Goal: Information Seeking & Learning: Learn about a topic

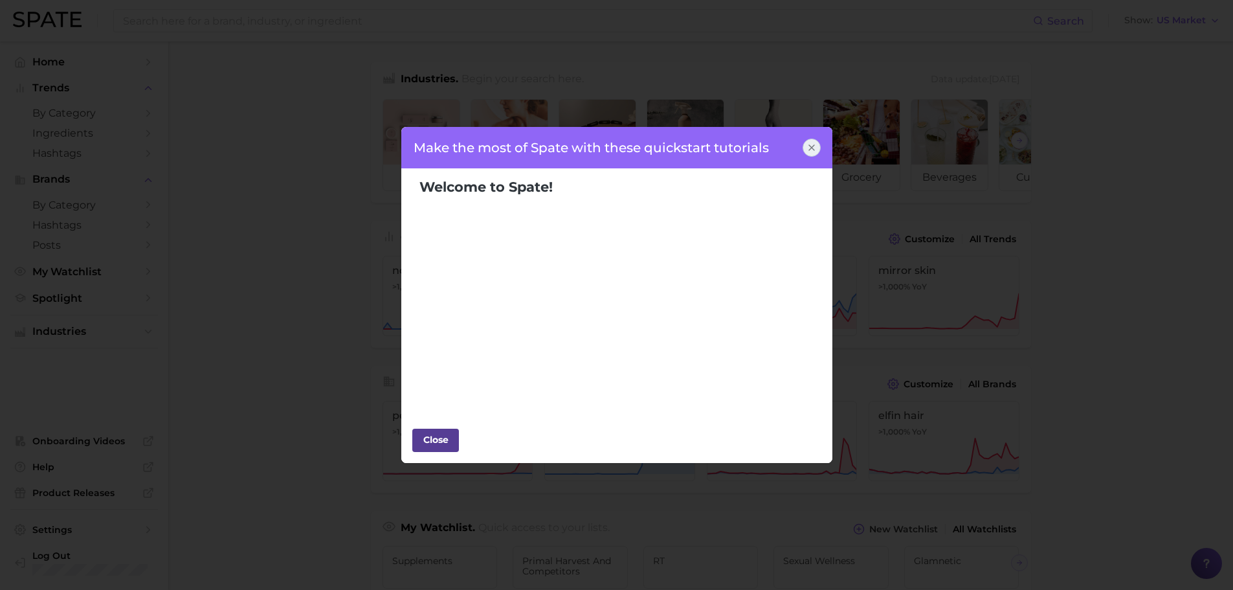
click at [444, 445] on div "Close" at bounding box center [435, 439] width 39 height 19
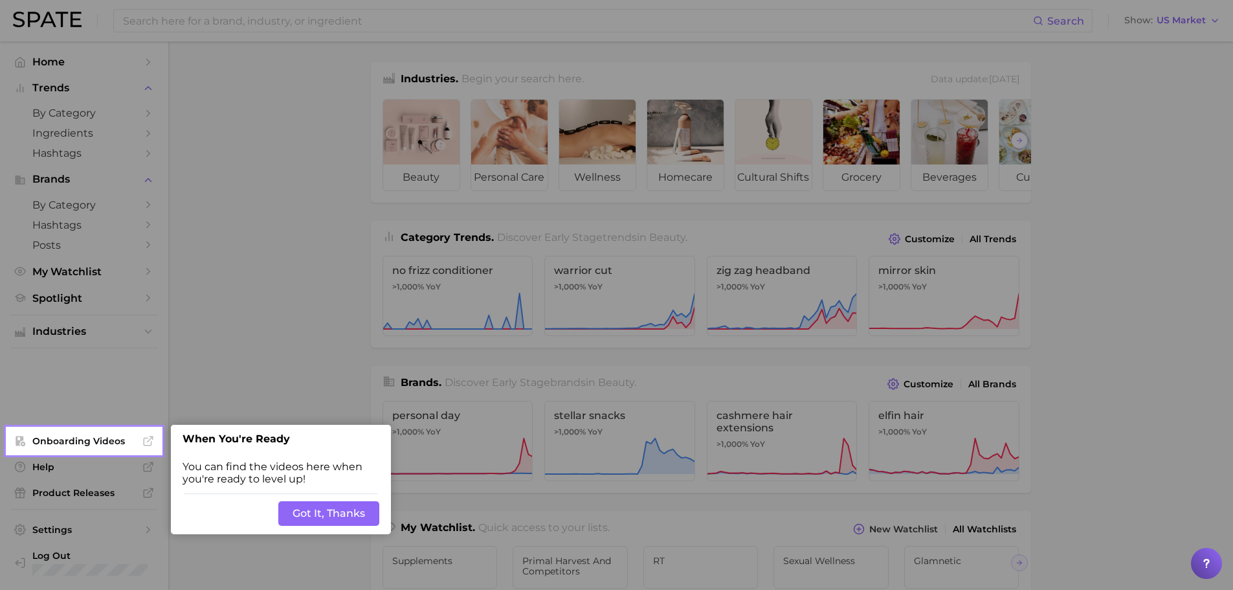
click at [305, 507] on button "Got It, Thanks" at bounding box center [328, 513] width 101 height 25
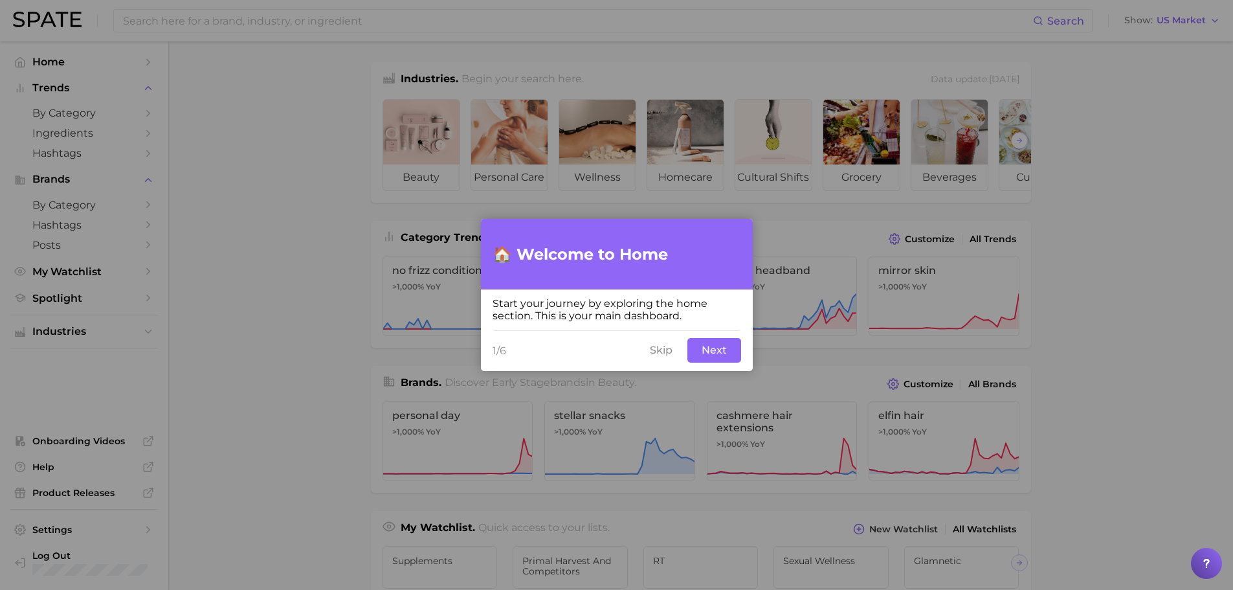
click at [652, 357] on button "Skip" at bounding box center [661, 350] width 38 height 25
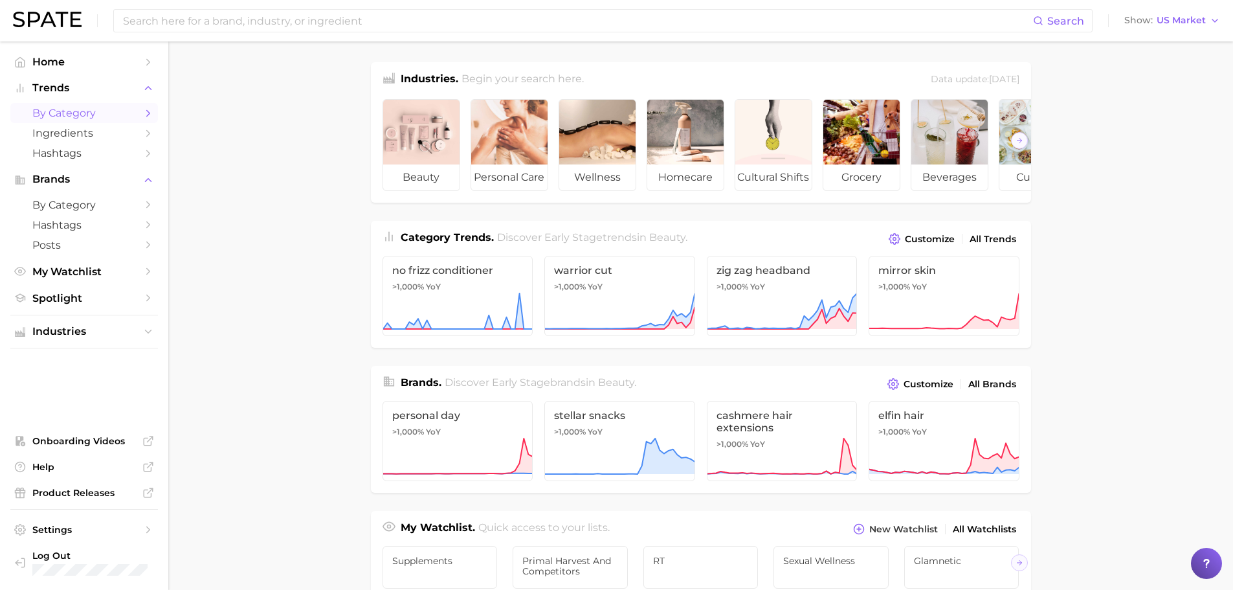
click at [71, 116] on span "by Category" at bounding box center [84, 113] width 104 height 12
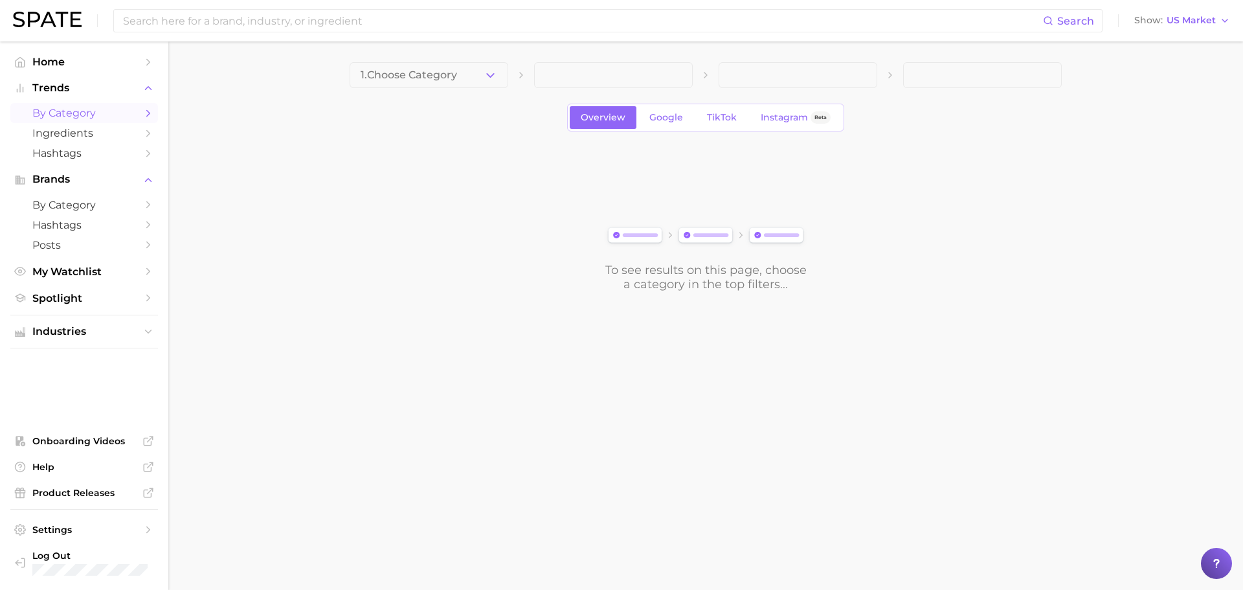
click at [483, 61] on main "1. Choose Category Overview Google TikTok Instagram Beta To see results on this…" at bounding box center [705, 198] width 1074 height 315
click at [481, 72] on button "1. Choose Category" at bounding box center [428, 75] width 159 height 26
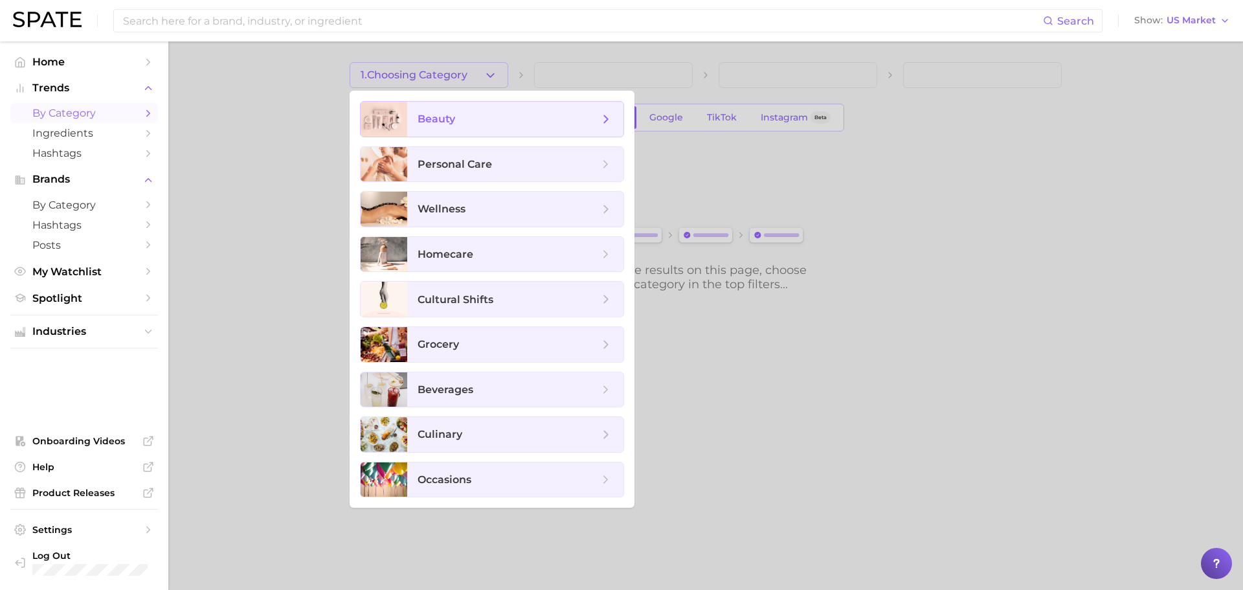
click at [475, 123] on span "beauty" at bounding box center [507, 119] width 181 height 14
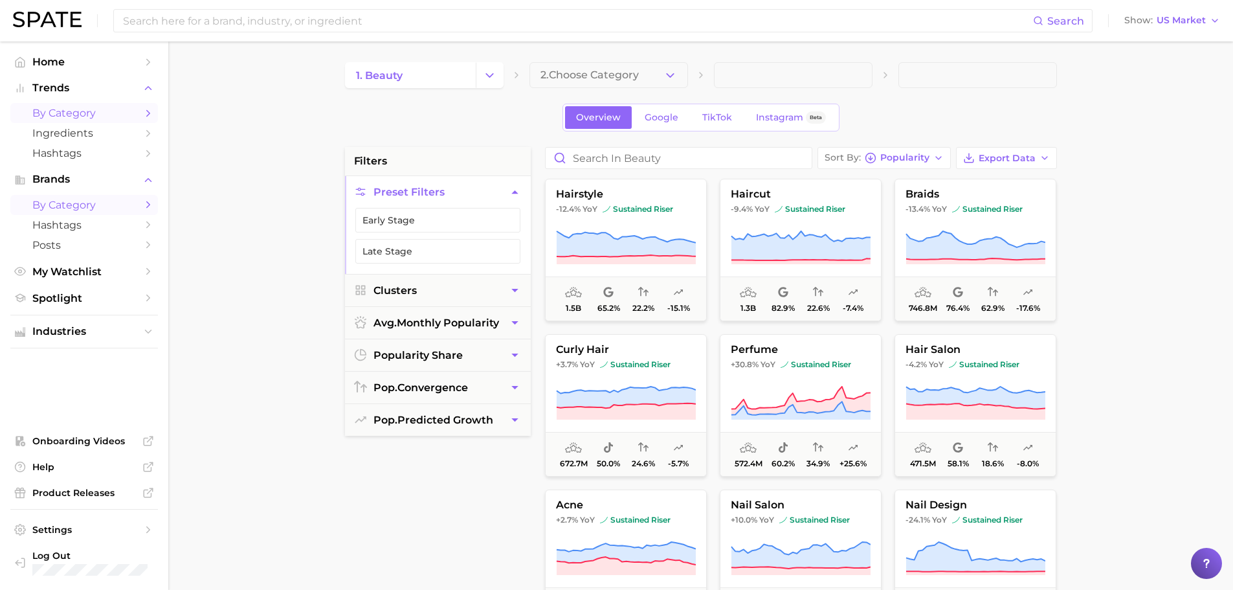
click at [86, 204] on span "by Category" at bounding box center [84, 205] width 104 height 12
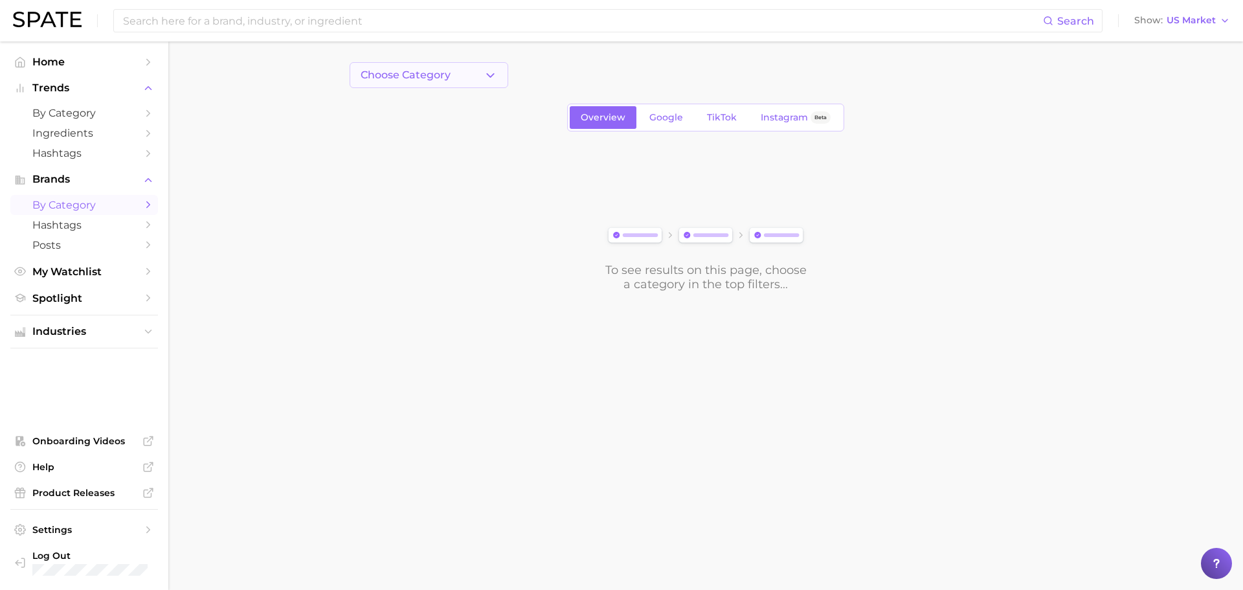
click at [427, 69] on span "Choose Category" at bounding box center [405, 75] width 90 height 12
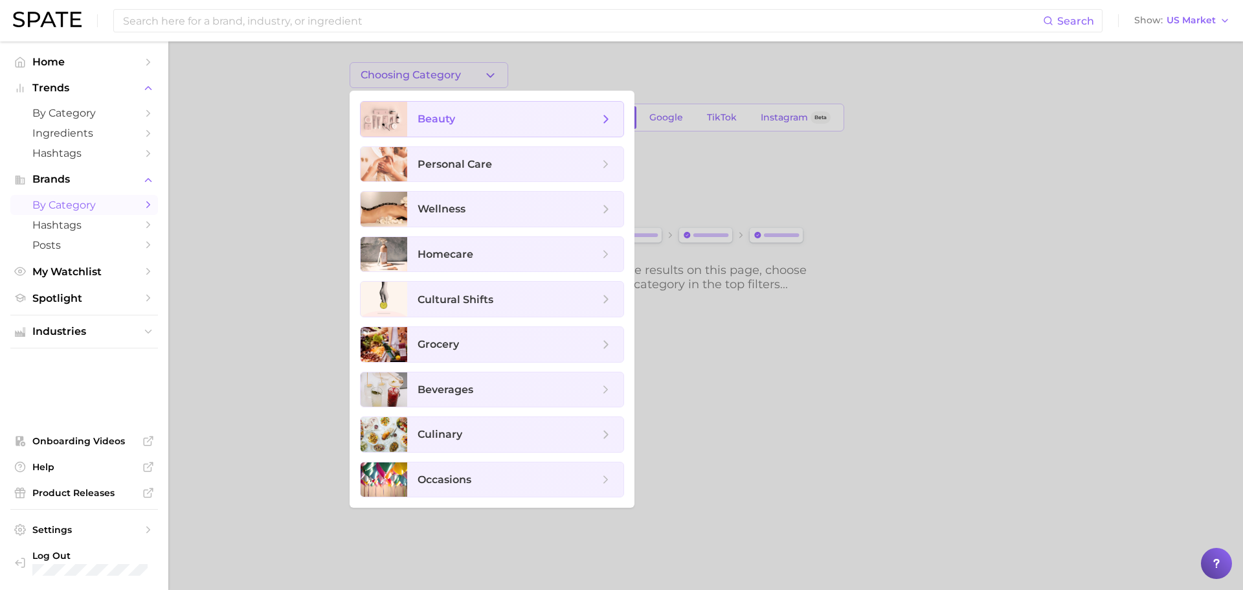
click at [463, 120] on span "beauty" at bounding box center [507, 119] width 181 height 14
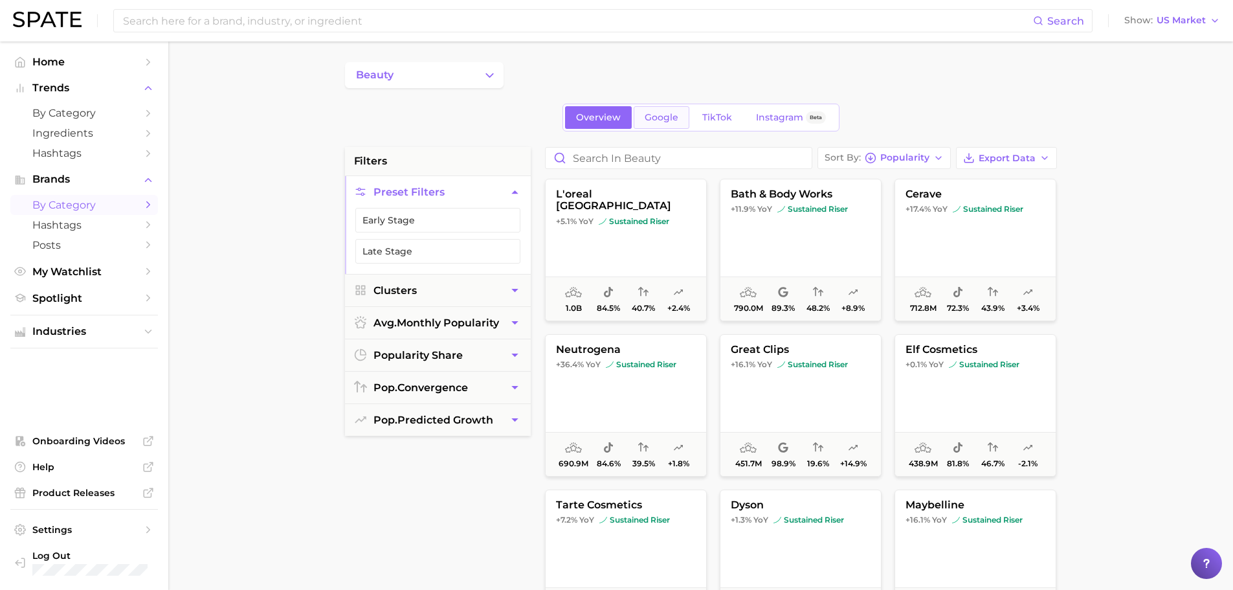
click at [665, 120] on span "Google" at bounding box center [662, 117] width 34 height 11
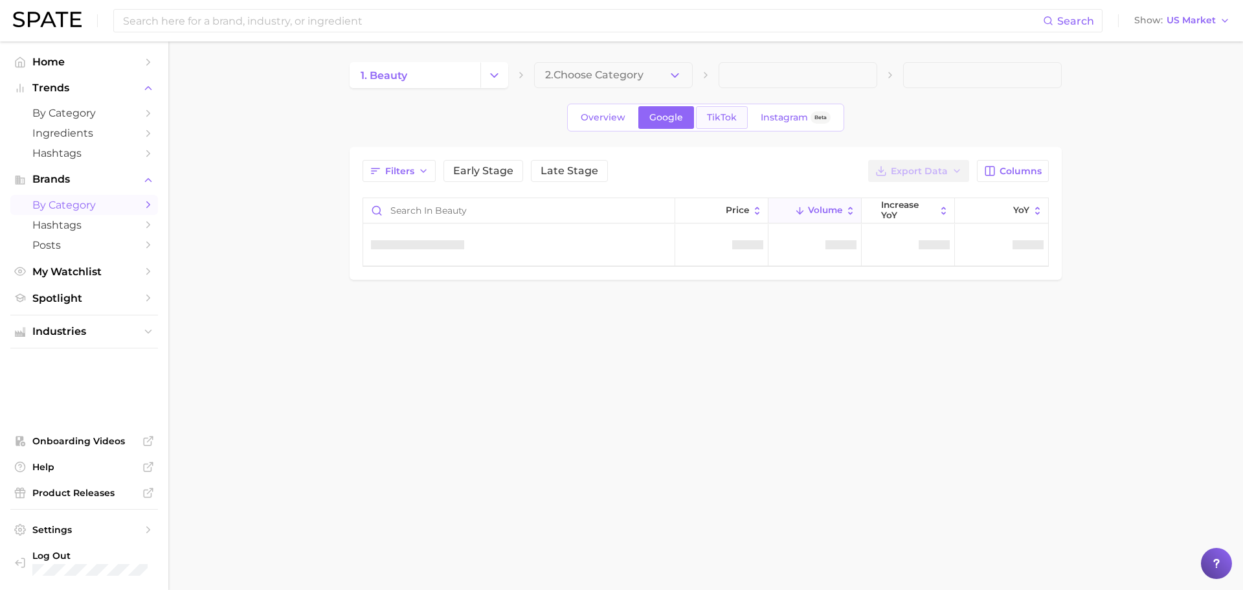
click at [715, 112] on span "TikTok" at bounding box center [722, 117] width 30 height 11
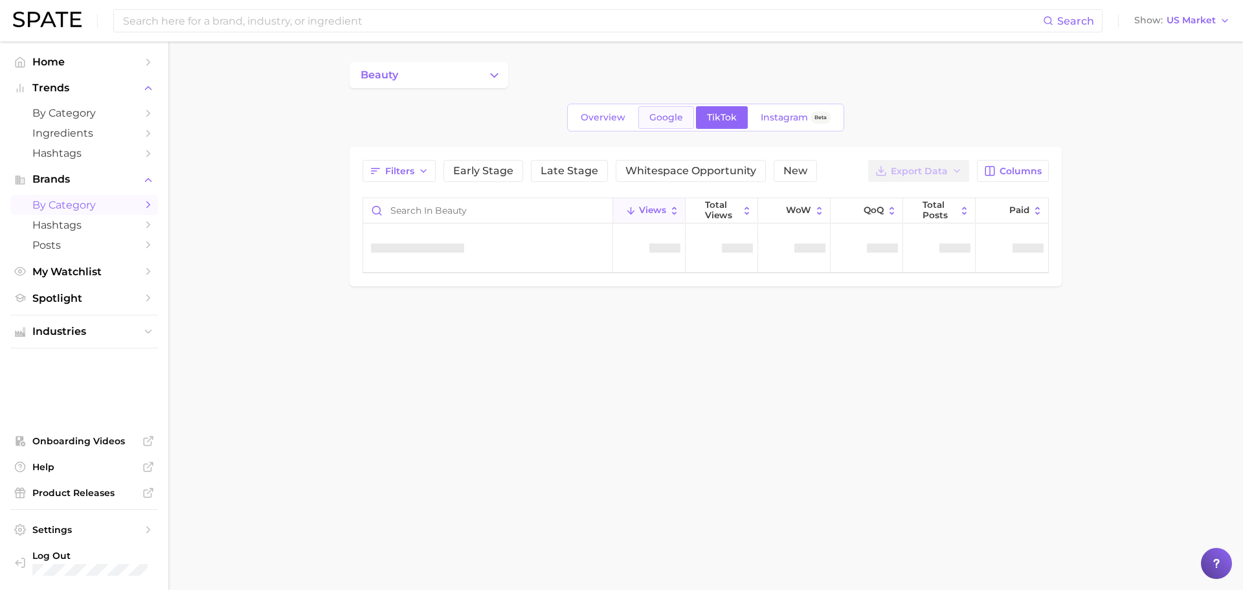
click at [673, 119] on span "Google" at bounding box center [666, 117] width 34 height 11
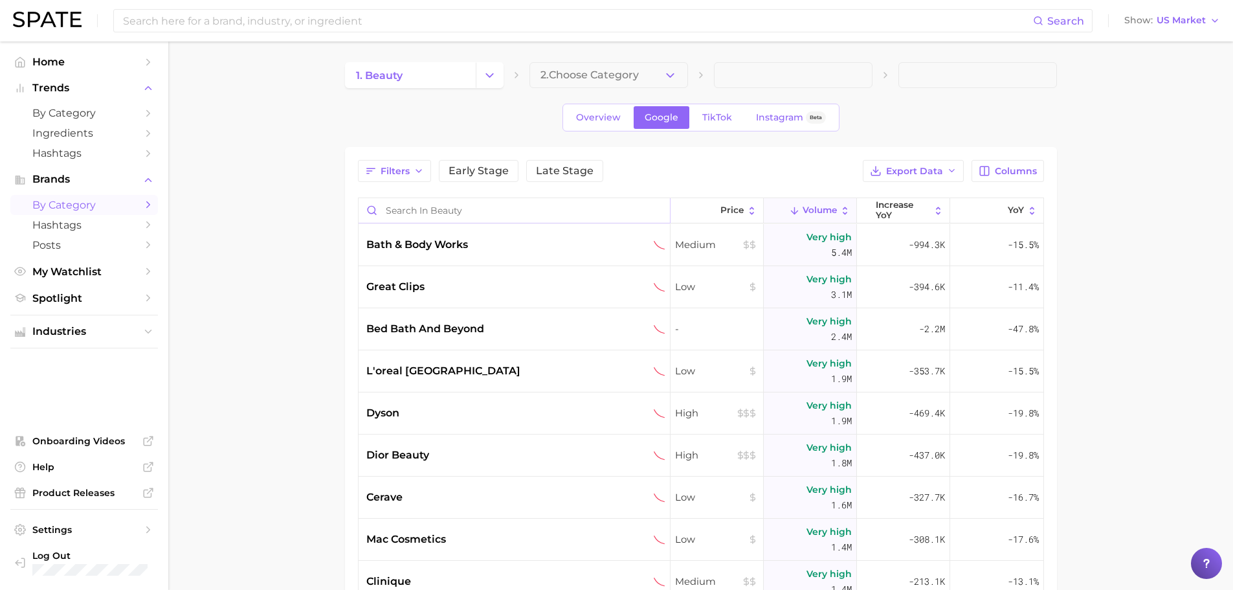
click at [500, 211] on input "Search in beauty" at bounding box center [514, 210] width 311 height 25
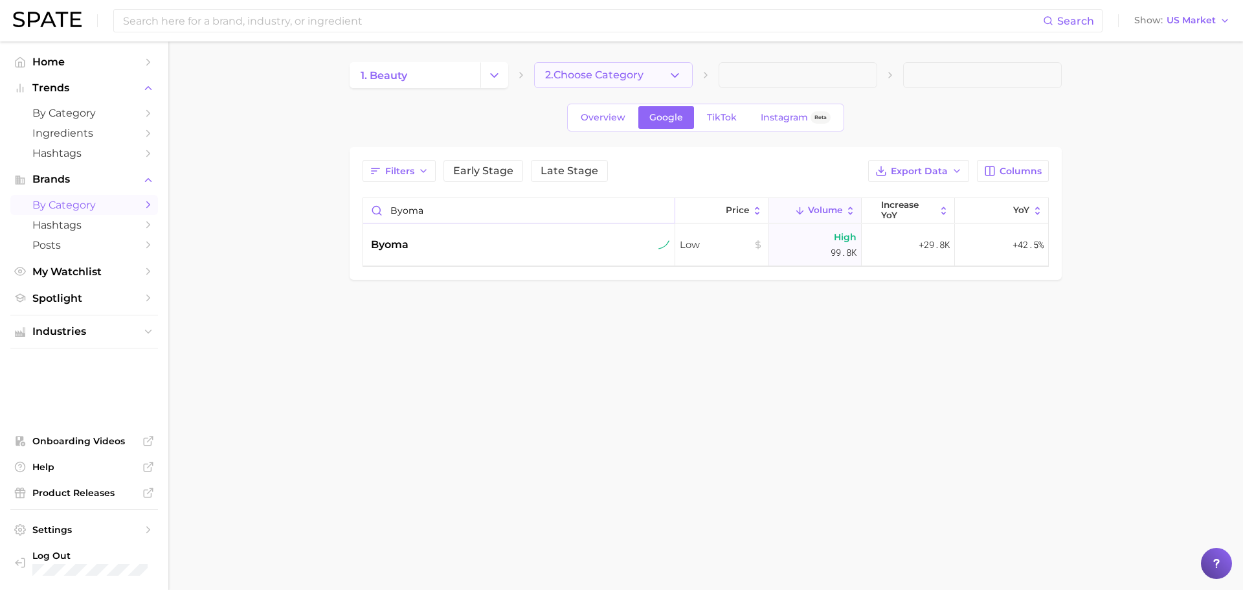
type input "byoma"
click at [594, 75] on span "2. Choose Category" at bounding box center [594, 75] width 98 height 12
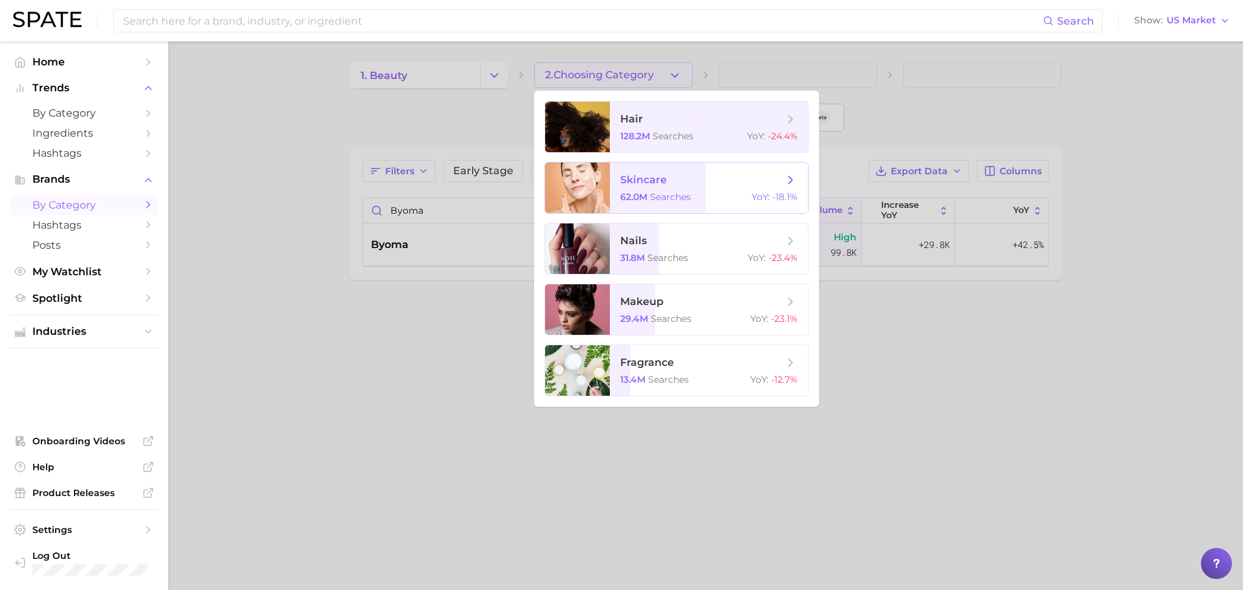
click at [655, 178] on span "skincare" at bounding box center [643, 179] width 47 height 12
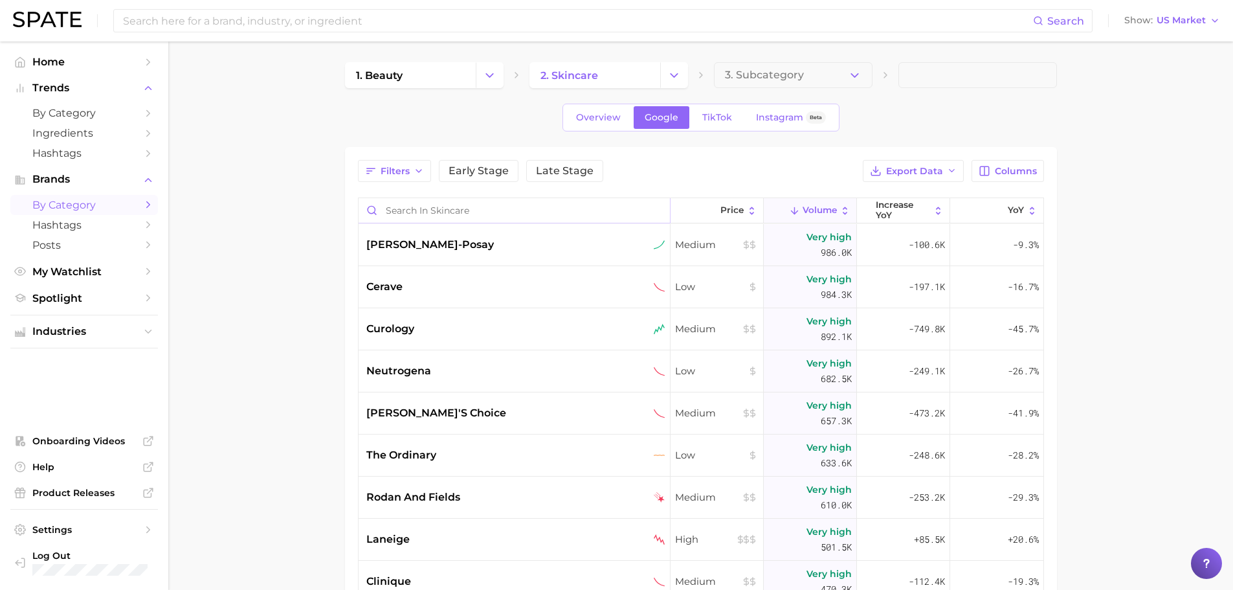
click at [430, 203] on input "Search in skincare" at bounding box center [514, 210] width 311 height 25
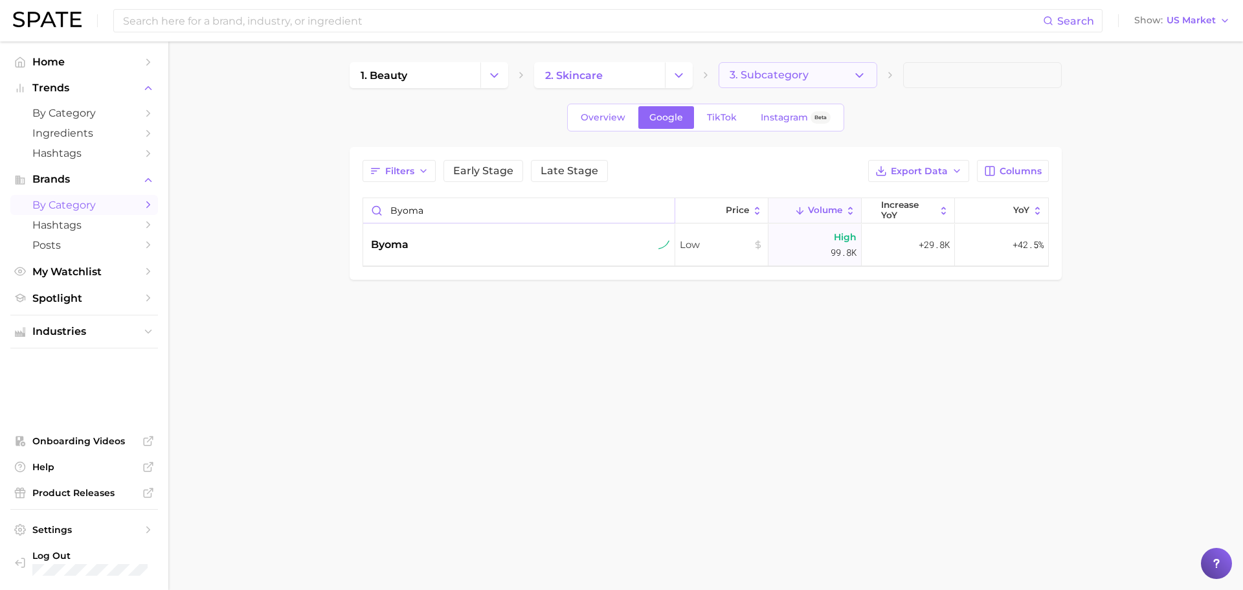
click at [802, 71] on span "3. Subcategory" at bounding box center [768, 75] width 79 height 12
type input "byoma"
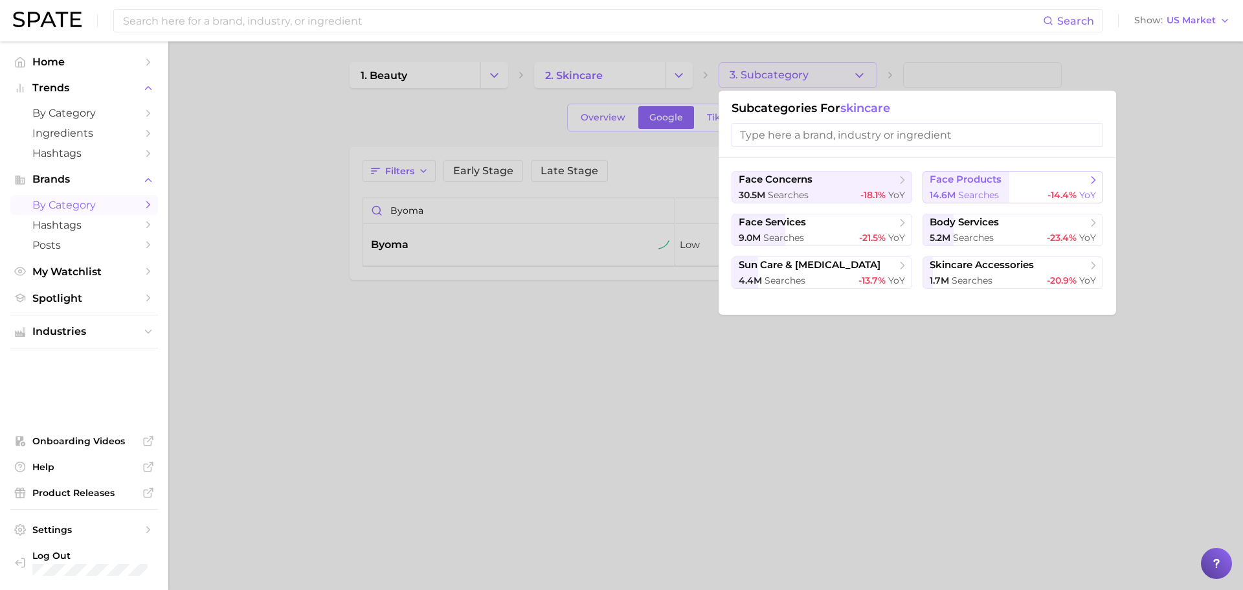
click at [1046, 190] on div "14.6m searches -14.4% YoY" at bounding box center [1012, 195] width 166 height 12
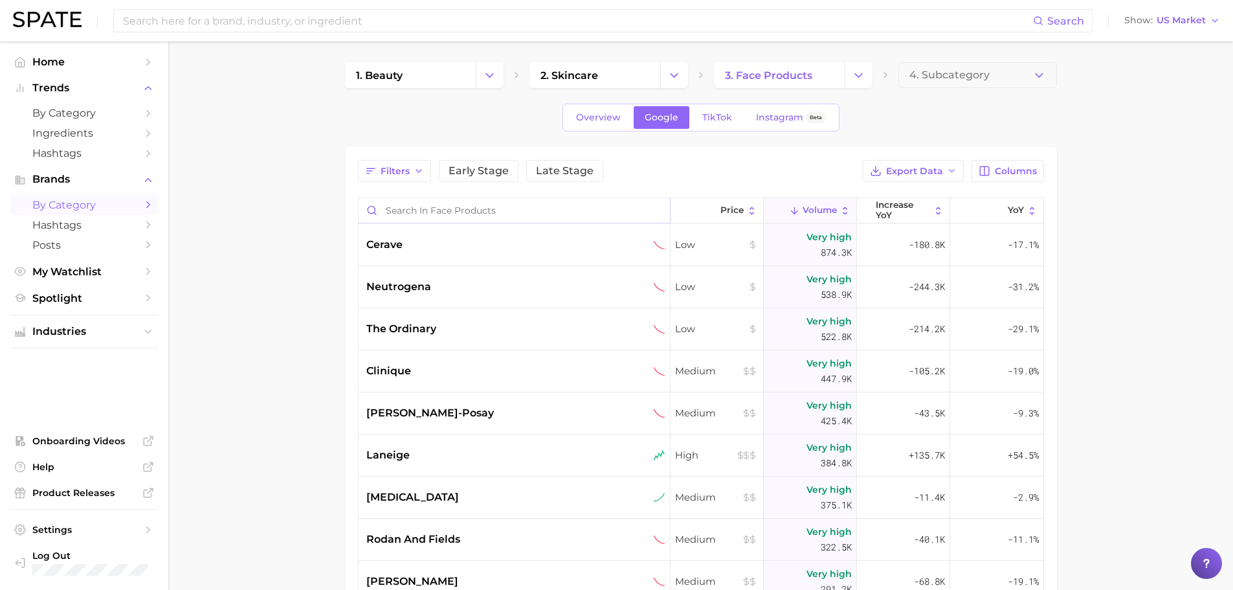
click at [491, 214] on input "Search in face products" at bounding box center [514, 210] width 311 height 25
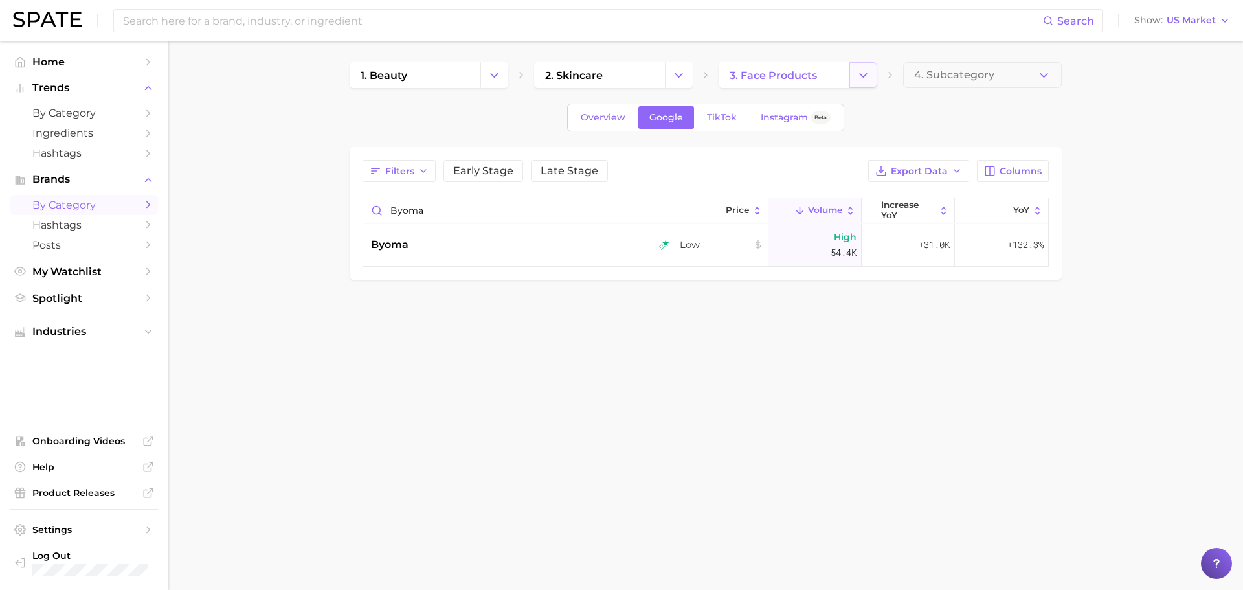
click at [858, 72] on icon "Change Category" at bounding box center [863, 76] width 14 height 14
type input "byoma"
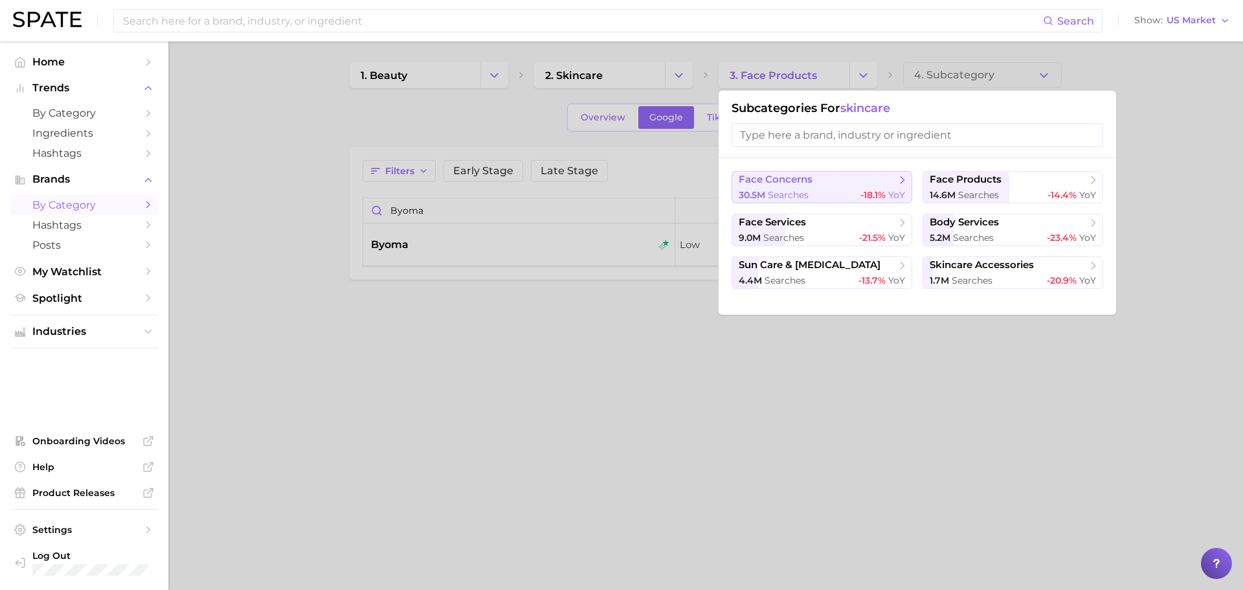
click at [776, 179] on span "face concerns" at bounding box center [775, 179] width 74 height 12
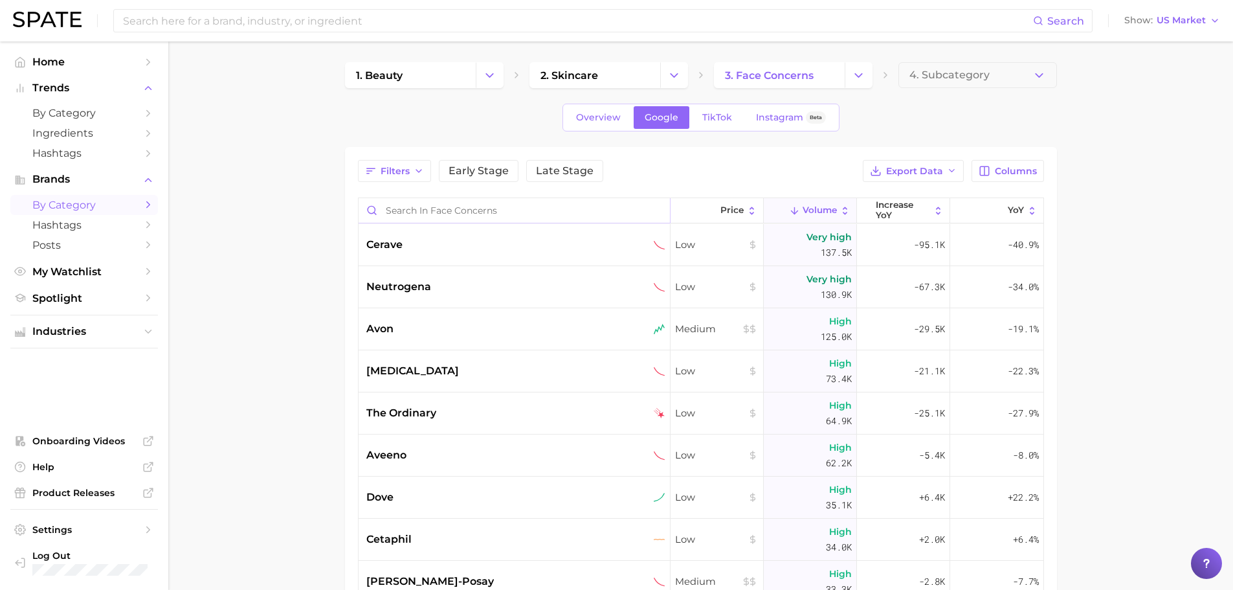
click at [516, 208] on input "Search in face concerns" at bounding box center [514, 210] width 311 height 25
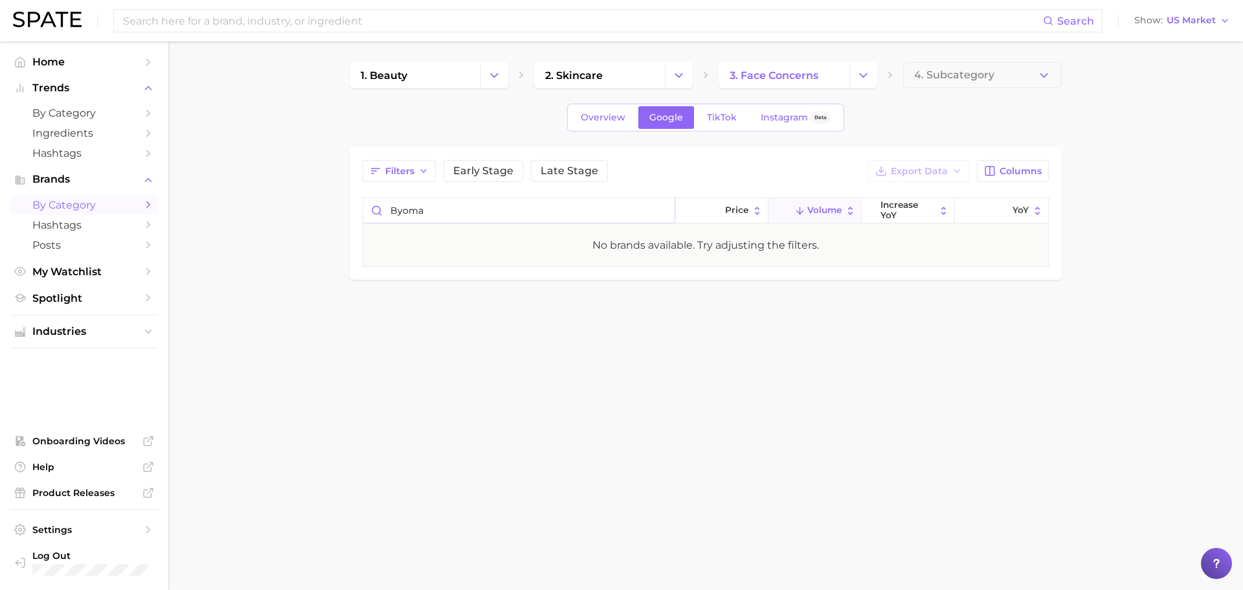
type input "byoma"
click at [861, 76] on icon "Change Category" at bounding box center [863, 76] width 14 height 14
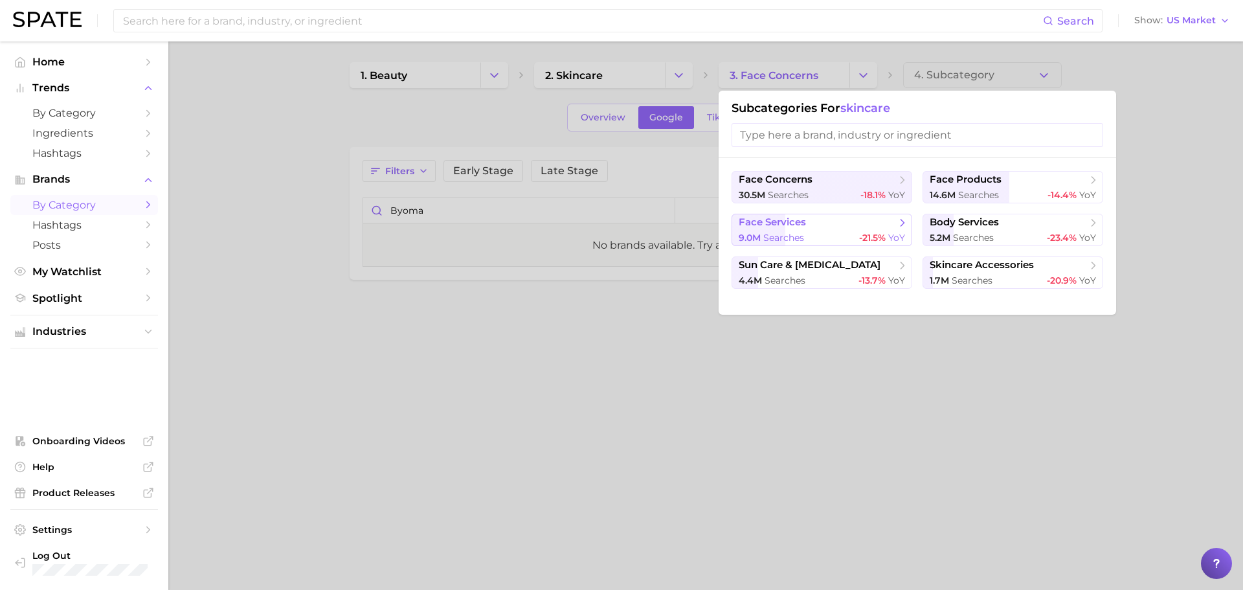
click at [835, 234] on div "9.0m searches -21.5% YoY" at bounding box center [821, 238] width 166 height 12
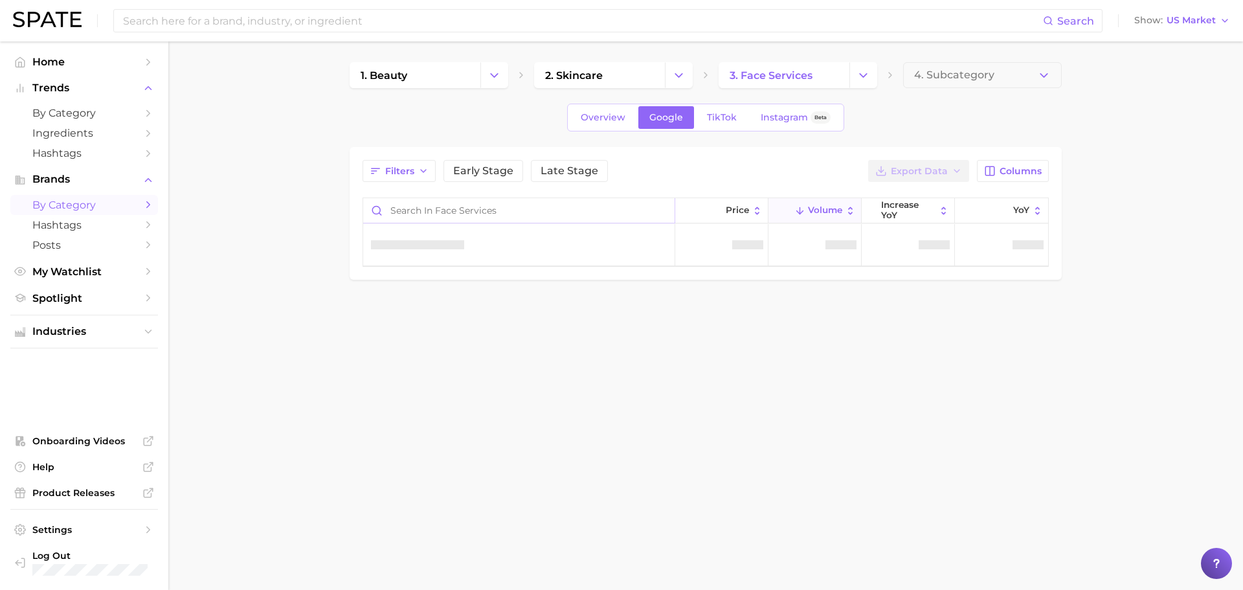
click at [505, 210] on input "Search in face services" at bounding box center [518, 210] width 311 height 25
click at [859, 71] on icon "Change Category" at bounding box center [863, 76] width 14 height 14
type input "byoma"
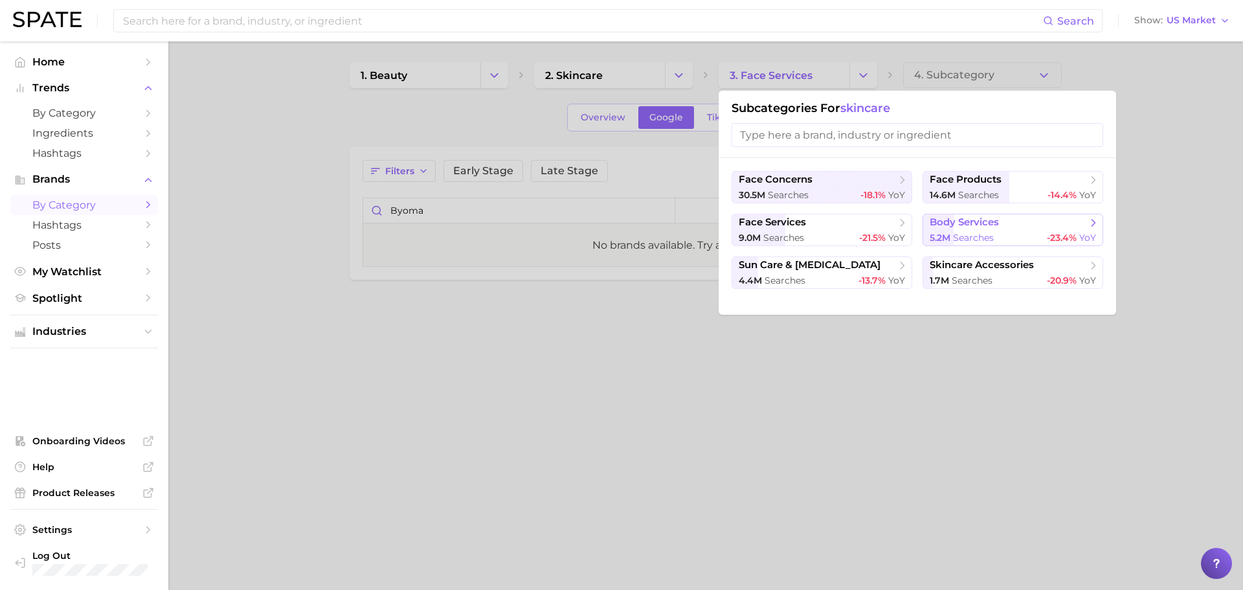
click at [956, 228] on span "body services" at bounding box center [1007, 222] width 157 height 13
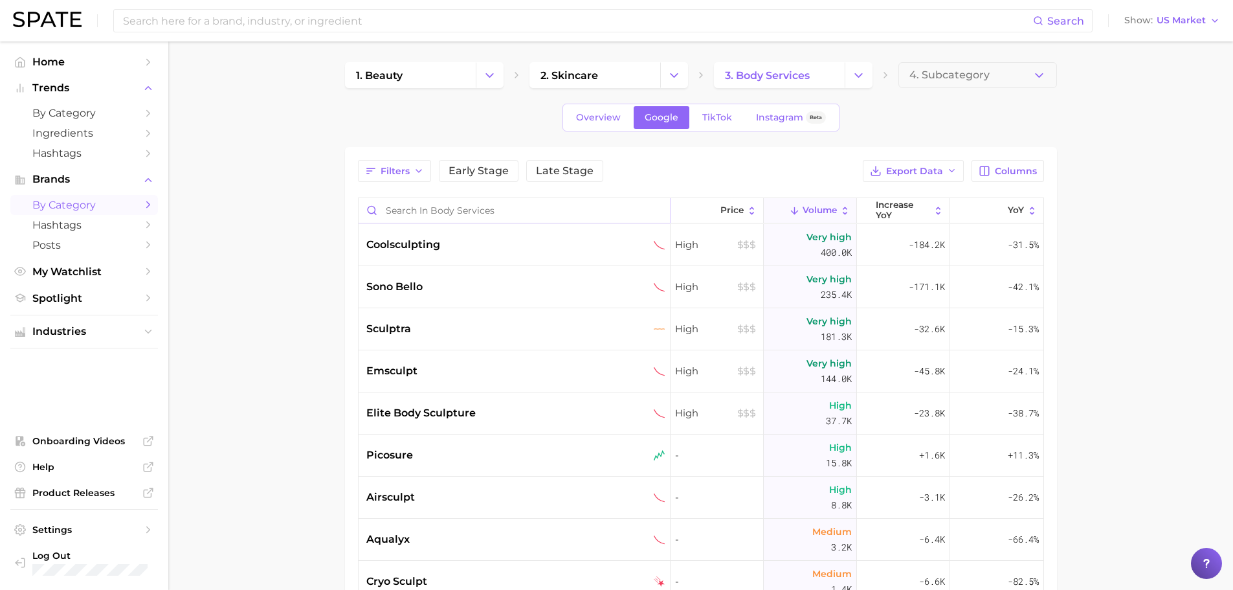
click at [491, 212] on input "Search in body services" at bounding box center [514, 210] width 311 height 25
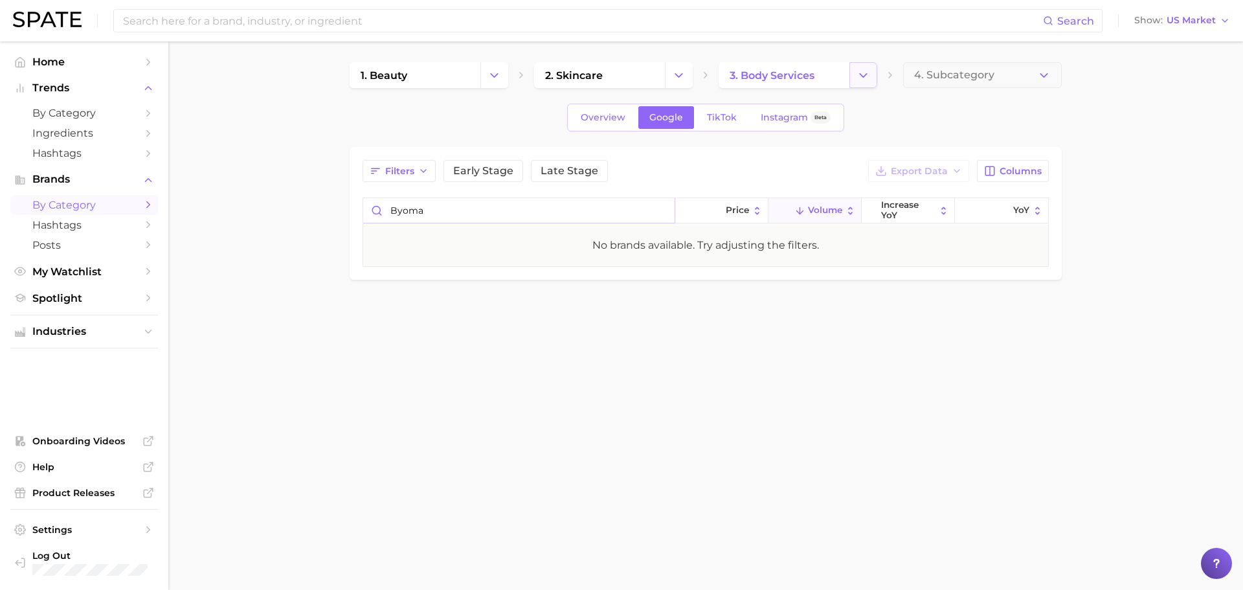
click at [863, 75] on icon "Change Category" at bounding box center [863, 76] width 14 height 14
type input "byoma"
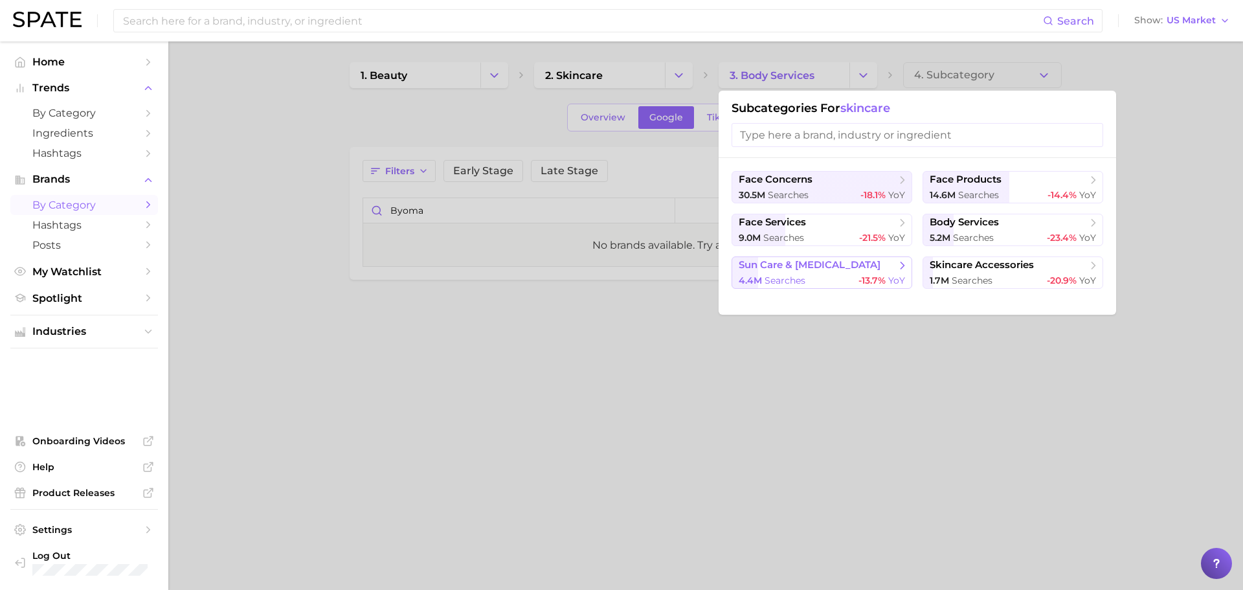
click at [822, 272] on button "sun care & tanning 4.4m searches -13.7% YoY" at bounding box center [821, 272] width 181 height 32
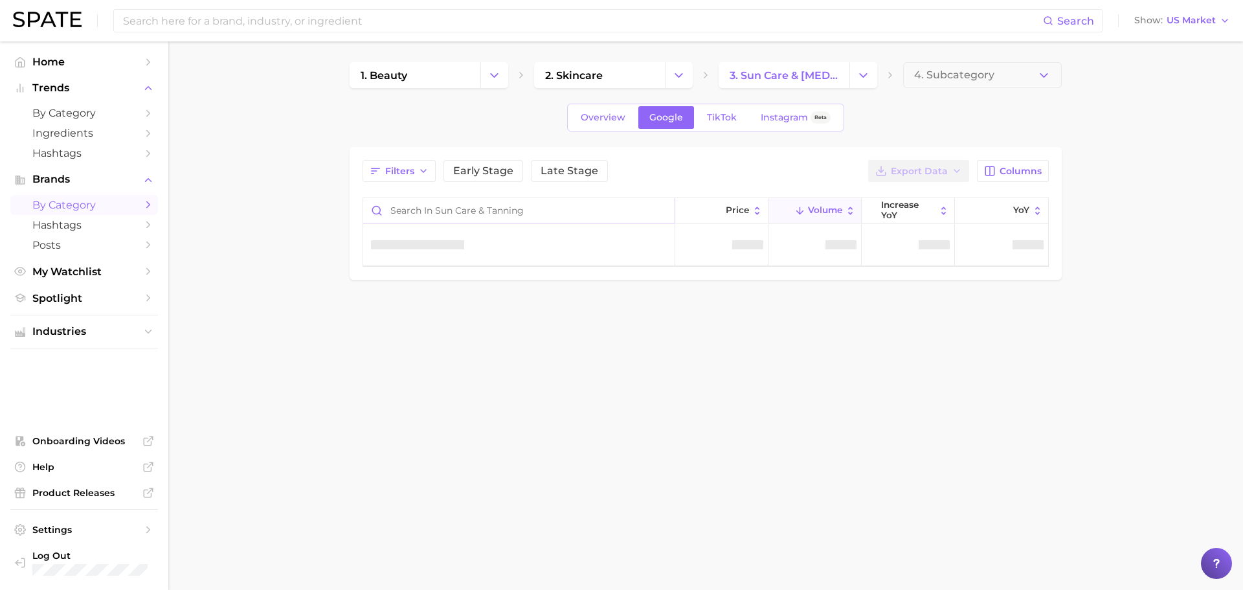
drag, startPoint x: 553, startPoint y: 210, endPoint x: 546, endPoint y: 206, distance: 8.4
click at [553, 210] on input "Search in sun care & tanning" at bounding box center [518, 210] width 311 height 25
click at [859, 78] on icon "Change Category" at bounding box center [863, 76] width 14 height 14
type input "byoma"
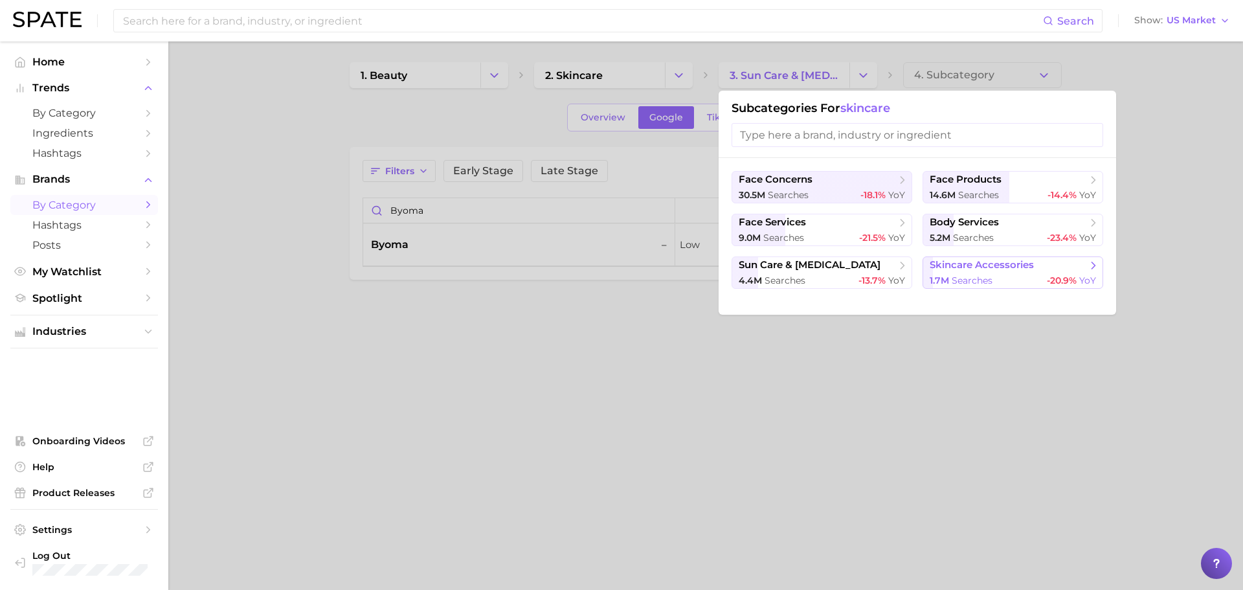
click at [960, 276] on span "searches" at bounding box center [971, 280] width 41 height 12
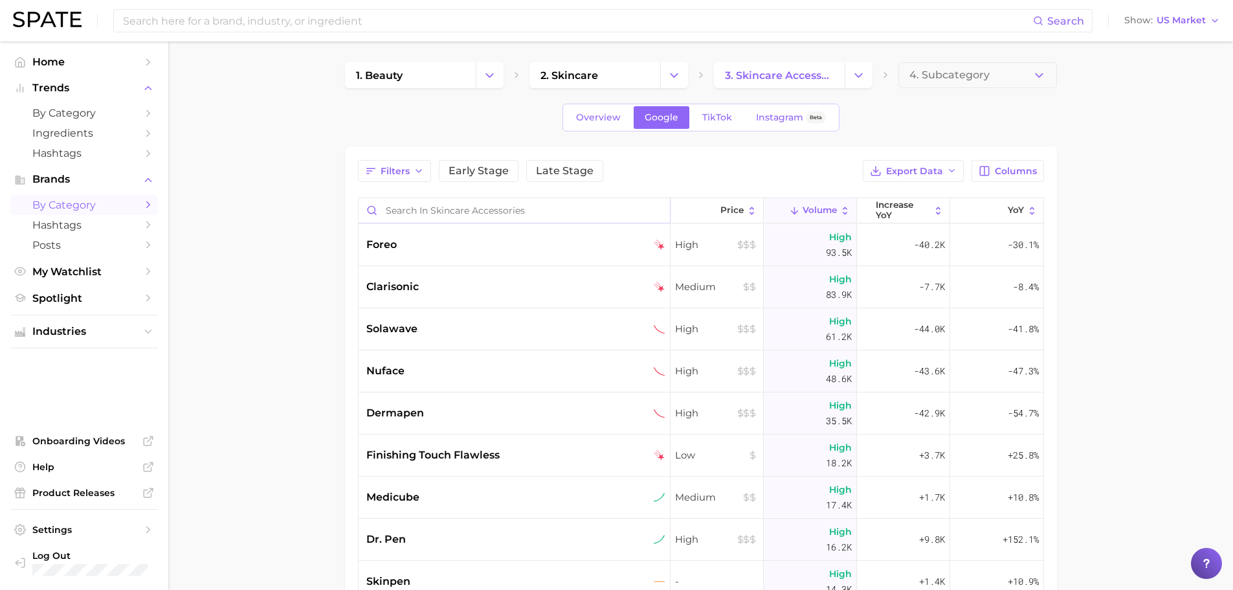
click at [526, 203] on input "Search in skincare accessories" at bounding box center [514, 210] width 311 height 25
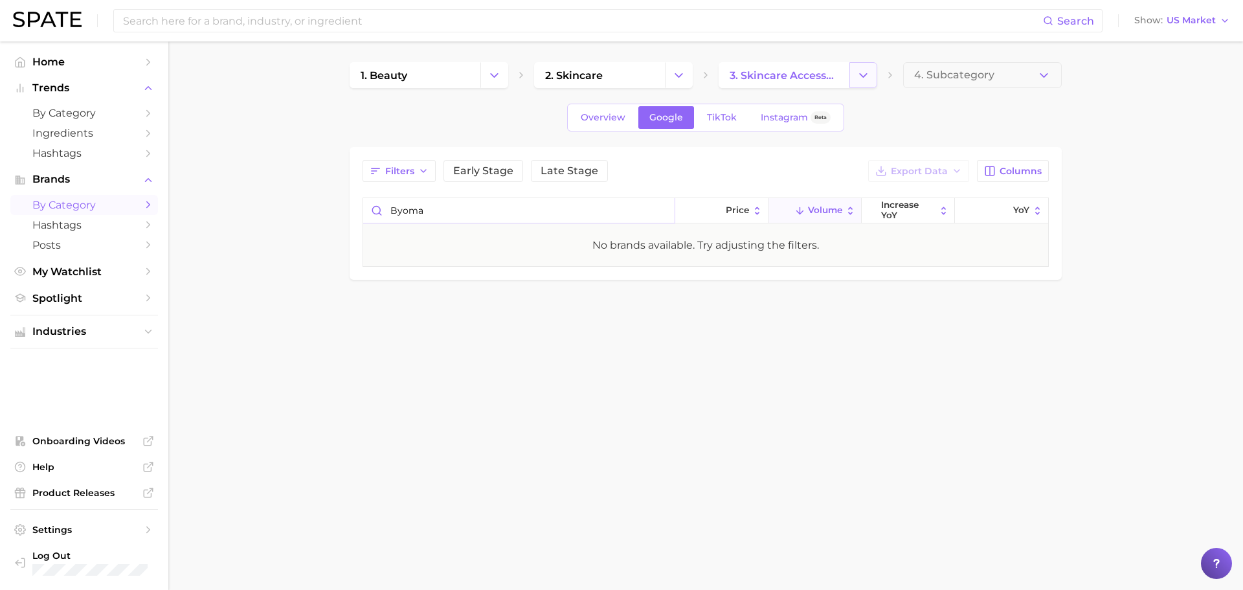
click at [854, 74] on button "Change Category" at bounding box center [863, 75] width 28 height 26
type input "byoma"
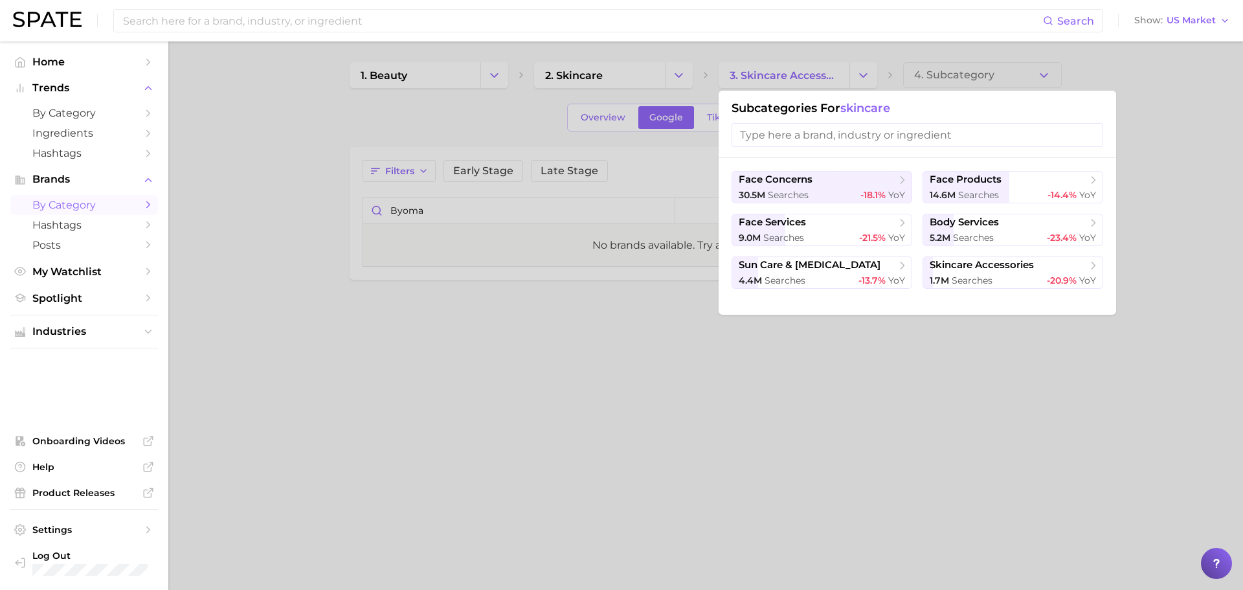
click at [631, 62] on div at bounding box center [621, 295] width 1243 height 590
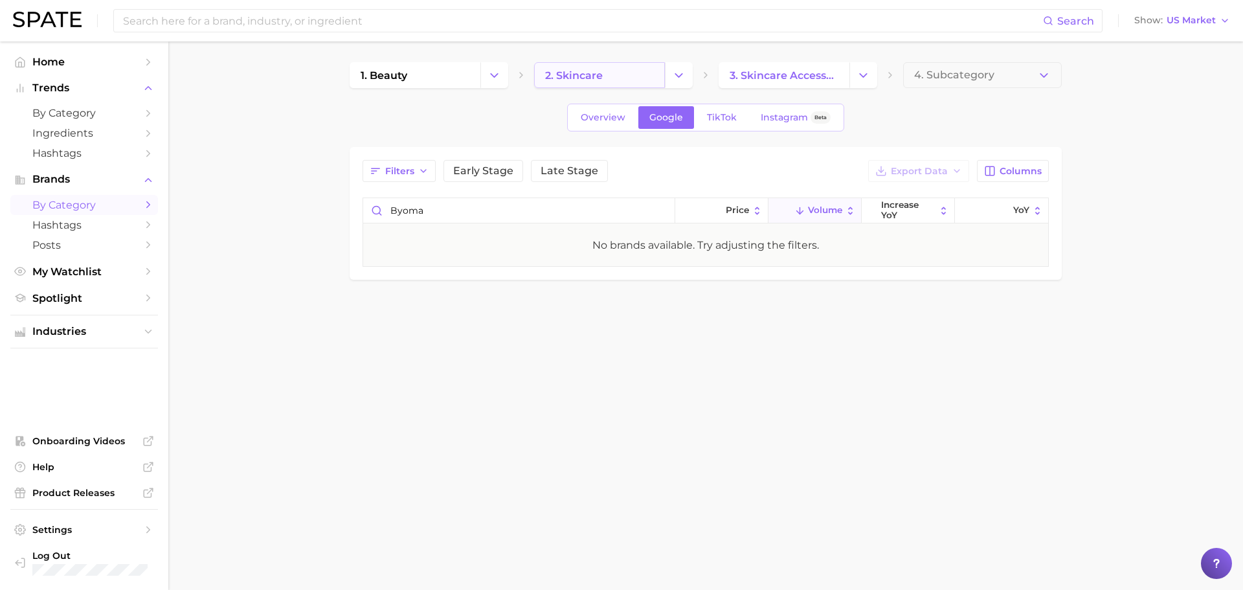
click at [601, 81] on span "2. skincare" at bounding box center [574, 75] width 58 height 12
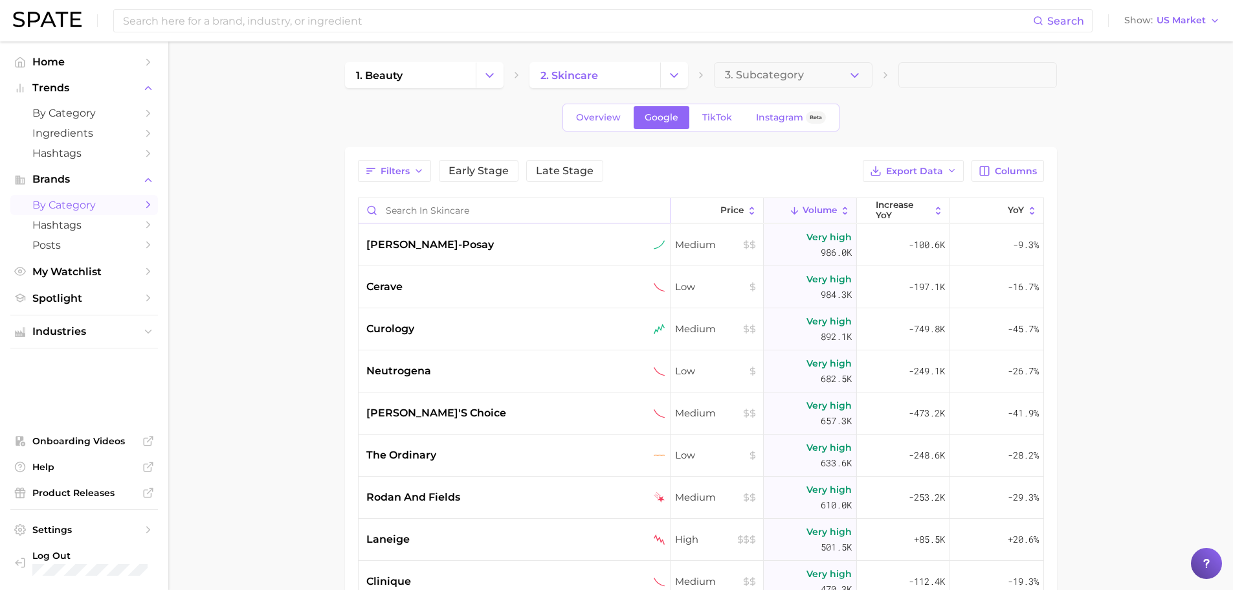
click at [476, 208] on input "Search in skincare" at bounding box center [514, 210] width 311 height 25
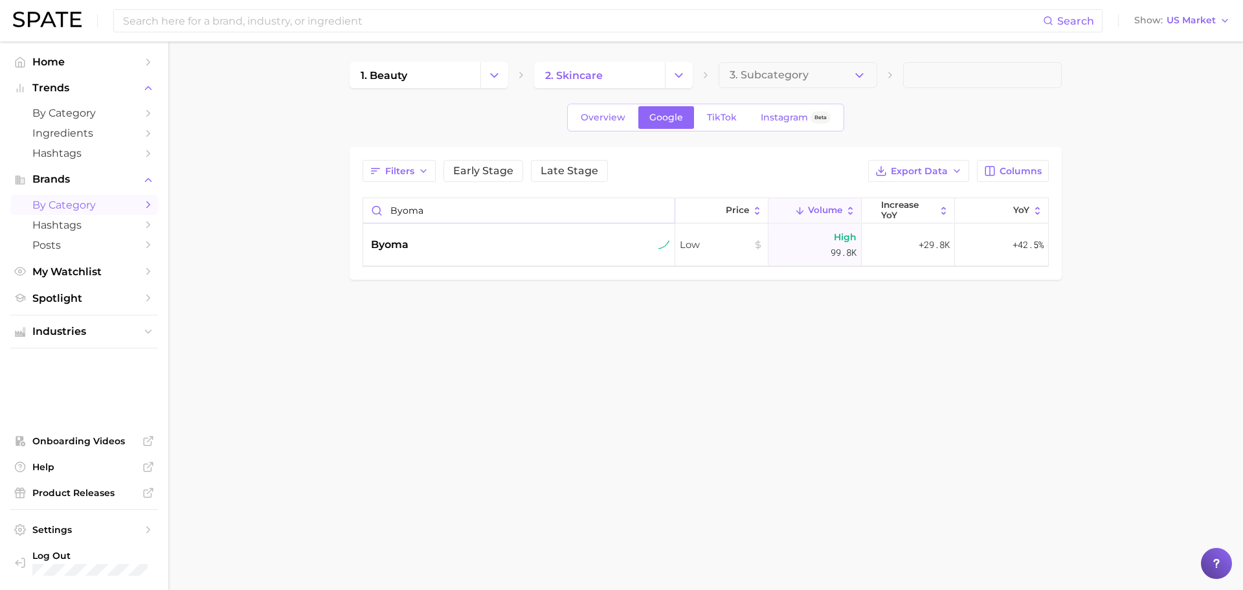
type input "byoma"
click at [670, 379] on body "Search Show US Market Home Trends by Category Ingredients Hashtags Brands by Ca…" at bounding box center [621, 295] width 1243 height 590
click at [61, 61] on span "Home" at bounding box center [84, 62] width 104 height 12
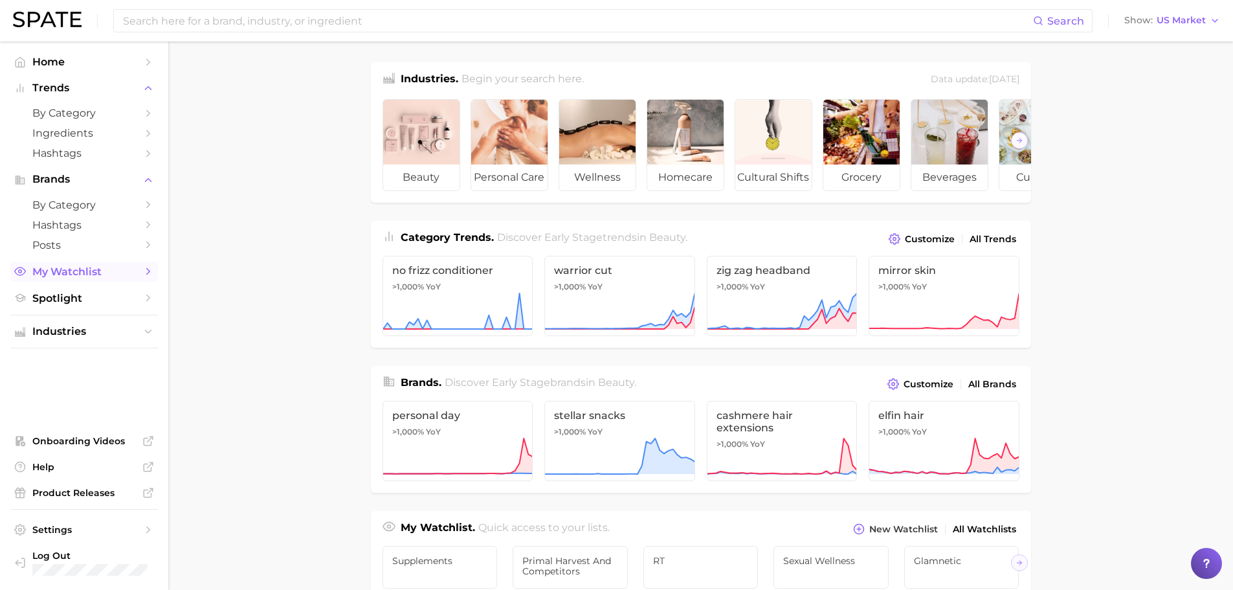
click at [92, 269] on span "My Watchlist" at bounding box center [84, 271] width 104 height 12
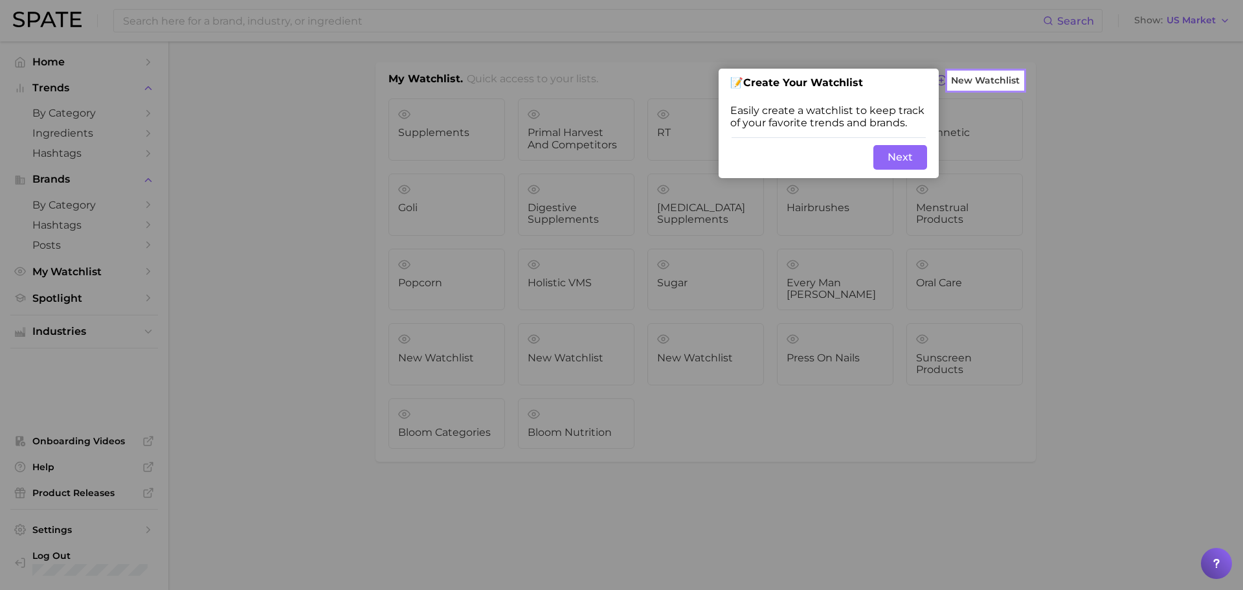
click at [907, 168] on button "Next" at bounding box center [900, 157] width 54 height 25
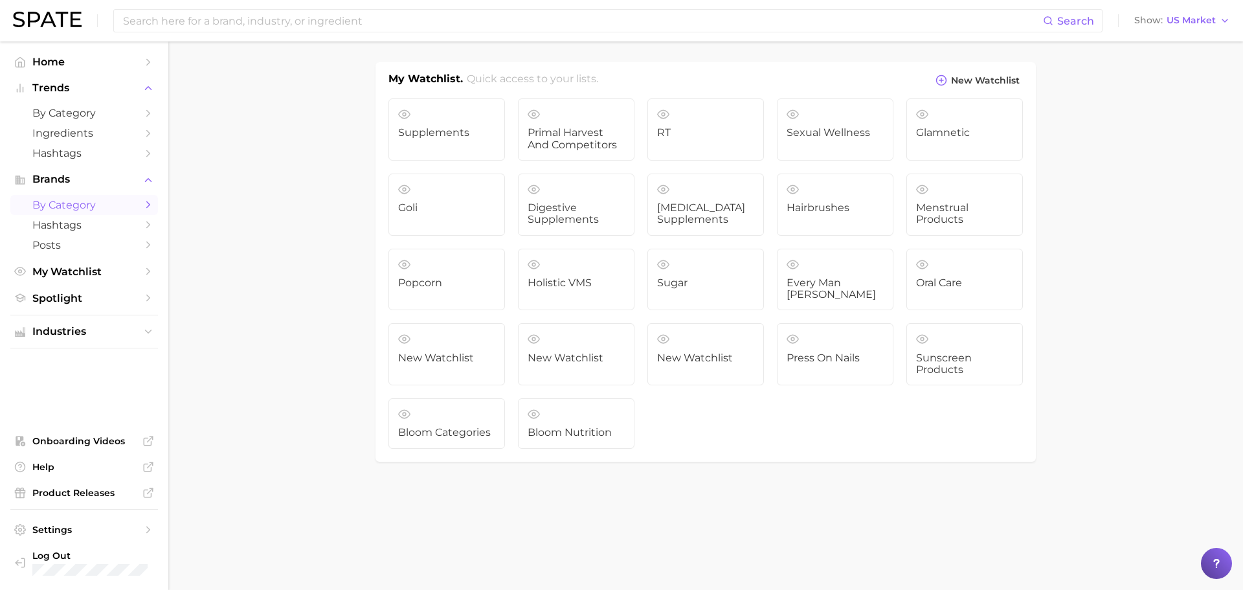
click at [93, 205] on span "by Category" at bounding box center [84, 205] width 104 height 12
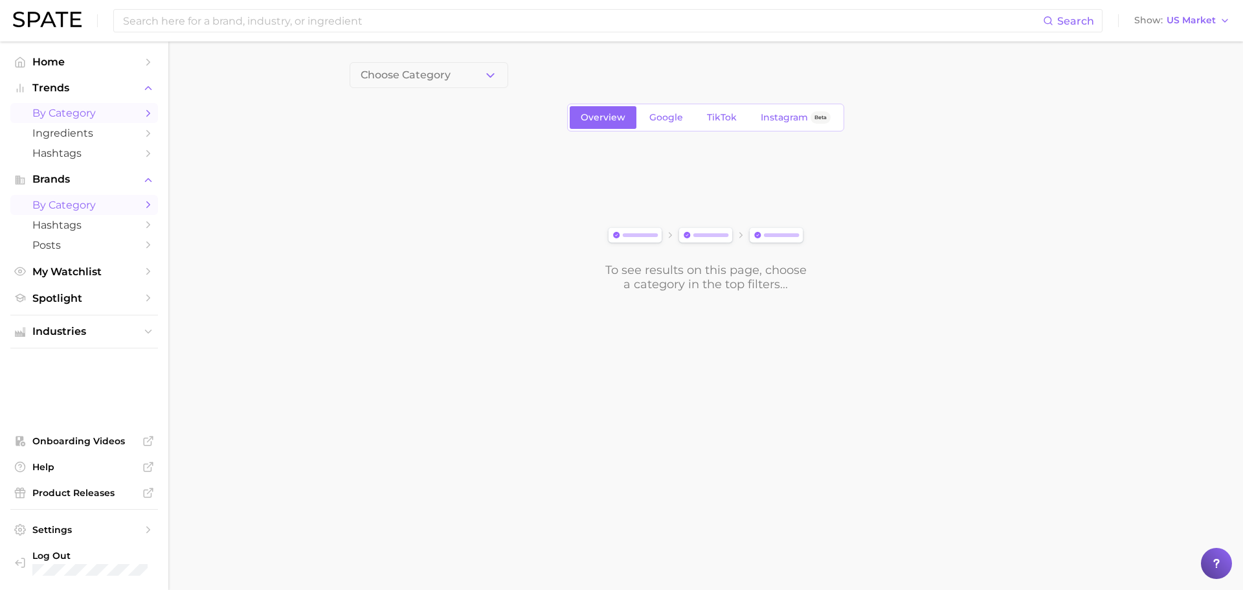
click at [93, 118] on span "by Category" at bounding box center [84, 113] width 104 height 12
click at [455, 73] on span "1. Choose Category" at bounding box center [408, 75] width 96 height 12
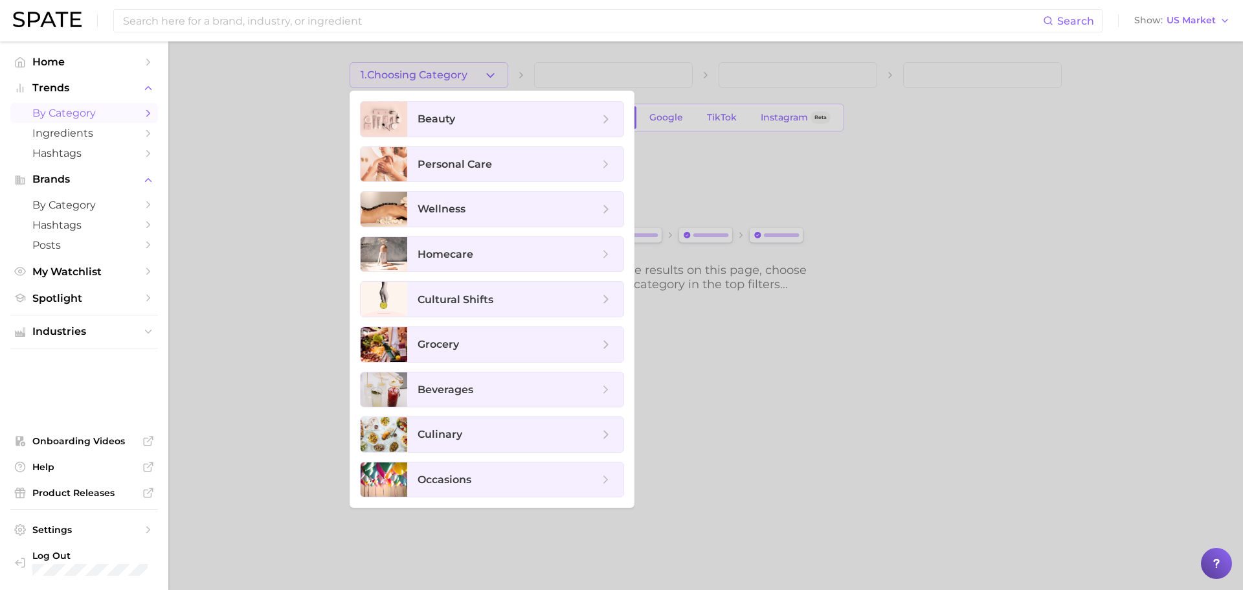
click at [305, 107] on div at bounding box center [621, 295] width 1243 height 590
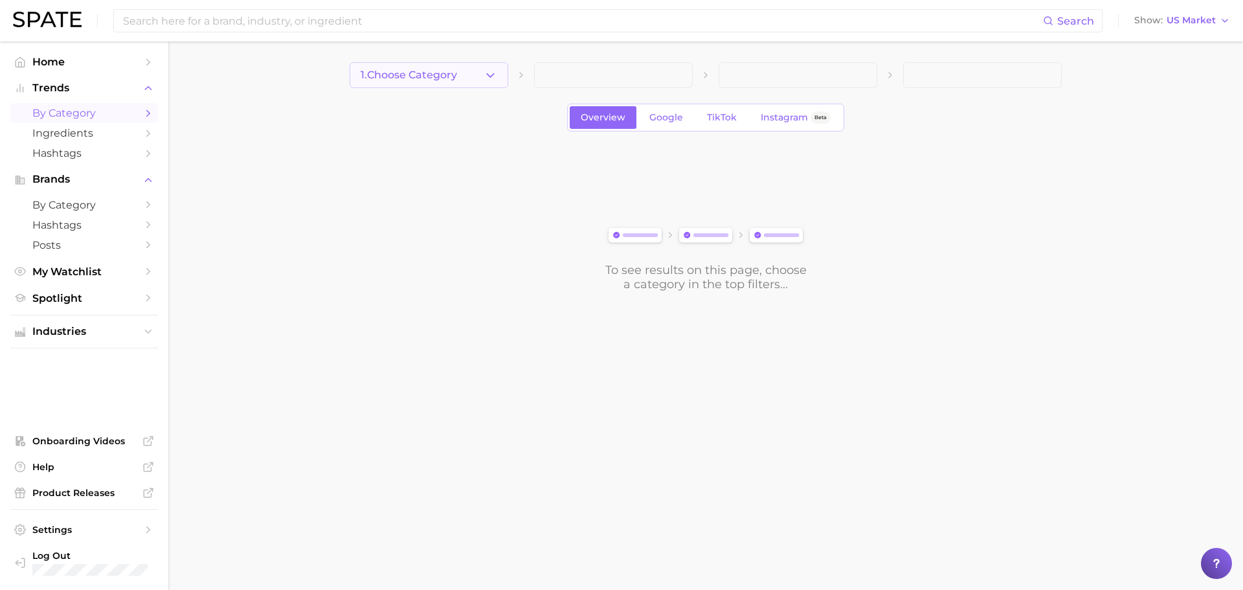
click at [490, 79] on icon "button" at bounding box center [490, 76] width 14 height 14
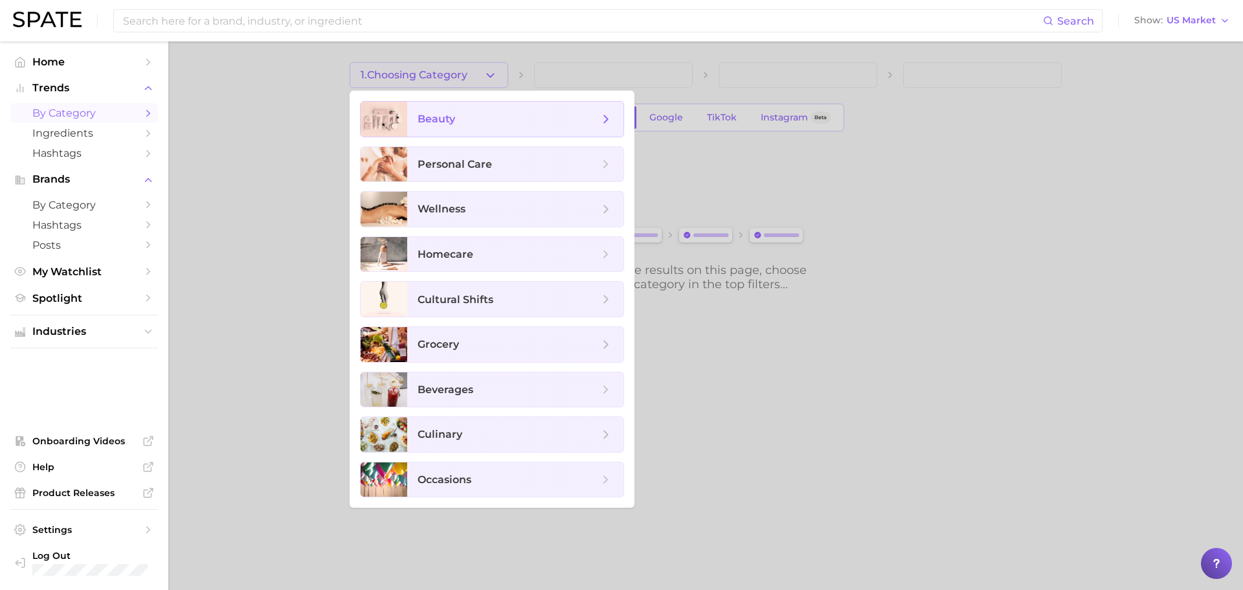
click at [480, 126] on span "beauty" at bounding box center [515, 119] width 216 height 35
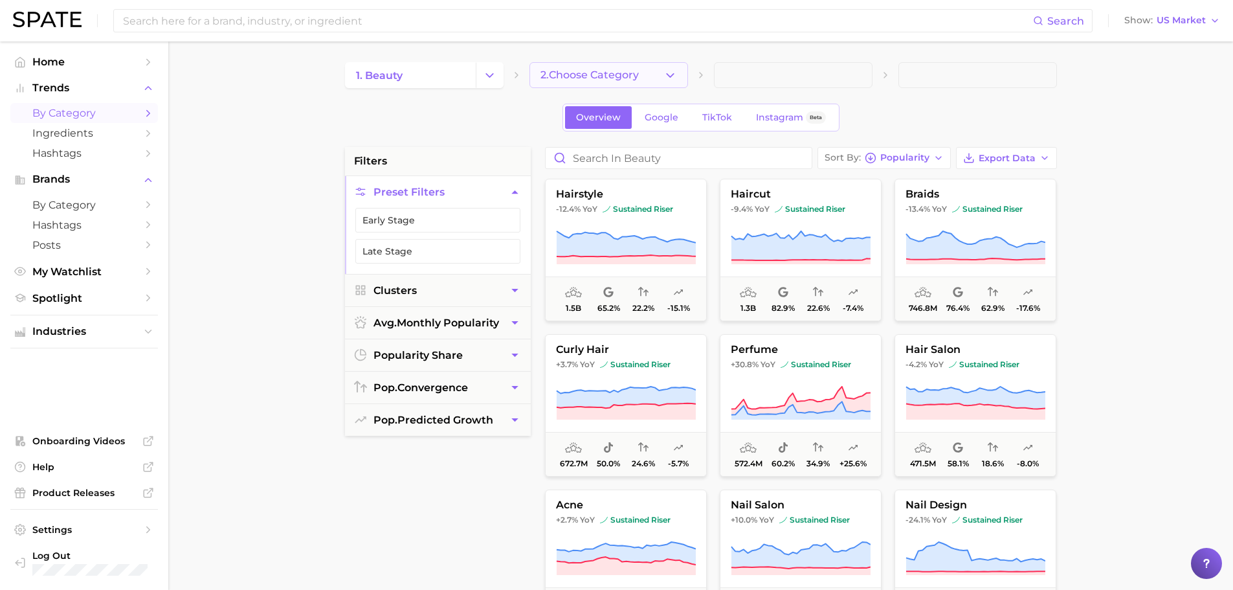
click at [604, 78] on span "2. Choose Category" at bounding box center [589, 75] width 98 height 12
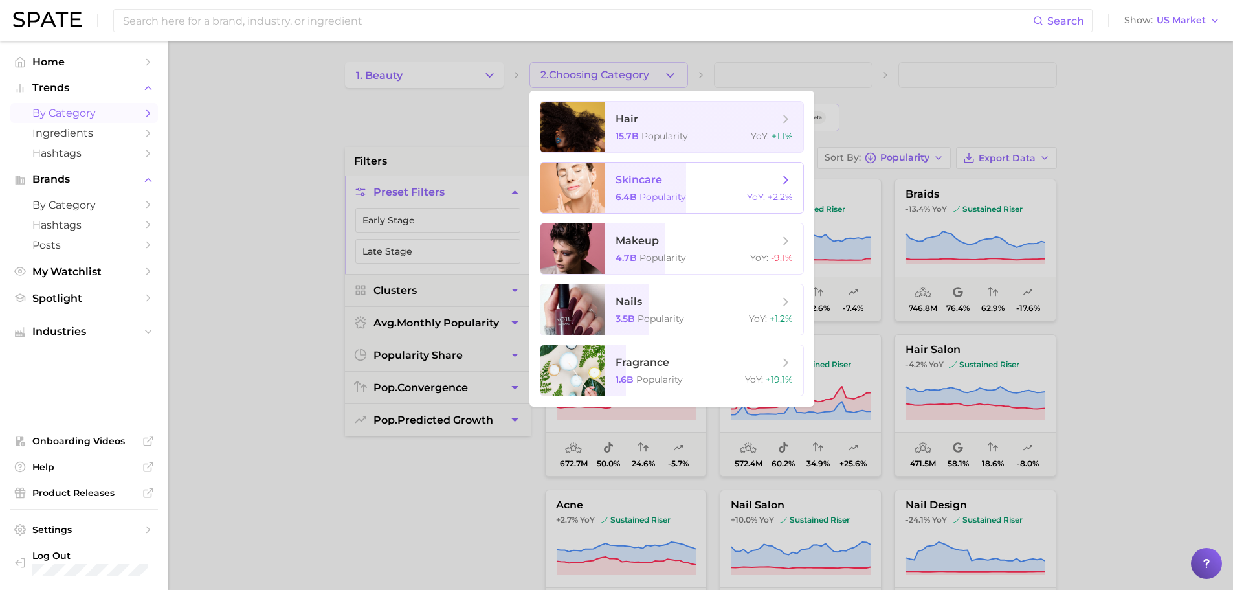
click at [618, 181] on span "skincare" at bounding box center [638, 179] width 47 height 12
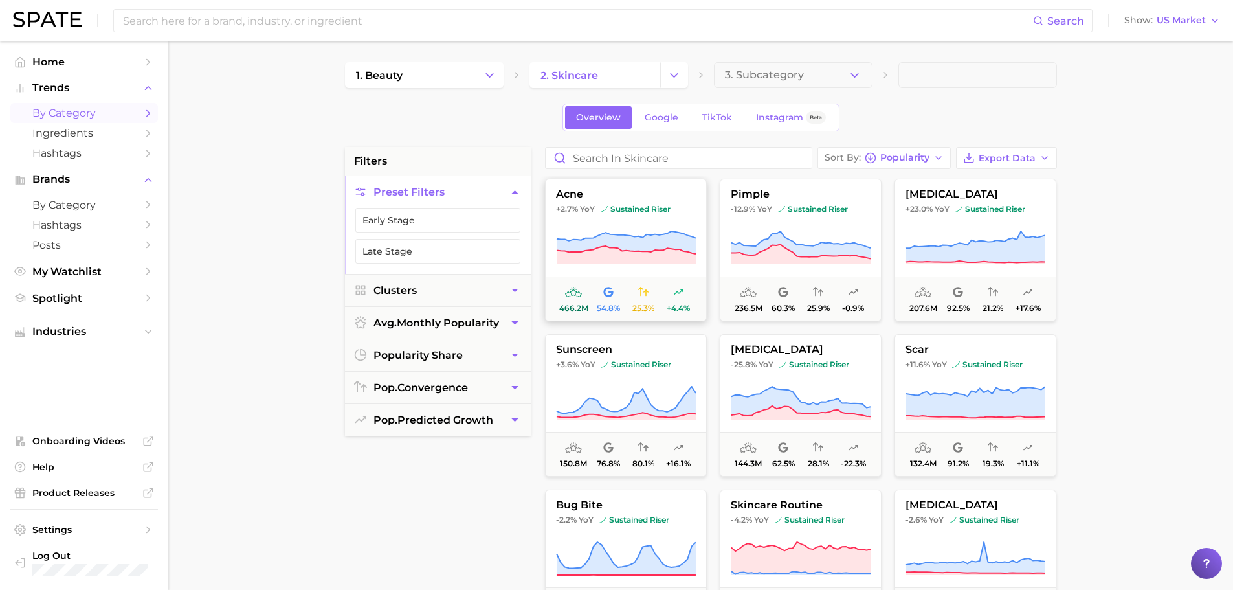
click at [650, 215] on button "acne +2.7% YoY sustained riser 466.2m 54.8% 25.3% +4.4%" at bounding box center [626, 250] width 162 height 142
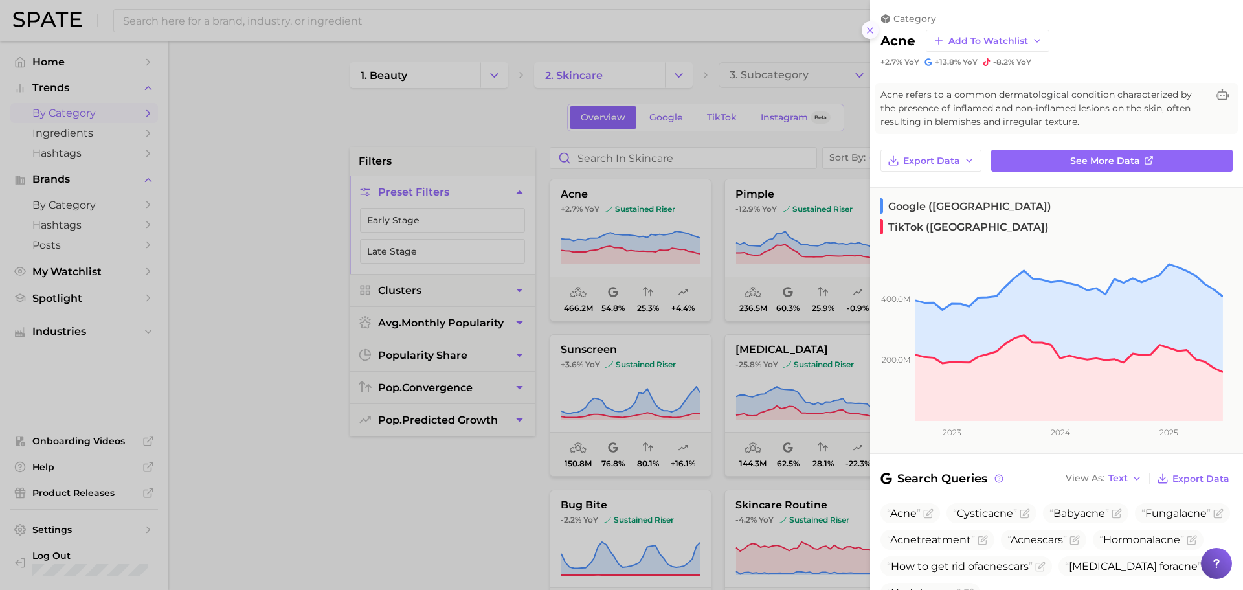
click at [874, 33] on icon at bounding box center [870, 30] width 10 height 10
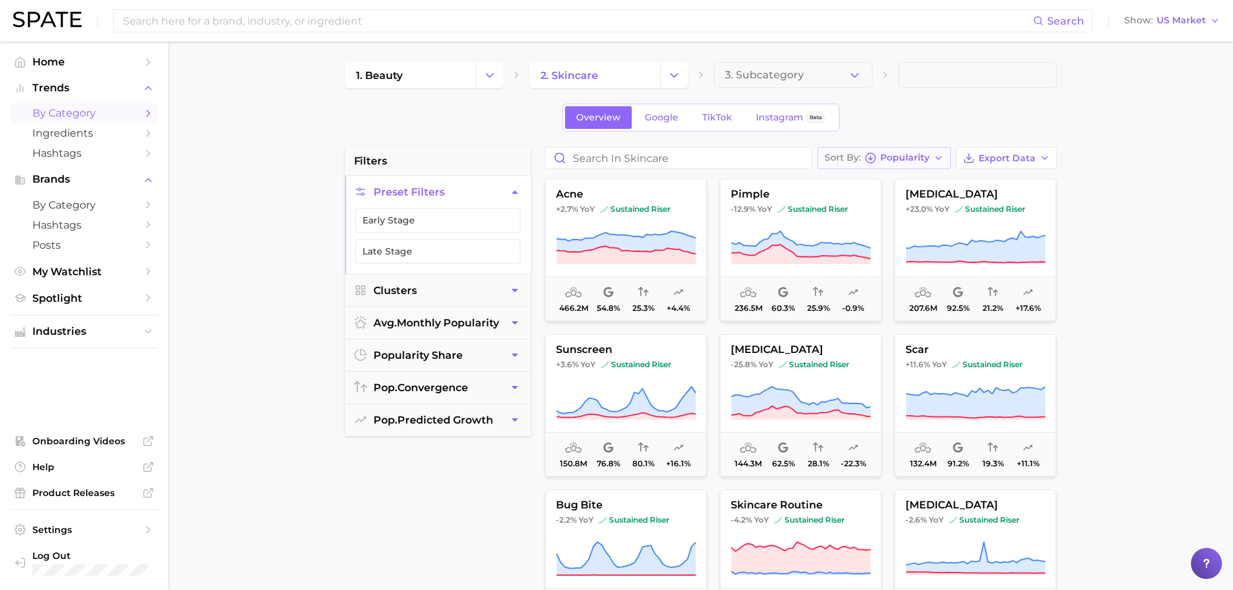
click at [856, 166] on button "Sort By Popularity" at bounding box center [883, 158] width 133 height 22
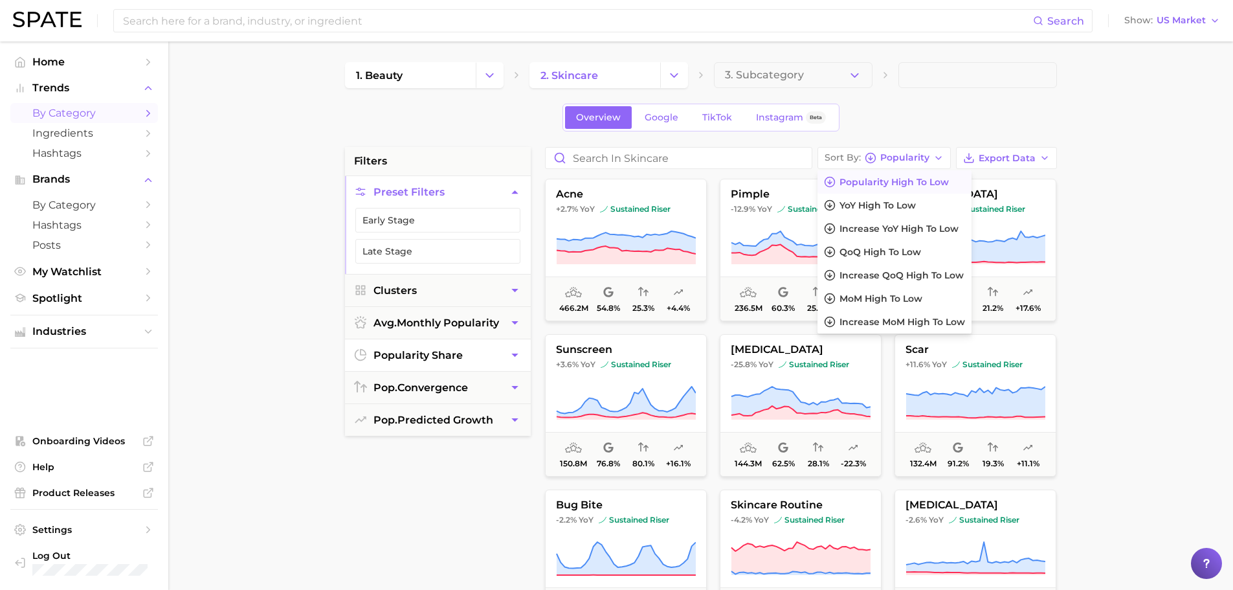
click at [478, 359] on button "popularity share" at bounding box center [438, 355] width 186 height 32
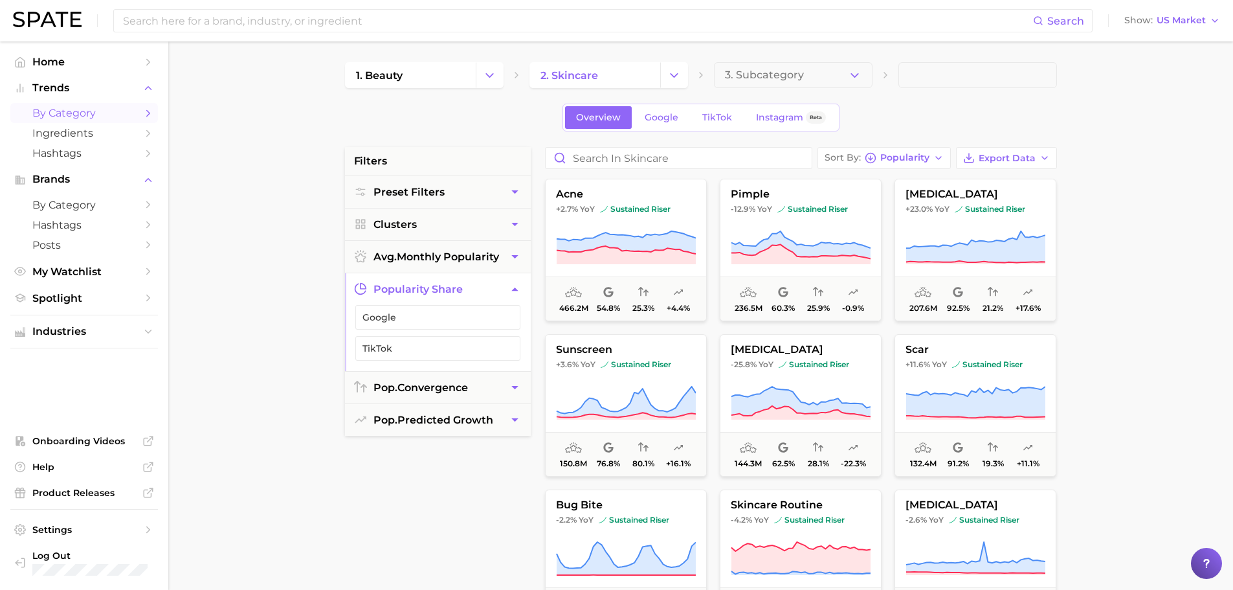
click at [298, 305] on main "1. beauty 2. skincare 3. Subcategory Overview Google TikTok Instagram Beta filt…" at bounding box center [700, 532] width 1065 height 982
click at [789, 110] on link "Instagram Beta" at bounding box center [791, 117] width 92 height 23
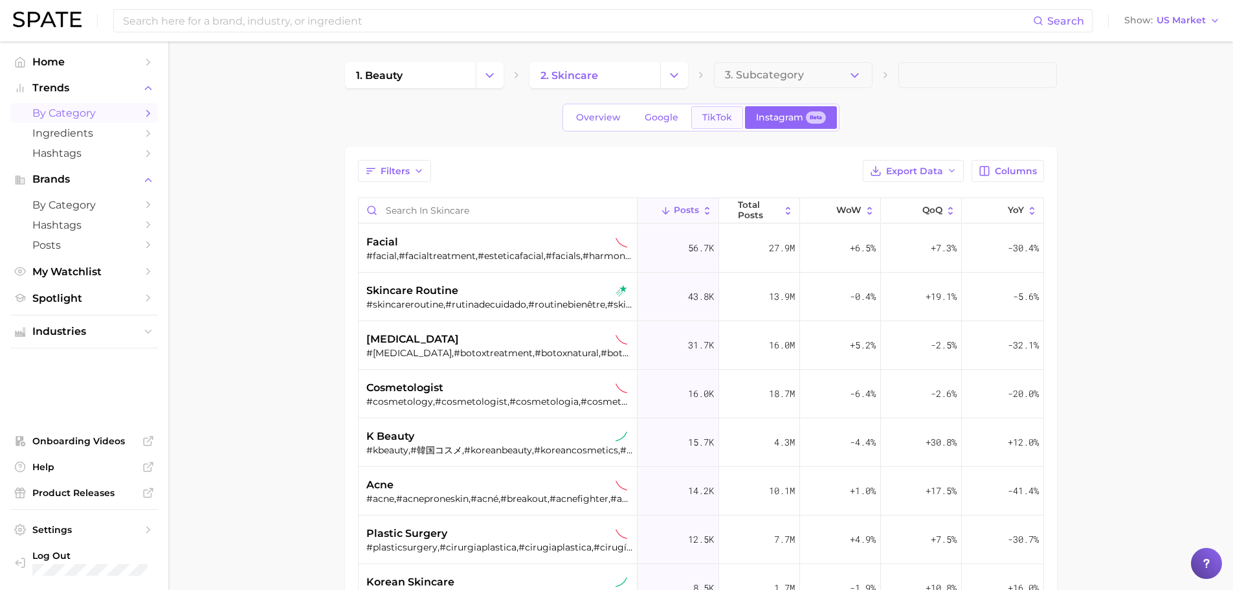
click at [714, 120] on span "TikTok" at bounding box center [717, 117] width 30 height 11
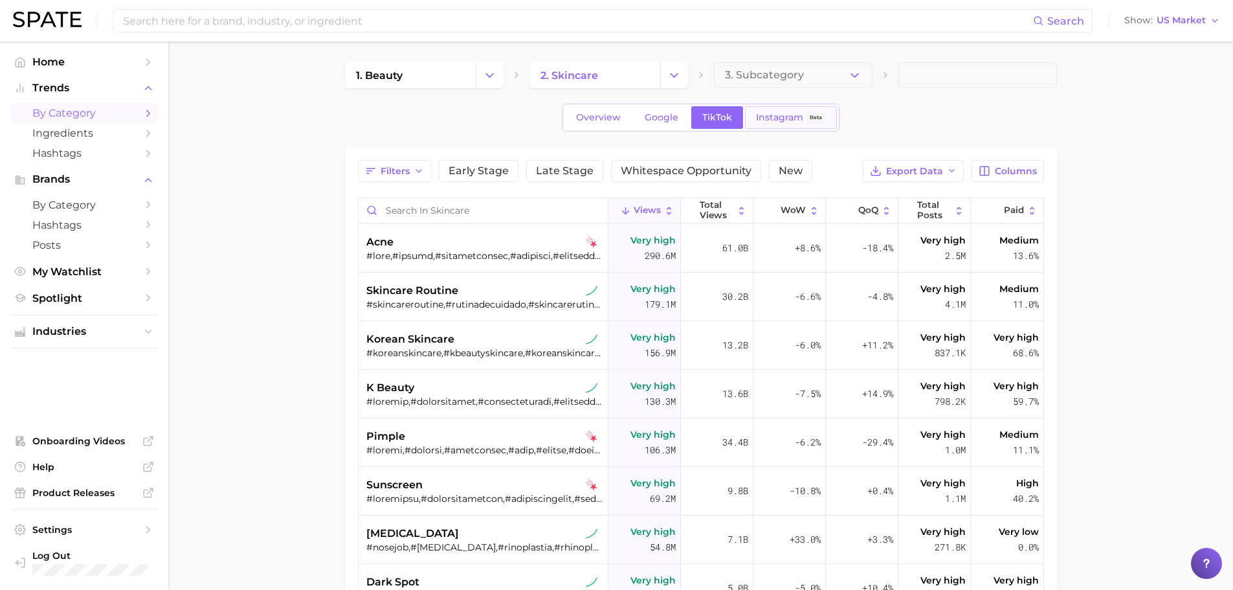
click at [790, 120] on span "Instagram" at bounding box center [779, 117] width 47 height 11
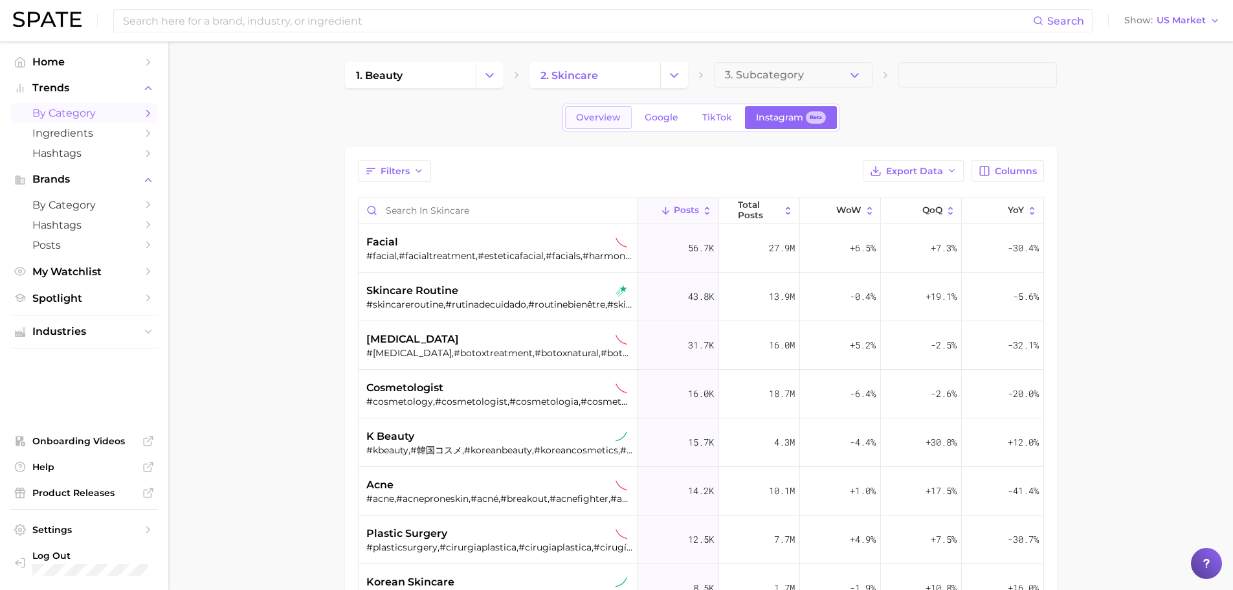
click at [582, 123] on link "Overview" at bounding box center [598, 117] width 67 height 23
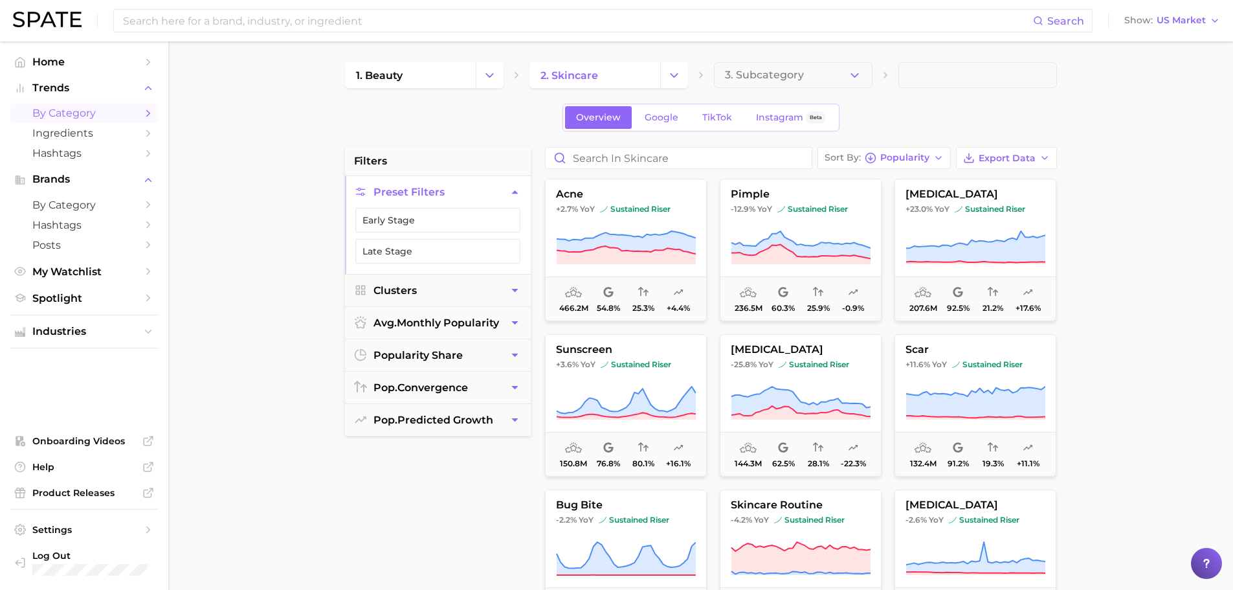
click at [1042, 104] on div "Overview Google TikTok Instagram Beta" at bounding box center [701, 118] width 712 height 28
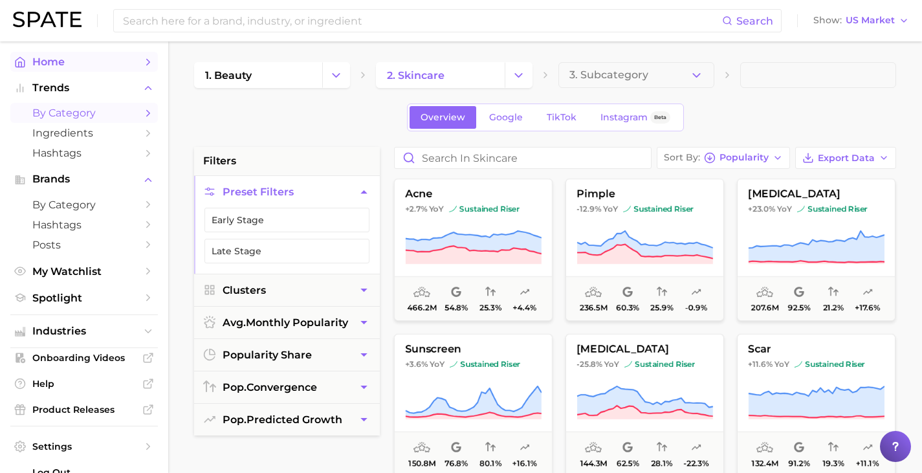
click at [44, 60] on span "Home" at bounding box center [84, 62] width 104 height 12
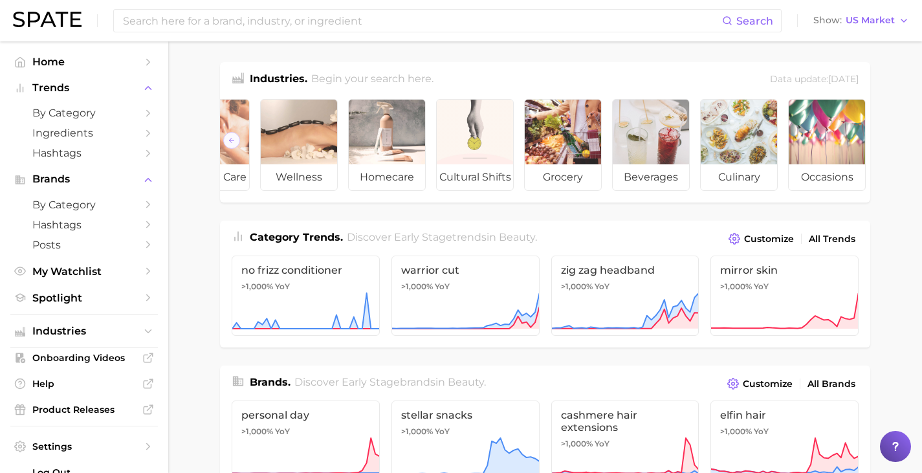
scroll to position [0, 155]
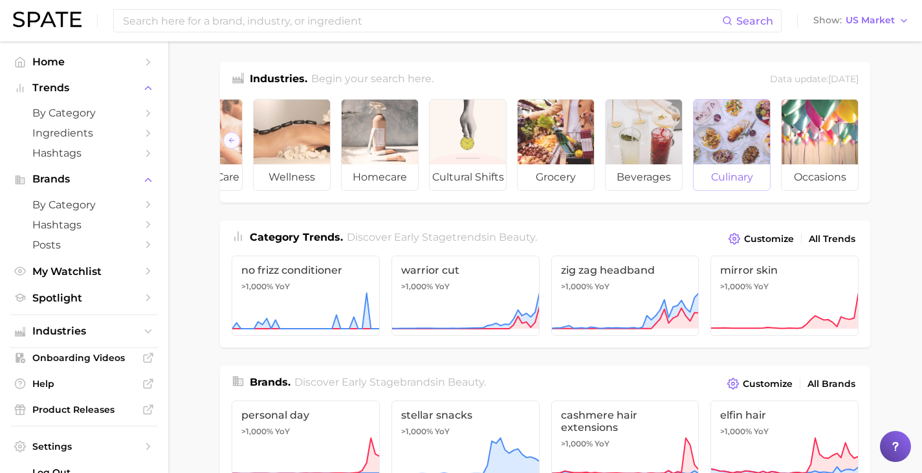
click at [730, 155] on div at bounding box center [732, 132] width 76 height 65
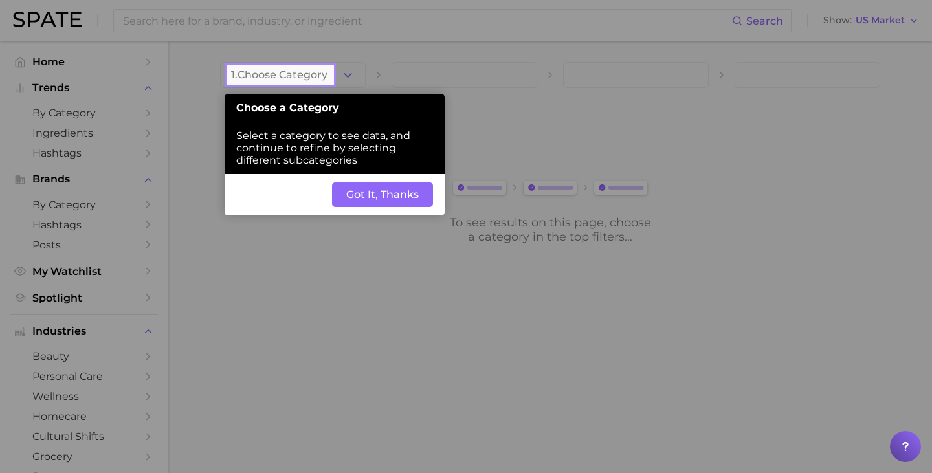
click at [365, 195] on button "Got It, Thanks" at bounding box center [382, 194] width 101 height 25
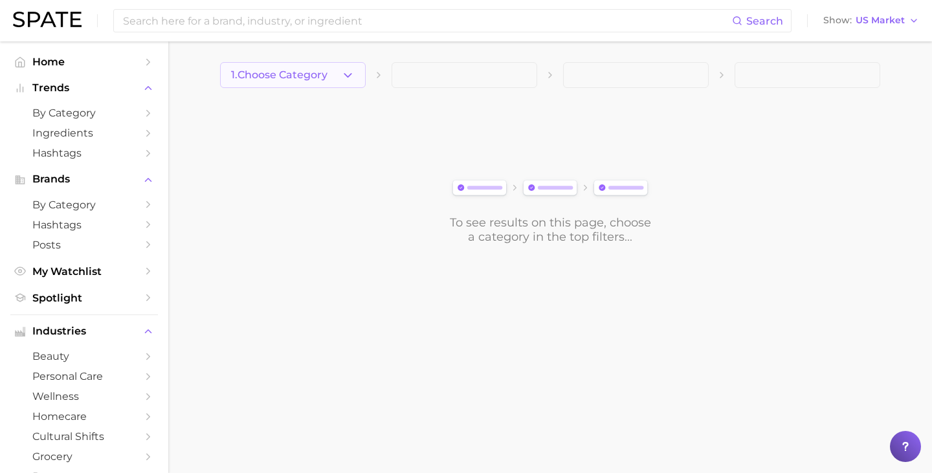
click at [283, 76] on span "1. Choose Category" at bounding box center [279, 75] width 96 height 12
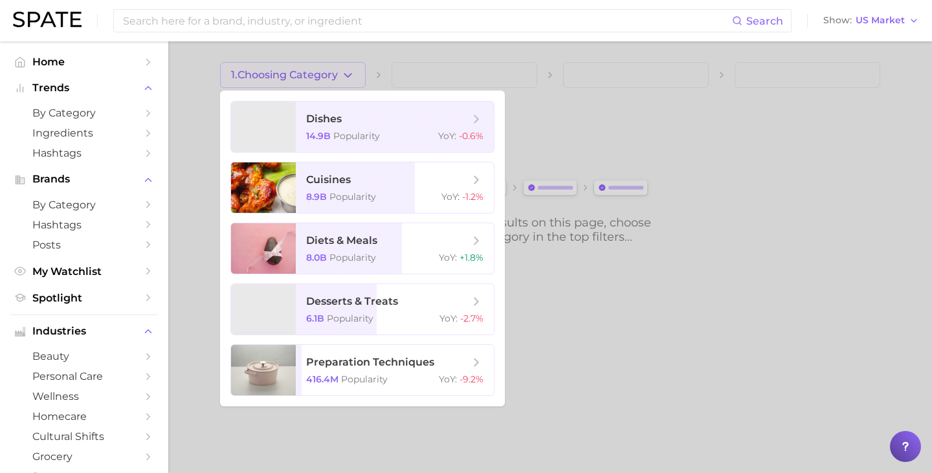
click at [204, 107] on div at bounding box center [466, 236] width 932 height 473
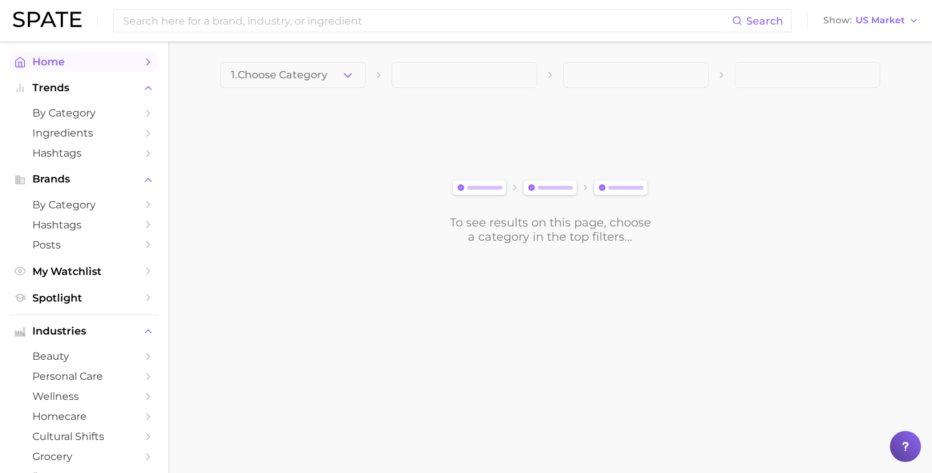
click at [59, 66] on span "Home" at bounding box center [84, 62] width 104 height 12
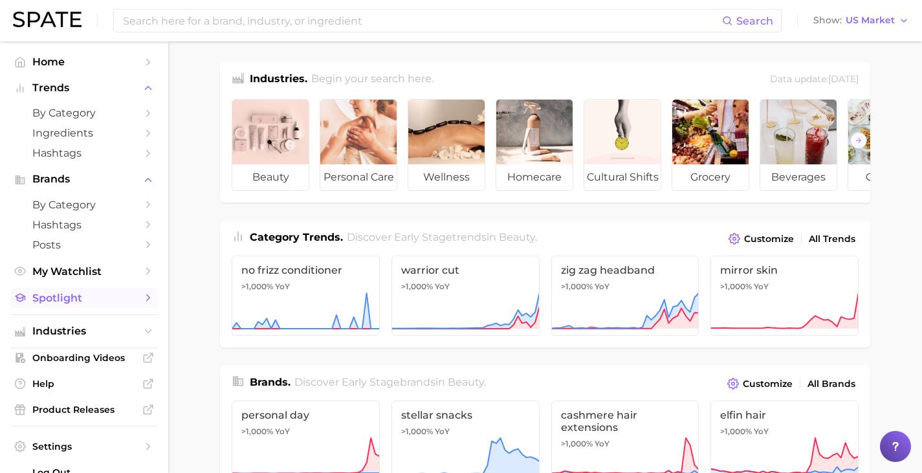
click at [93, 298] on span "Spotlight" at bounding box center [84, 298] width 104 height 12
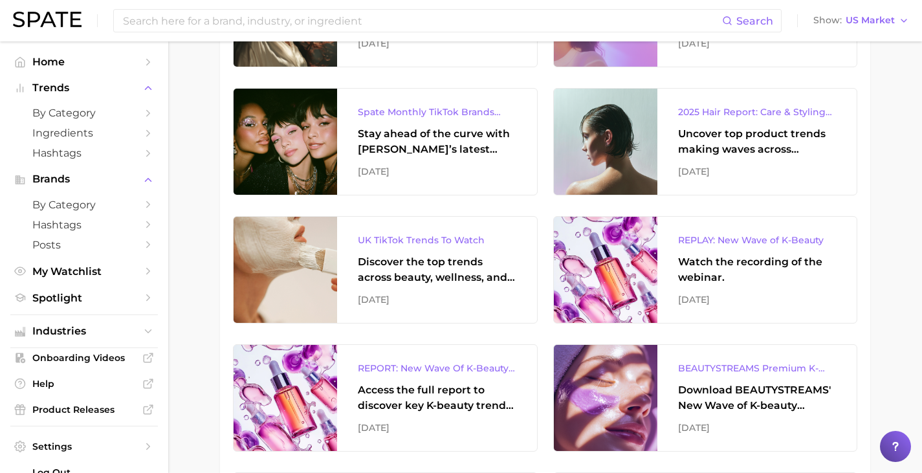
scroll to position [309, 0]
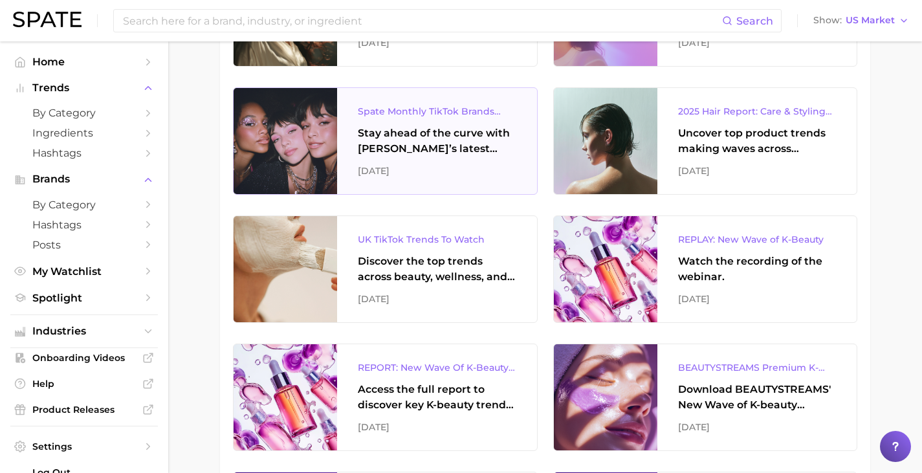
click at [410, 137] on div "Stay ahead of the curve with Spate’s latest monthly tracker, spotlighting the f…" at bounding box center [437, 141] width 159 height 31
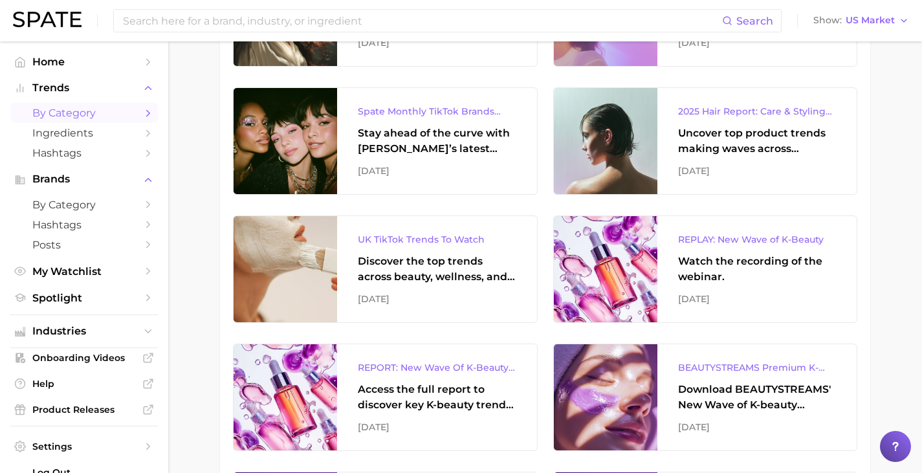
click at [60, 111] on span "by Category" at bounding box center [84, 113] width 104 height 12
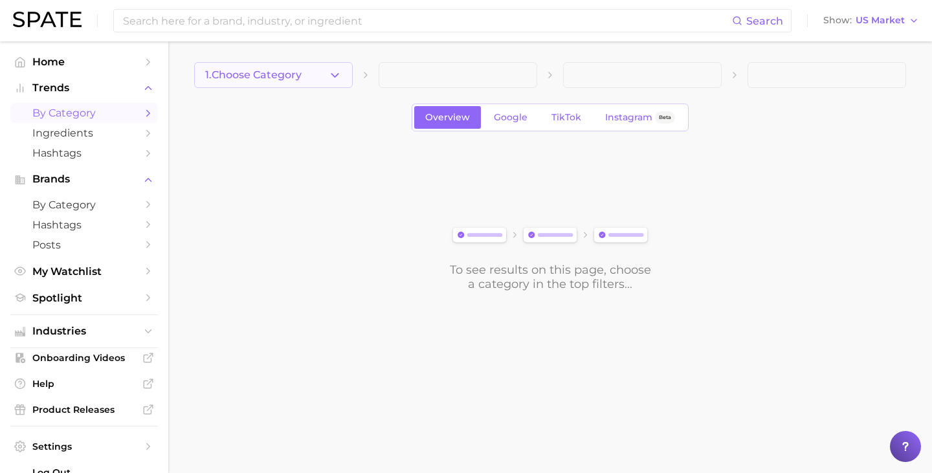
click at [254, 77] on span "1. Choose Category" at bounding box center [253, 75] width 96 height 12
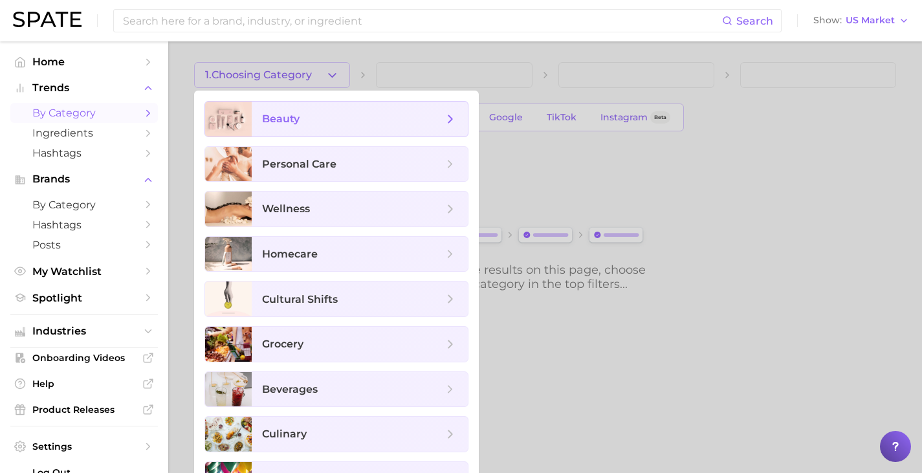
click at [296, 115] on span "beauty" at bounding box center [281, 119] width 38 height 12
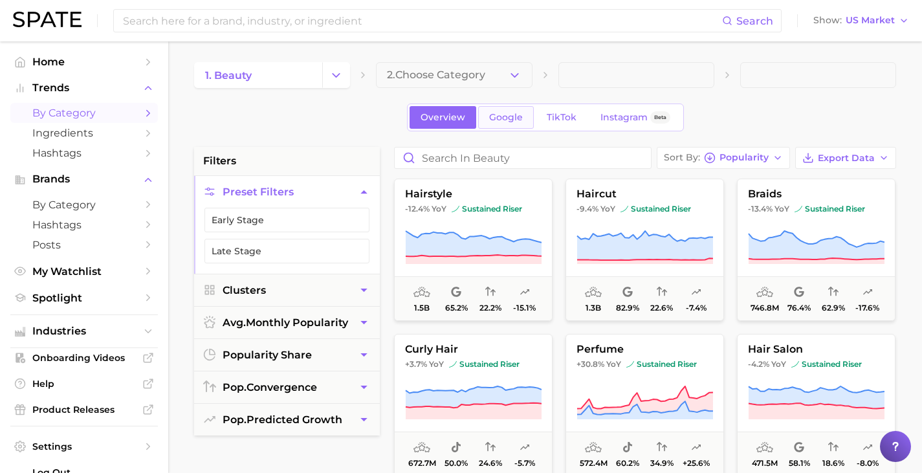
click at [503, 110] on link "Google" at bounding box center [506, 117] width 56 height 23
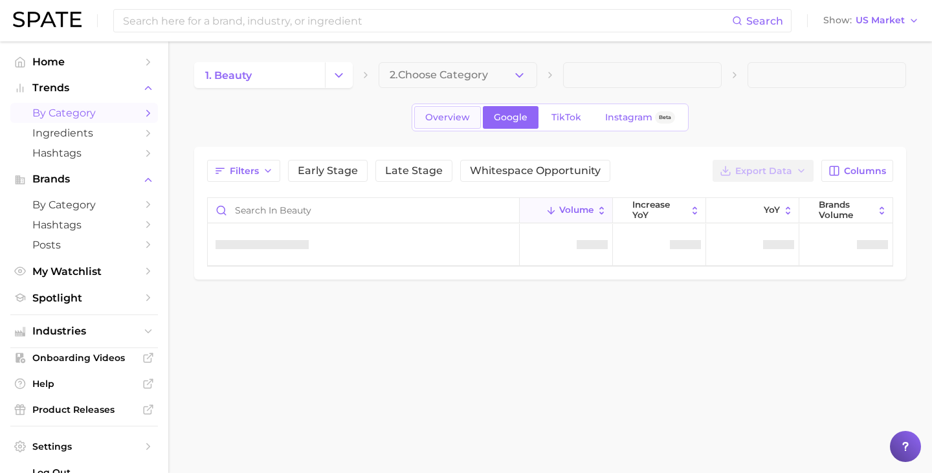
click at [439, 115] on span "Overview" at bounding box center [447, 117] width 45 height 11
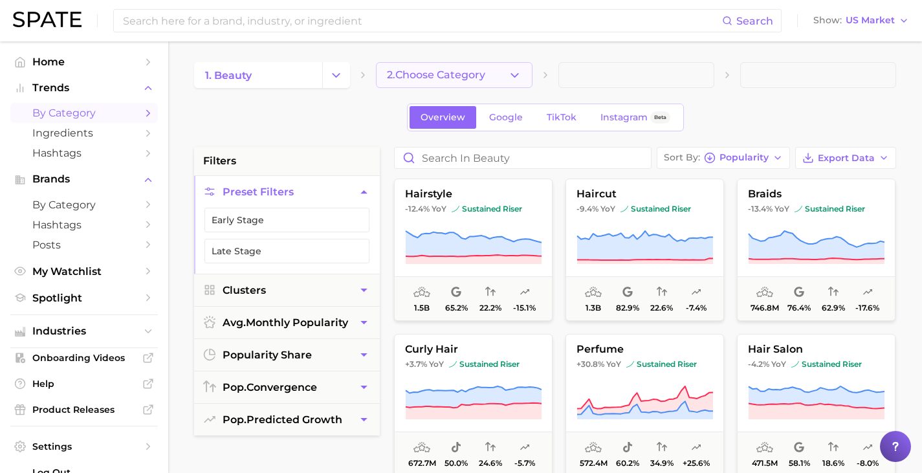
click at [448, 75] on span "2. Choose Category" at bounding box center [436, 75] width 98 height 12
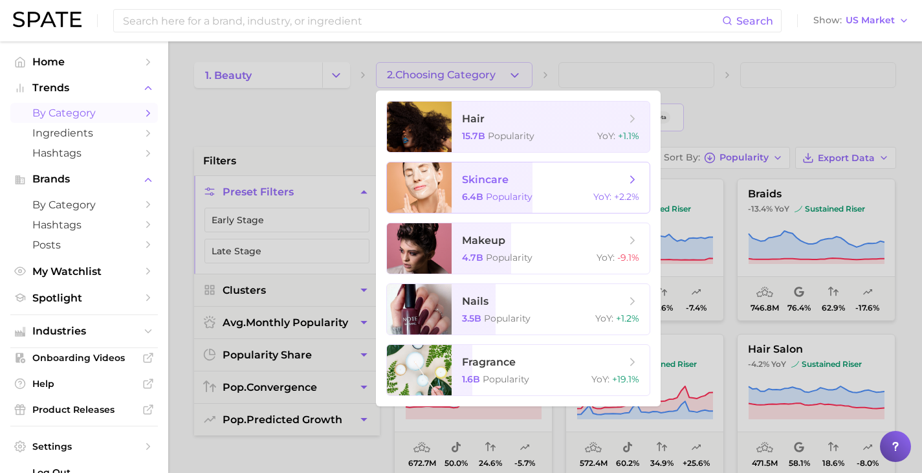
click at [498, 177] on span "skincare" at bounding box center [485, 179] width 47 height 12
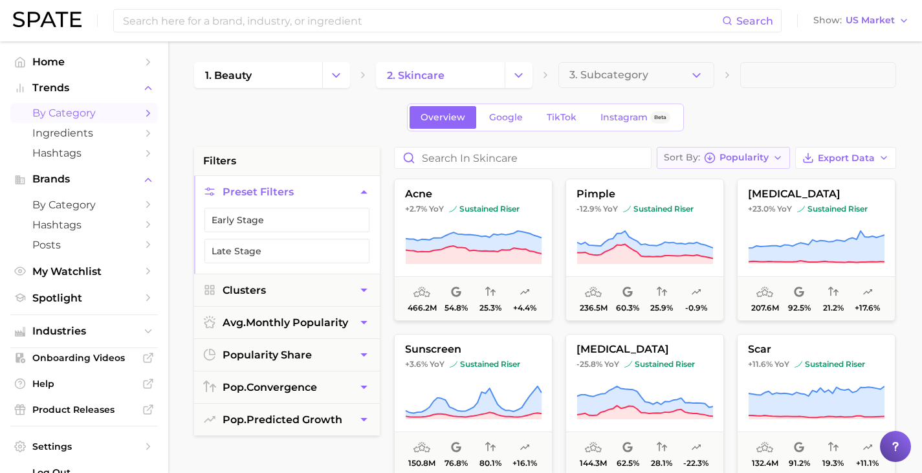
click at [744, 157] on span "Popularity" at bounding box center [744, 157] width 49 height 7
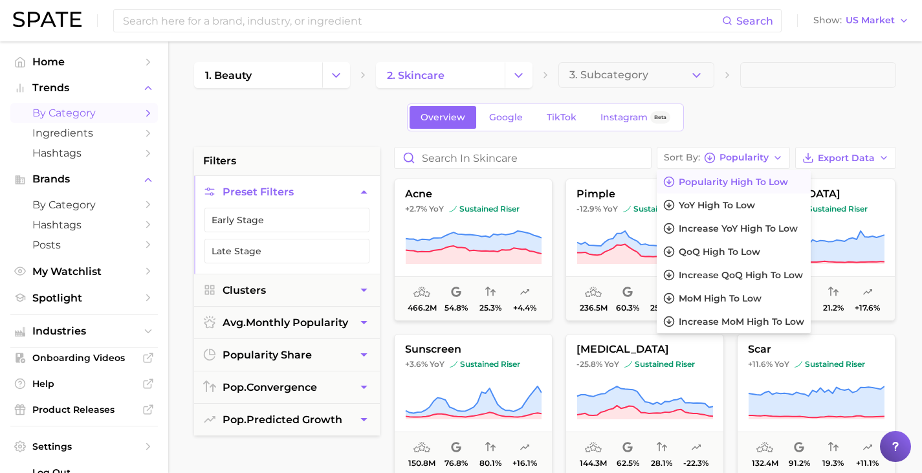
click at [756, 104] on div "Overview Google TikTok Instagram Beta" at bounding box center [545, 118] width 702 height 28
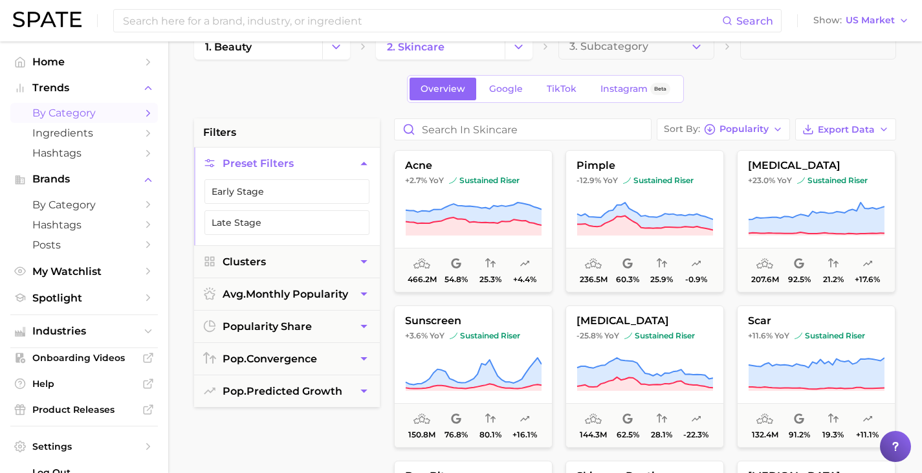
scroll to position [29, 0]
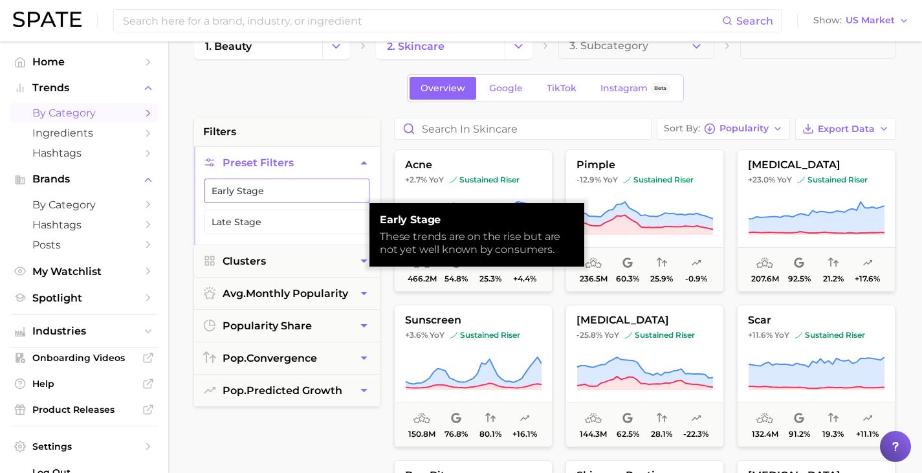
click at [261, 187] on button "Early Stage" at bounding box center [286, 191] width 165 height 25
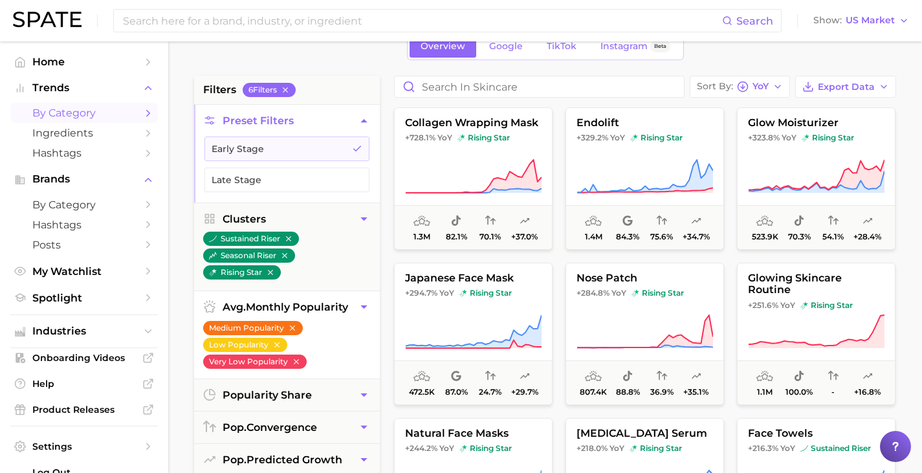
scroll to position [72, 0]
click at [272, 179] on button "Late Stage" at bounding box center [286, 179] width 165 height 25
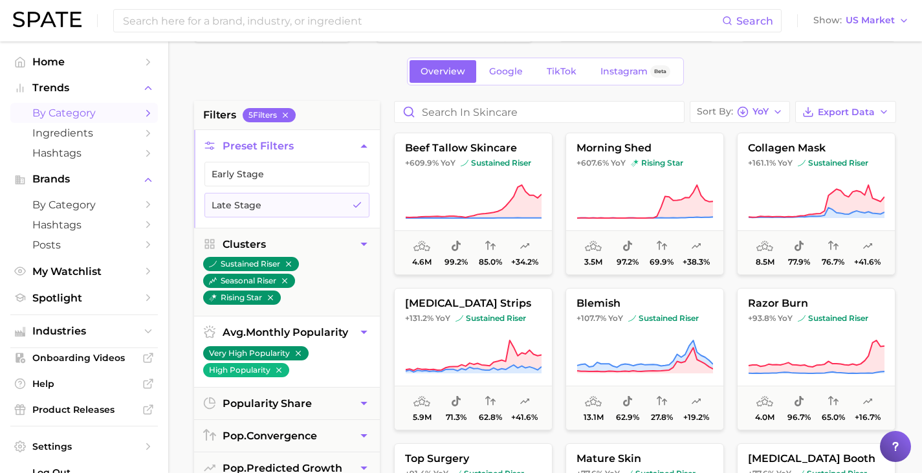
scroll to position [45, 0]
click at [499, 71] on span "Google" at bounding box center [506, 72] width 34 height 11
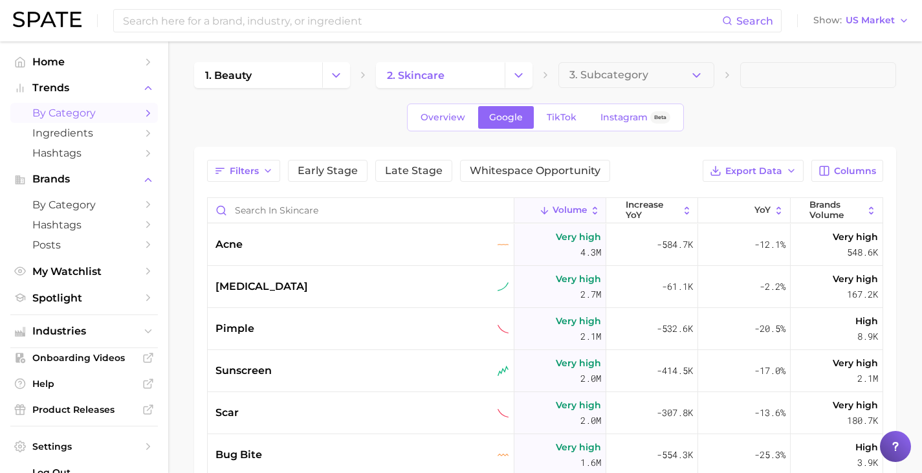
scroll to position [1, 0]
click at [569, 116] on span "TikTok" at bounding box center [562, 116] width 30 height 11
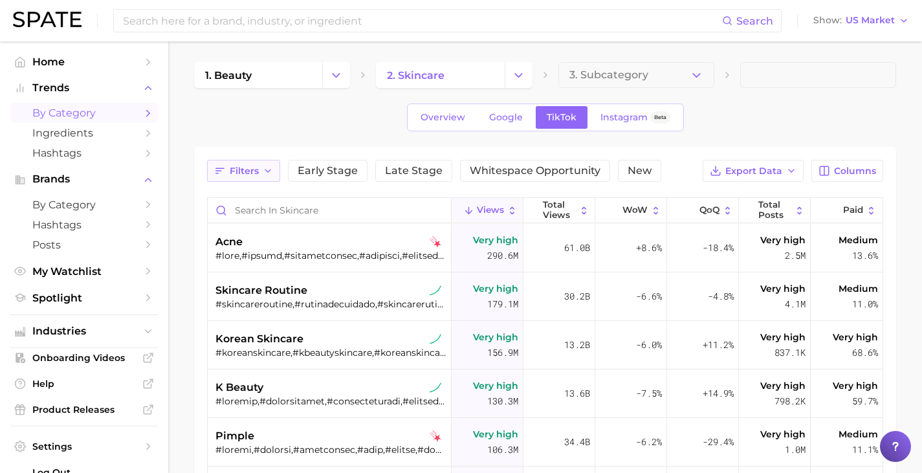
click at [261, 164] on button "Filters" at bounding box center [243, 171] width 73 height 22
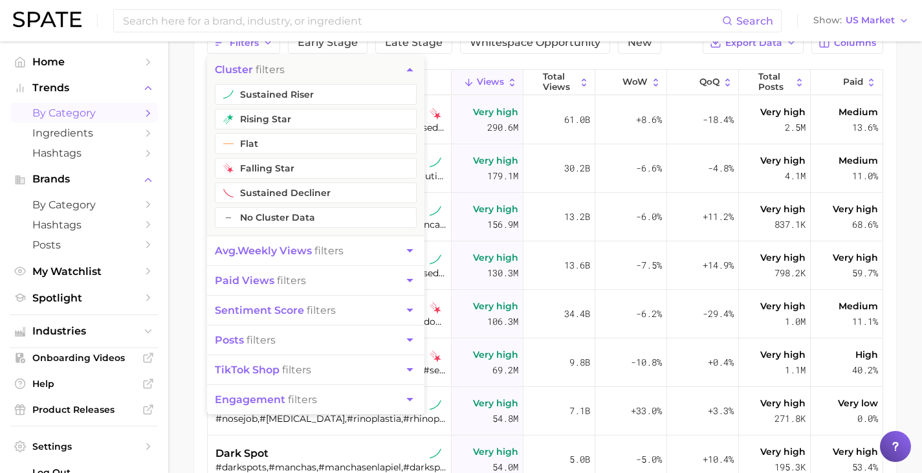
scroll to position [129, 0]
click at [311, 250] on span "avg. weekly views" at bounding box center [263, 250] width 97 height 12
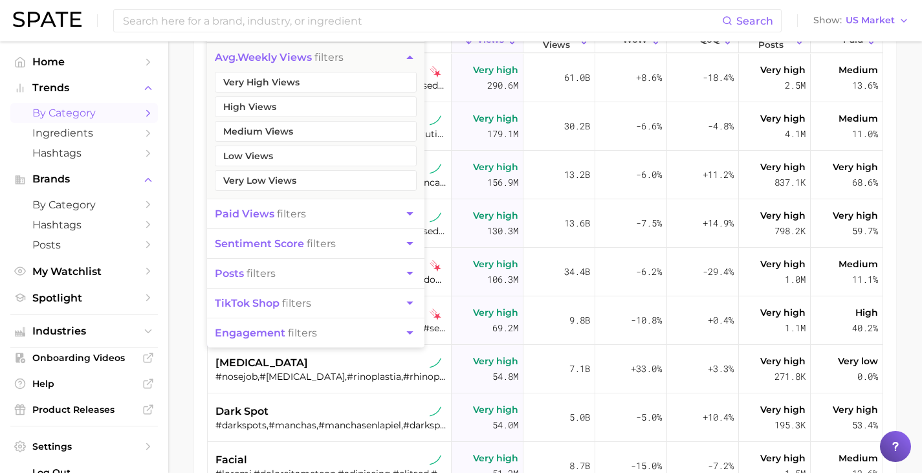
scroll to position [171, 0]
click at [278, 212] on span "paid views filters" at bounding box center [260, 213] width 91 height 12
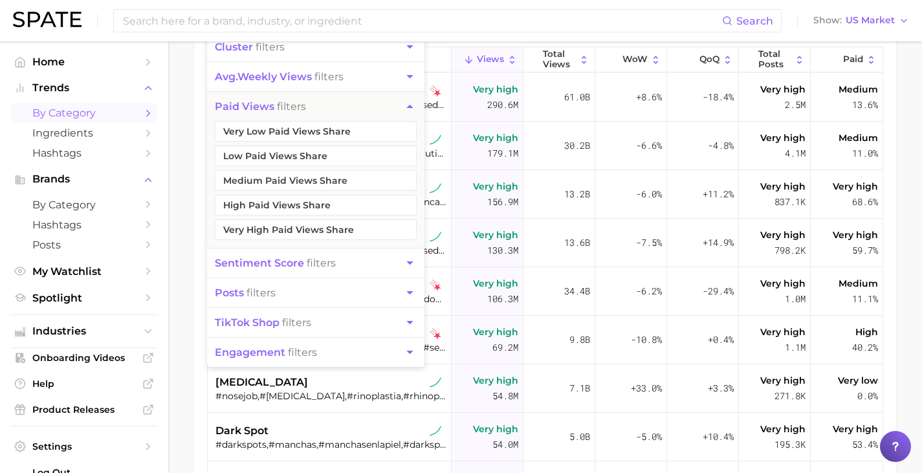
scroll to position [141, 0]
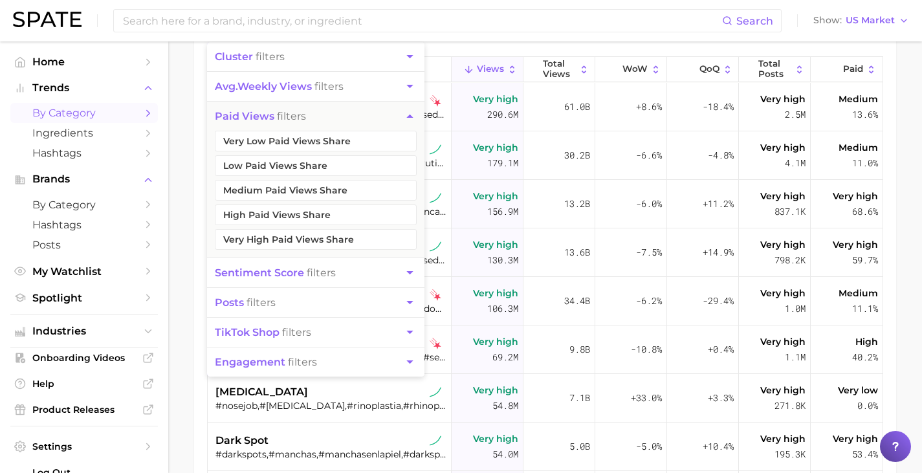
click at [272, 274] on span "sentiment score" at bounding box center [259, 273] width 89 height 12
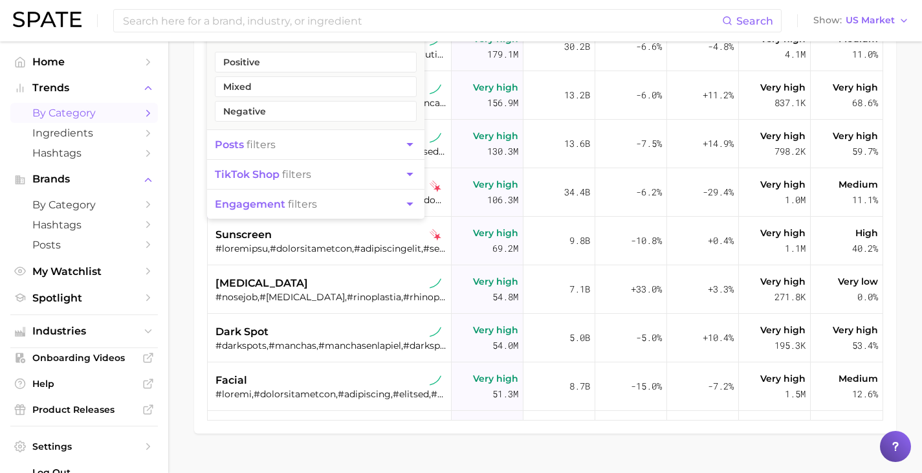
scroll to position [250, 0]
click at [284, 149] on button "posts filters" at bounding box center [315, 143] width 217 height 29
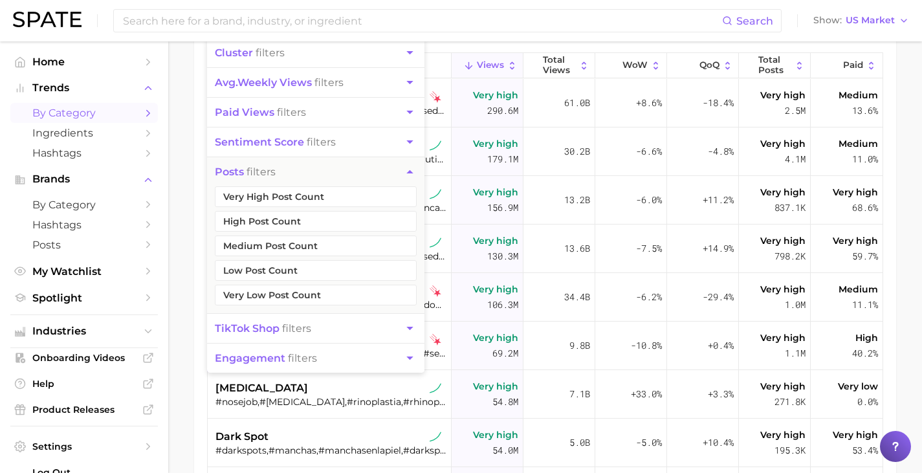
scroll to position [146, 0]
click at [307, 326] on span "TikTok shop filters" at bounding box center [263, 328] width 96 height 12
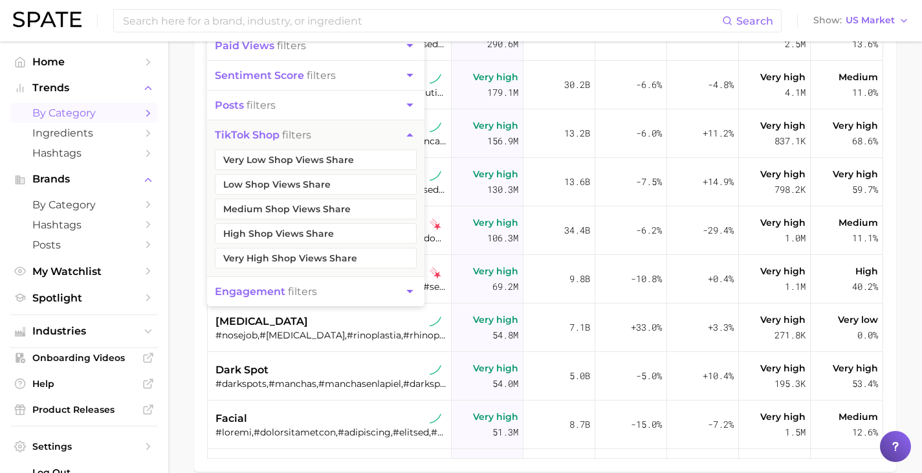
scroll to position [210, 0]
click at [281, 287] on span "engagement" at bounding box center [250, 293] width 71 height 12
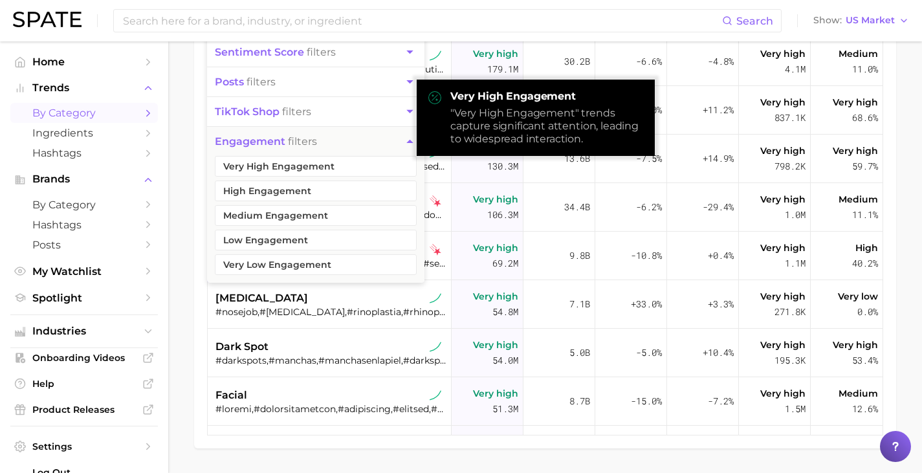
scroll to position [0, 0]
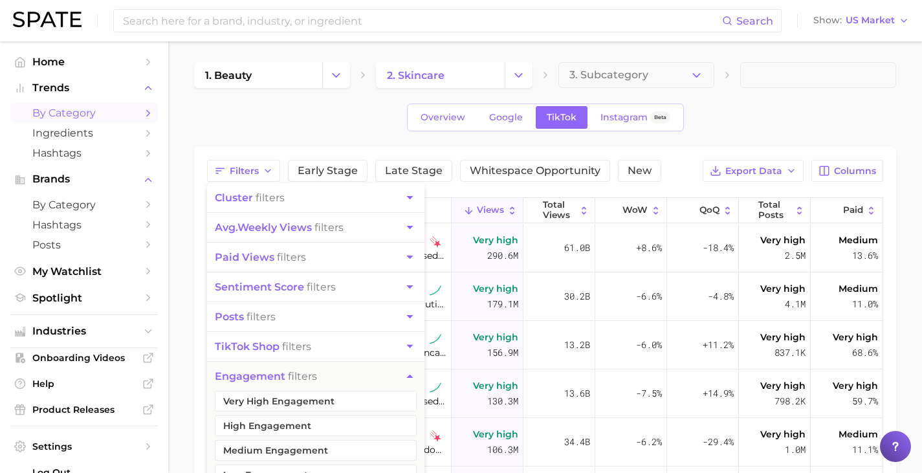
click at [392, 118] on div "Overview Google TikTok Instagram Beta" at bounding box center [545, 118] width 702 height 28
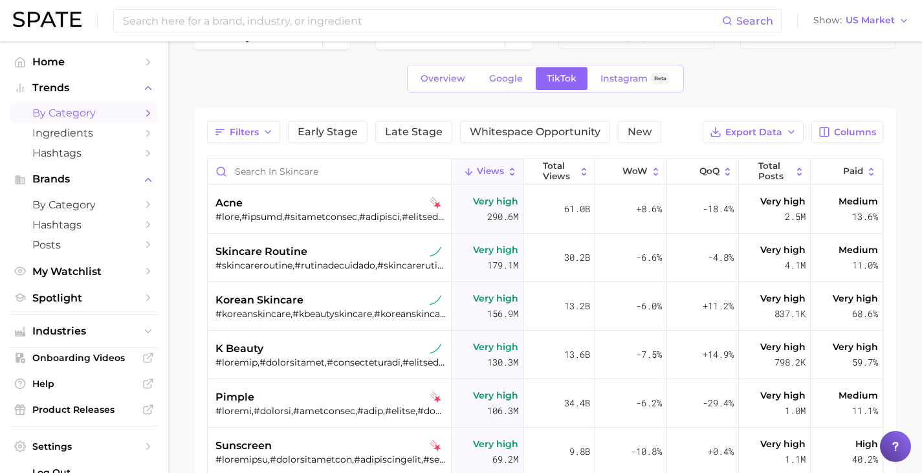
scroll to position [39, 0]
click at [323, 127] on span "Early Stage" at bounding box center [328, 131] width 60 height 10
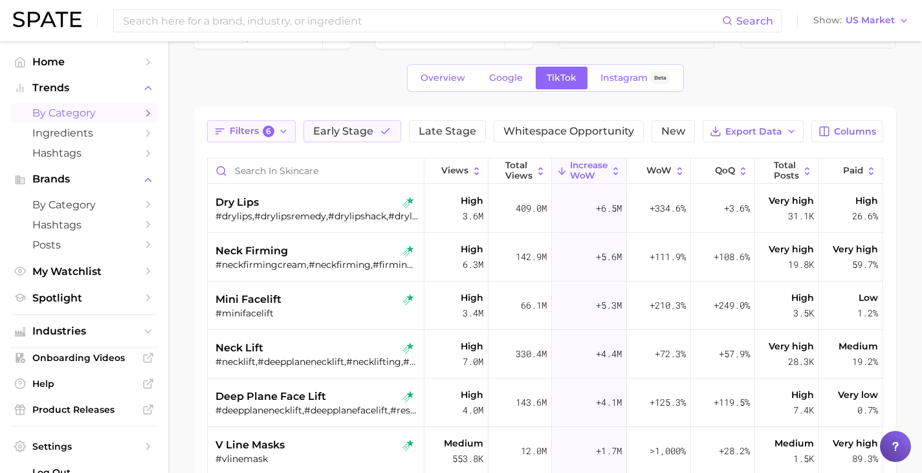
click at [268, 134] on span "6" at bounding box center [269, 132] width 12 height 12
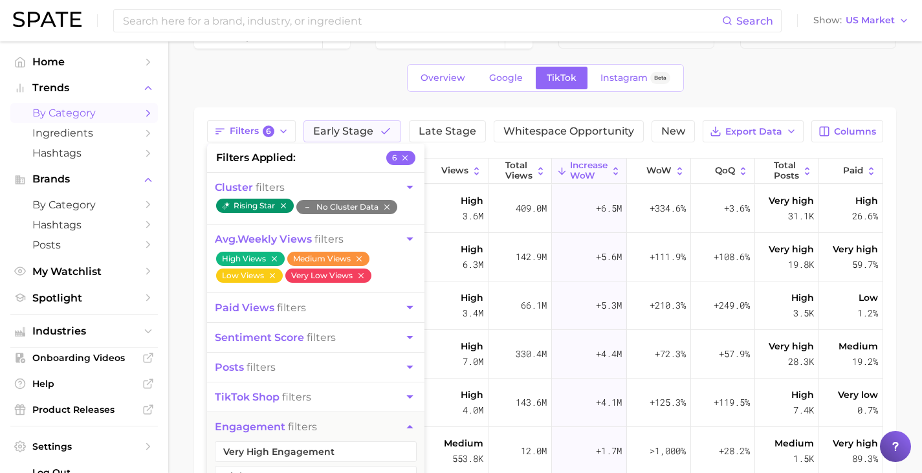
scroll to position [51, 0]
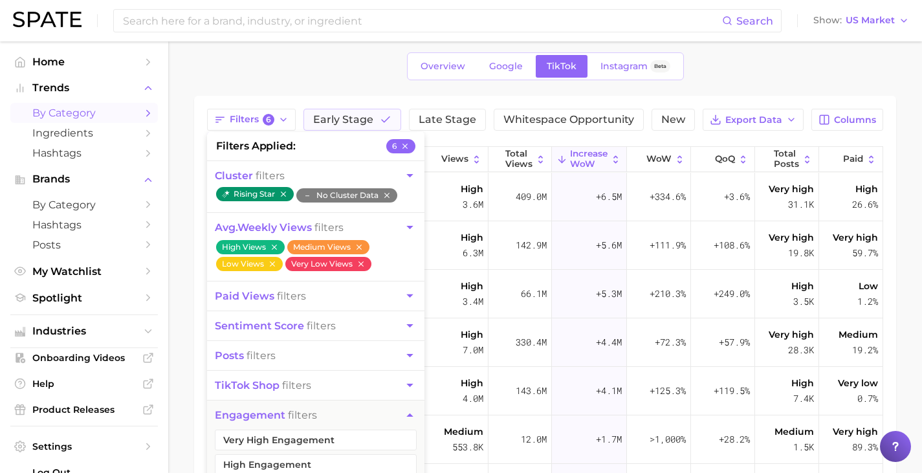
click at [290, 80] on div "1. beauty 2. skincare 3. Subcategory Overview Google TikTok Instagram Beta Filt…" at bounding box center [545, 321] width 702 height 621
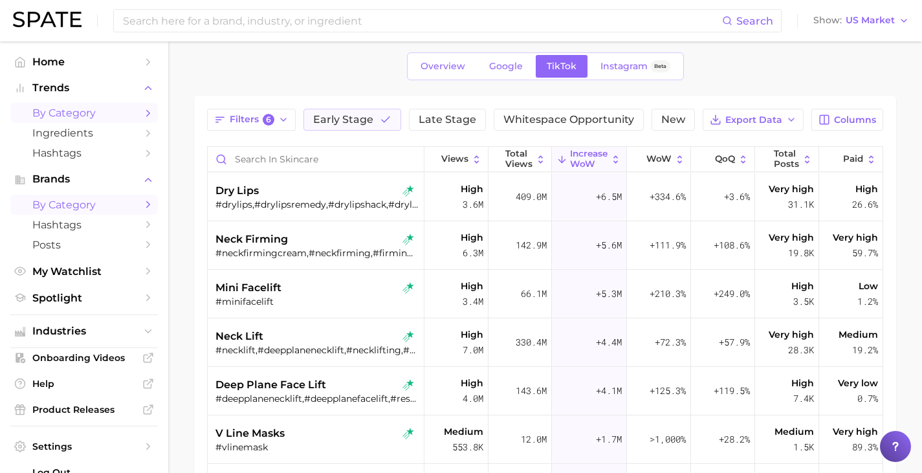
click at [74, 204] on span "by Category" at bounding box center [84, 205] width 104 height 12
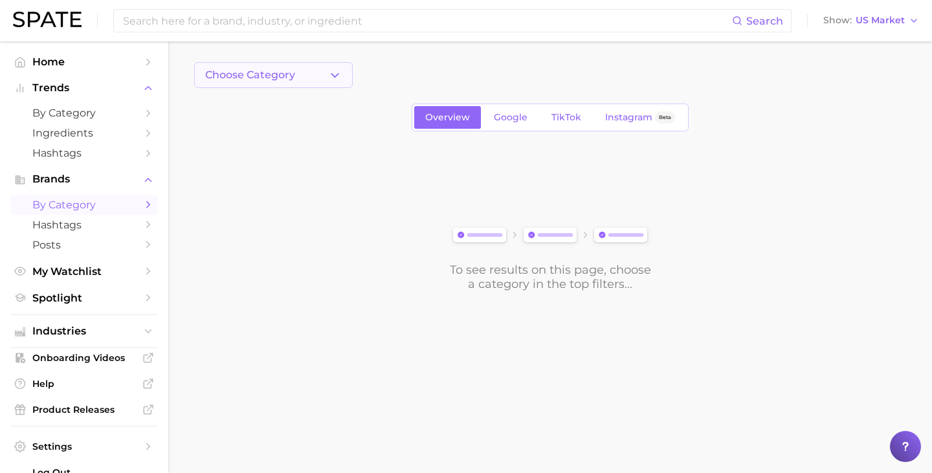
click at [290, 71] on span "Choose Category" at bounding box center [250, 75] width 90 height 12
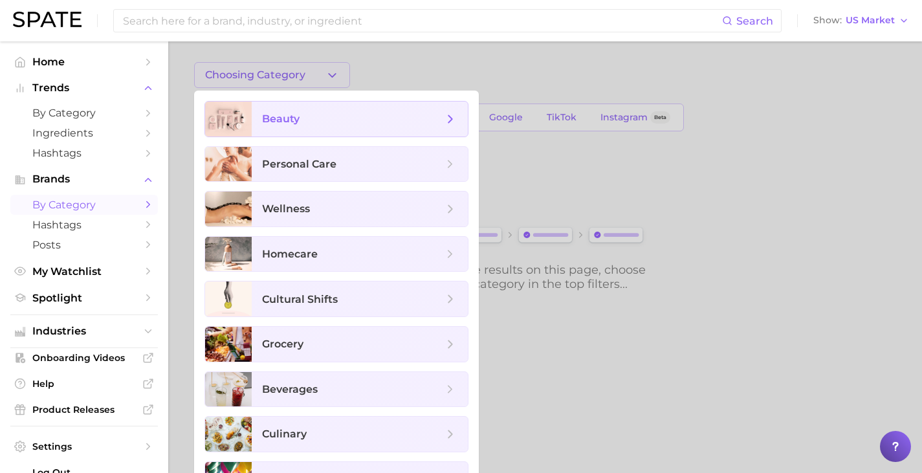
click at [294, 113] on span "beauty" at bounding box center [281, 119] width 38 height 12
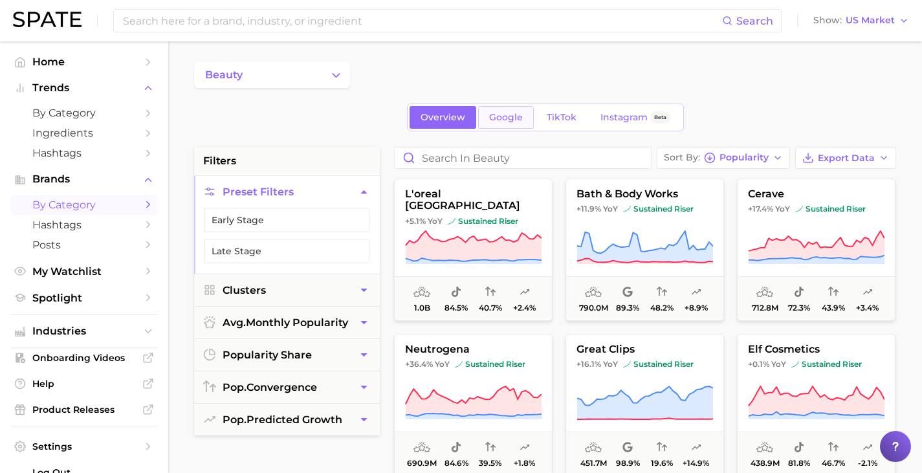
click at [509, 119] on span "Google" at bounding box center [506, 117] width 34 height 11
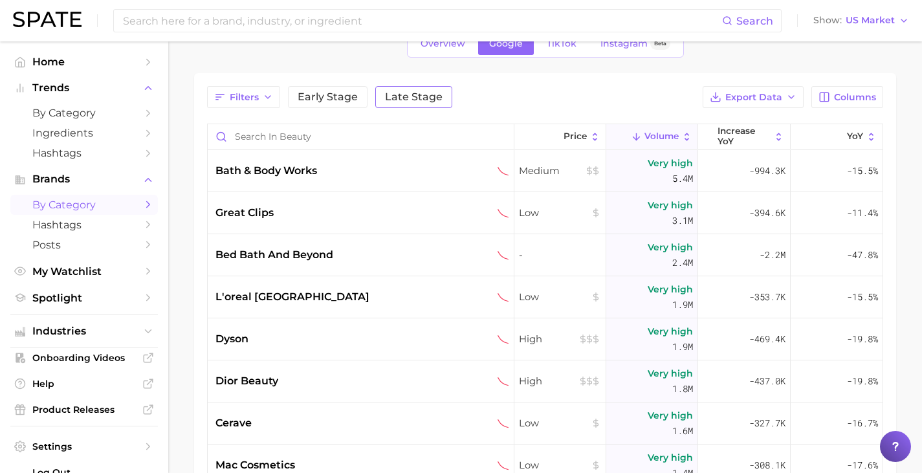
scroll to position [52, 0]
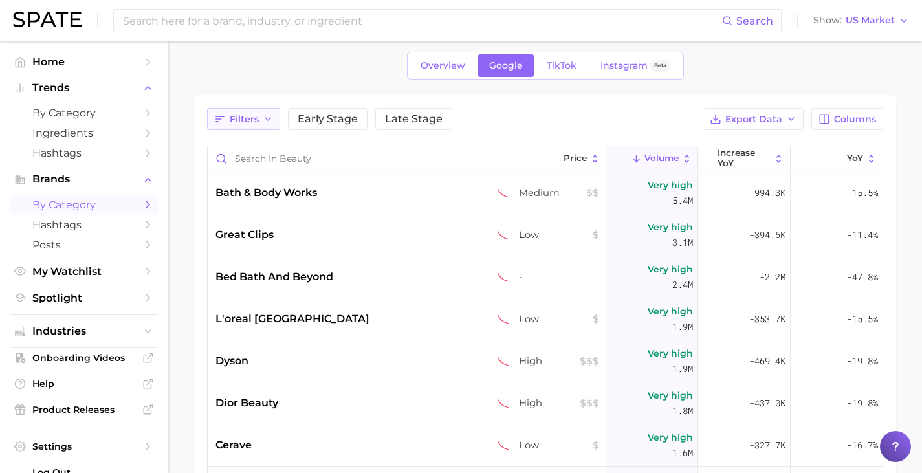
click at [250, 121] on span "Filters" at bounding box center [244, 119] width 29 height 11
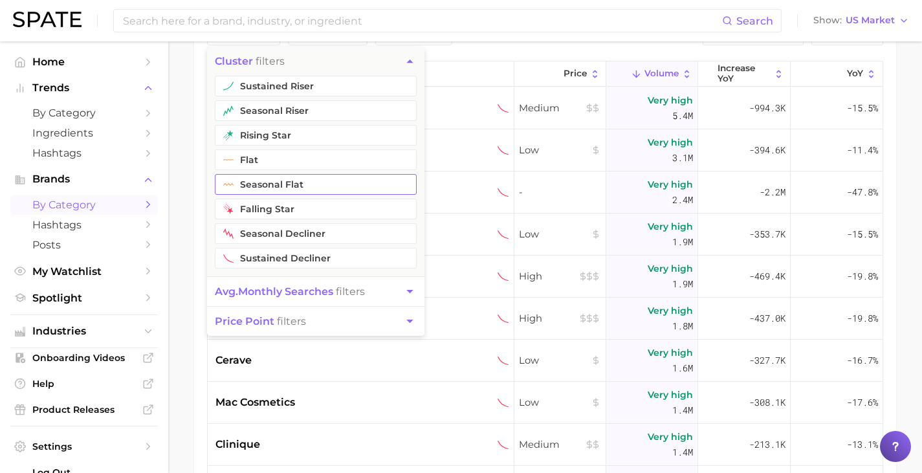
scroll to position [0, 0]
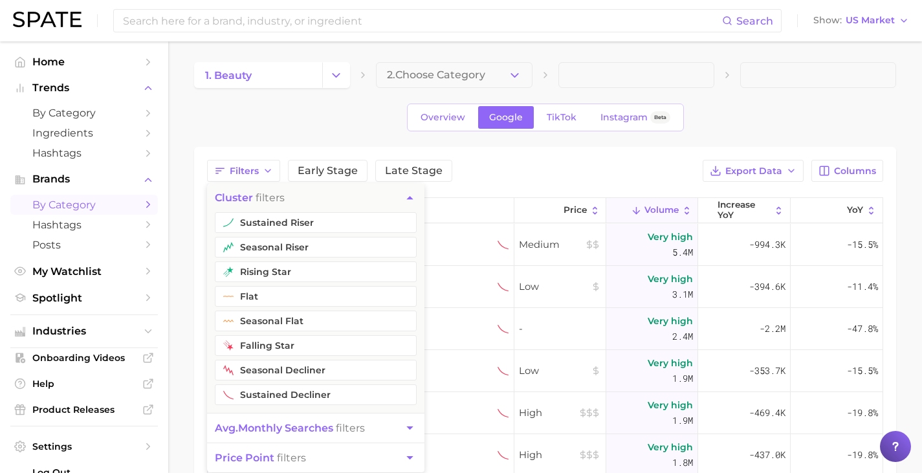
click at [518, 148] on div "Filters cluster filters sustained riser seasonal riser rising star flat seasona…" at bounding box center [545, 415] width 702 height 536
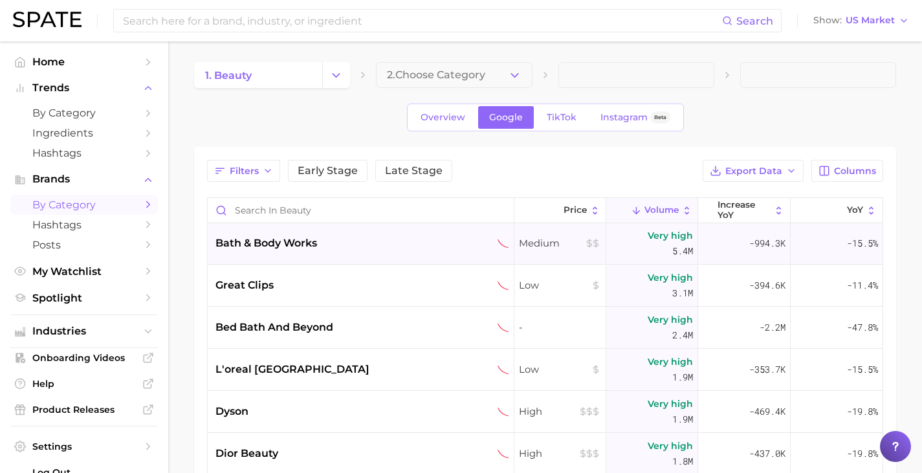
scroll to position [2, 0]
click at [468, 70] on span "2. Choose Category" at bounding box center [436, 75] width 98 height 12
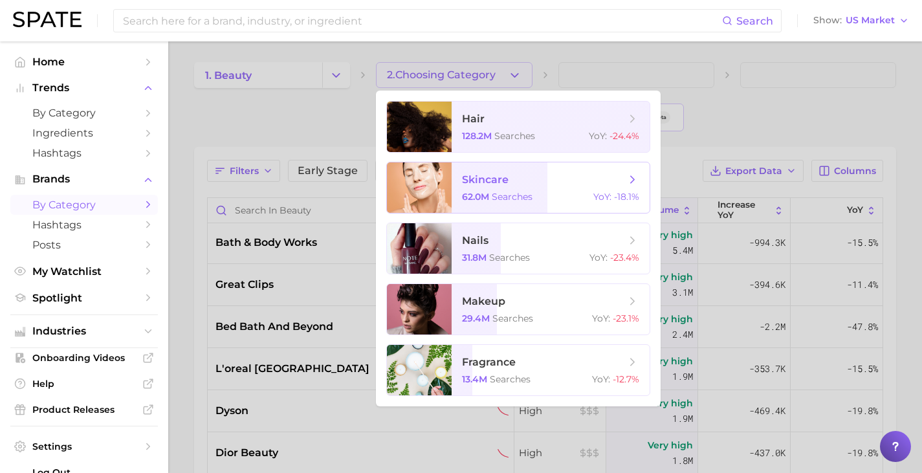
click at [501, 180] on span "skincare" at bounding box center [485, 179] width 47 height 12
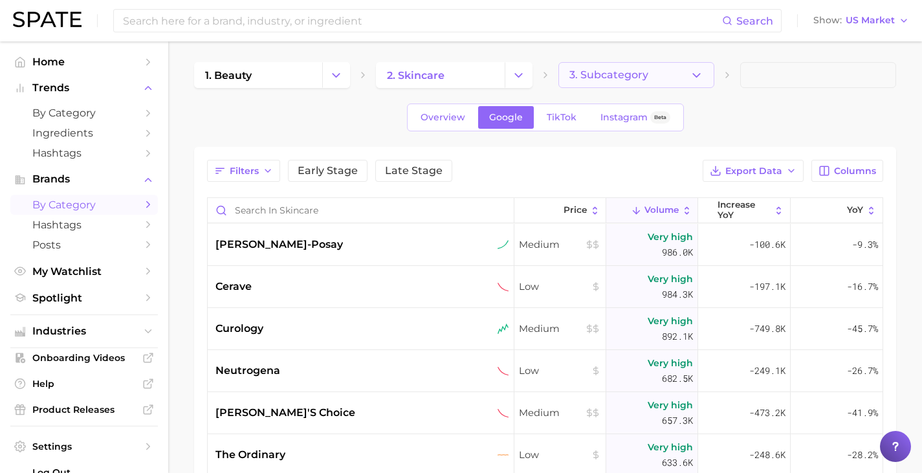
click at [617, 76] on span "3. Subcategory" at bounding box center [608, 75] width 79 height 12
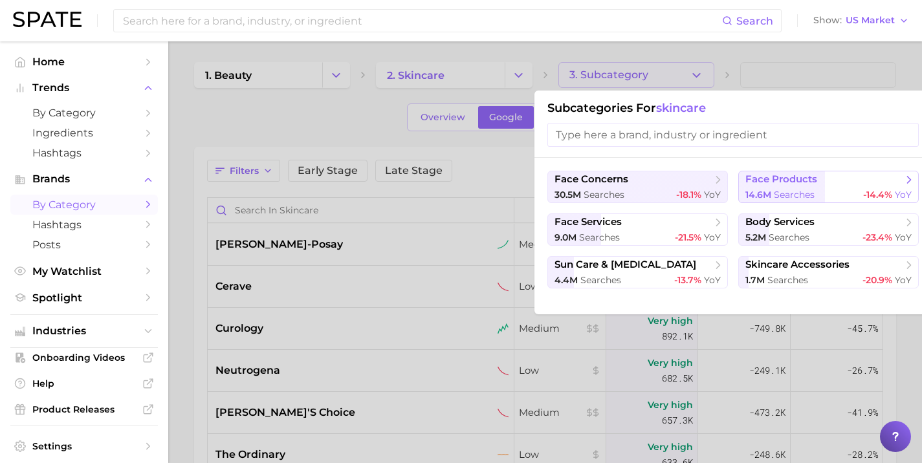
click at [827, 175] on span "face products" at bounding box center [824, 179] width 157 height 13
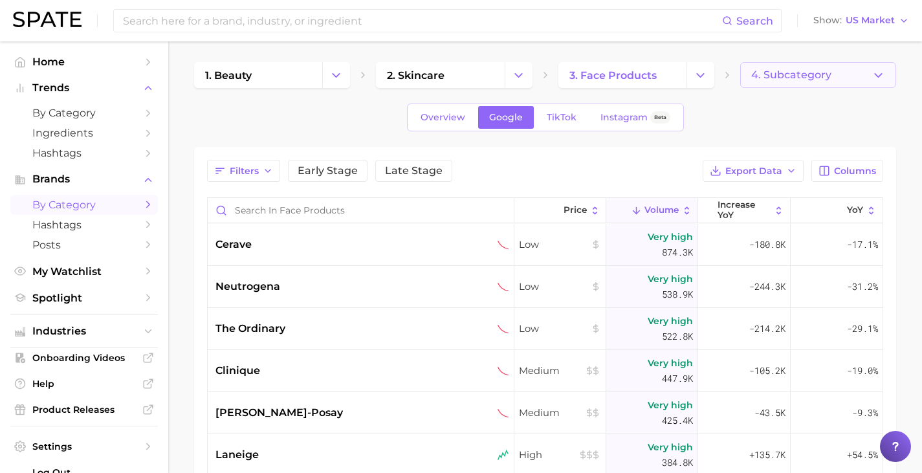
click at [792, 83] on button "4. Subcategory" at bounding box center [818, 75] width 156 height 26
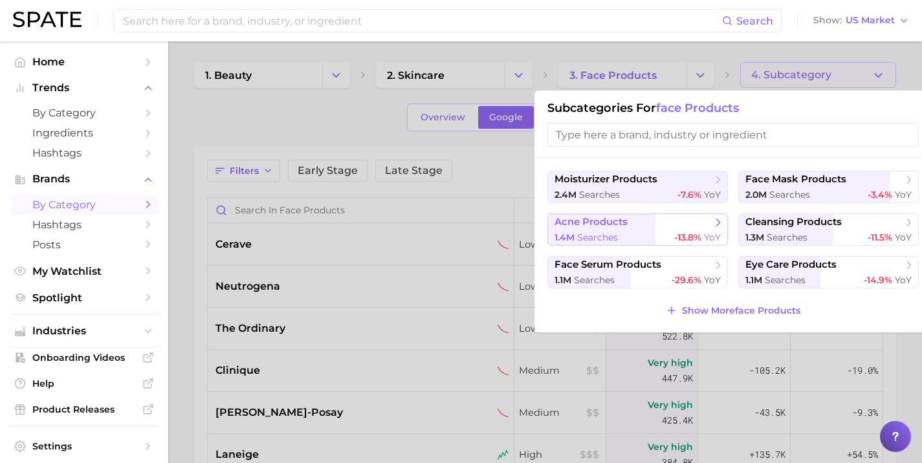
click at [624, 235] on div "1.4m searches -13.8% YoY" at bounding box center [638, 238] width 166 height 12
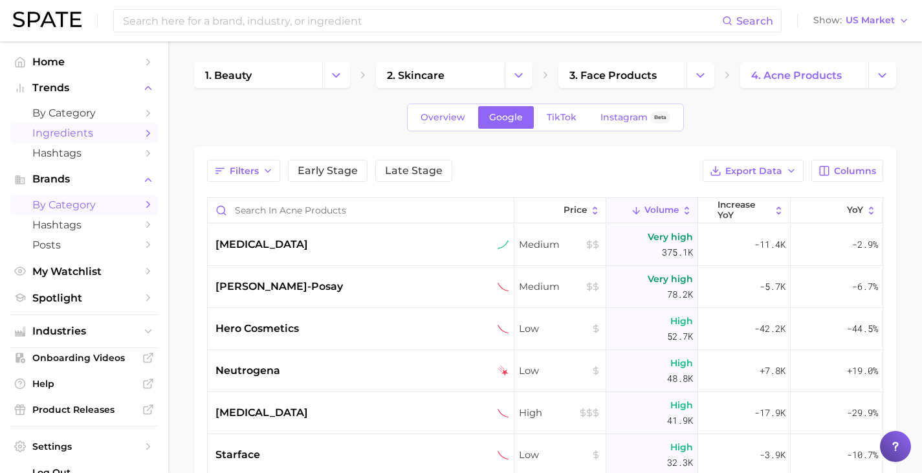
click at [55, 129] on span "Ingredients" at bounding box center [84, 133] width 104 height 12
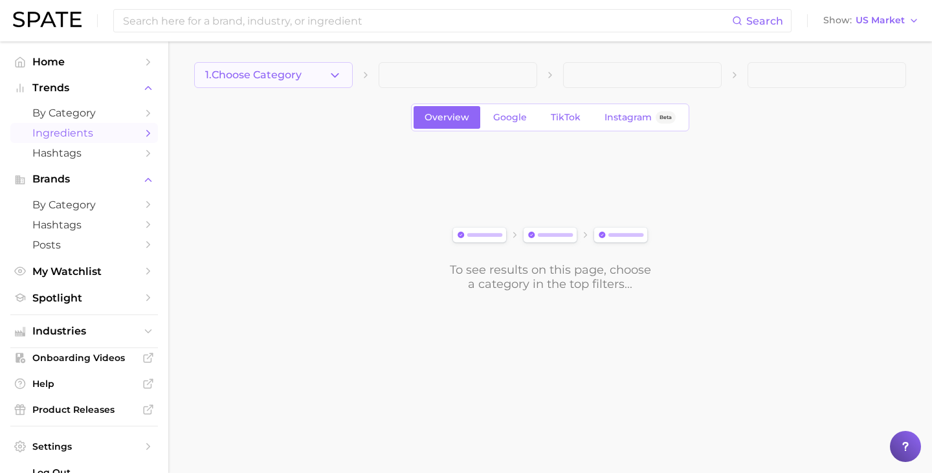
click at [257, 67] on button "1. Choose Category" at bounding box center [273, 75] width 159 height 26
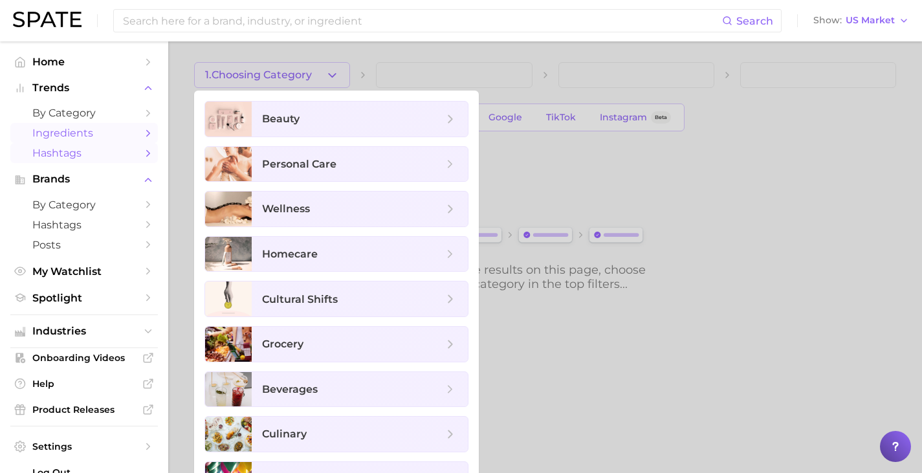
click at [58, 154] on span "Hashtags" at bounding box center [84, 153] width 104 height 12
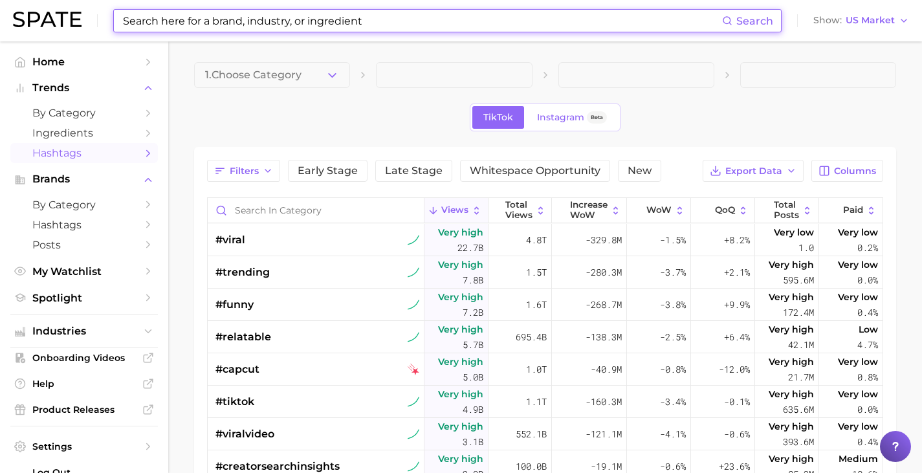
click at [223, 19] on input at bounding box center [422, 21] width 601 height 22
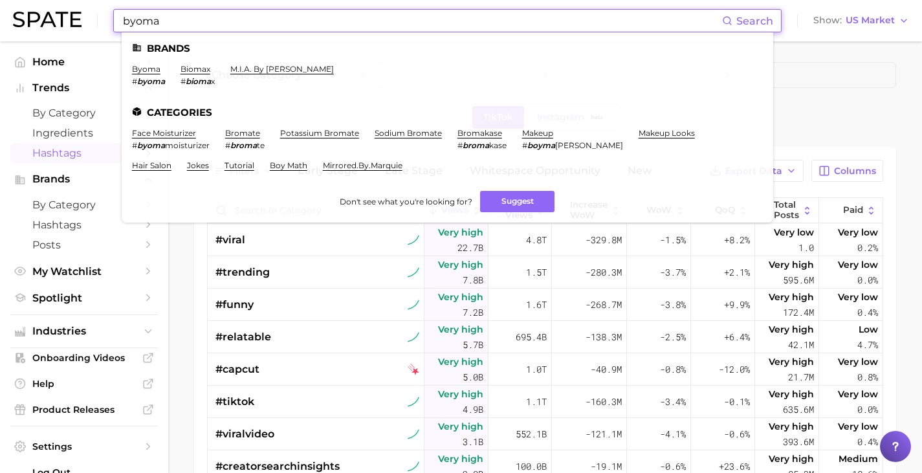
type input "byoma"
click at [441, 3] on div "byoma Search Brands byoma # byoma biomax # bioma x m.i.a. by massiel Categories…" at bounding box center [461, 20] width 896 height 41
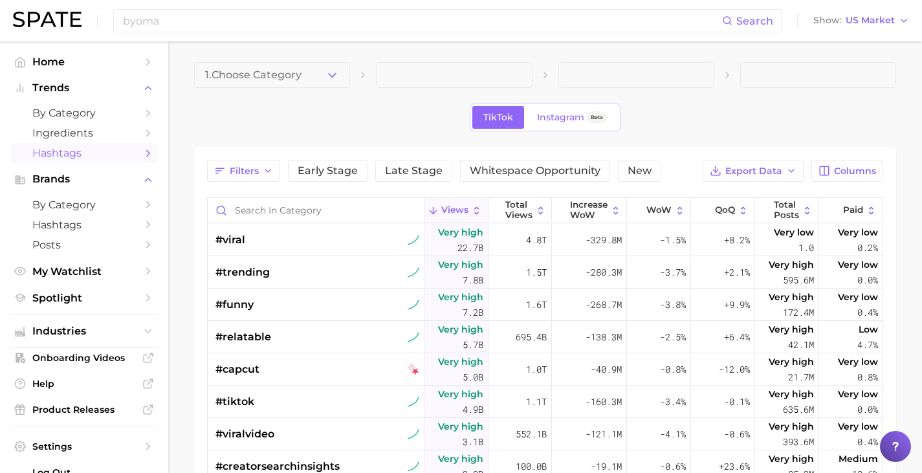
click at [380, 51] on main "1. Choose Category TikTok Instagram Beta Filters Early Stage Late Stage Whitesp…" at bounding box center [545, 394] width 754 height 707
click at [315, 48] on main "1. Choose Category TikTok Instagram Beta Filters Early Stage Late Stage Whitesp…" at bounding box center [545, 394] width 754 height 707
click at [275, 110] on div "TikTok Instagram Beta" at bounding box center [545, 118] width 702 height 28
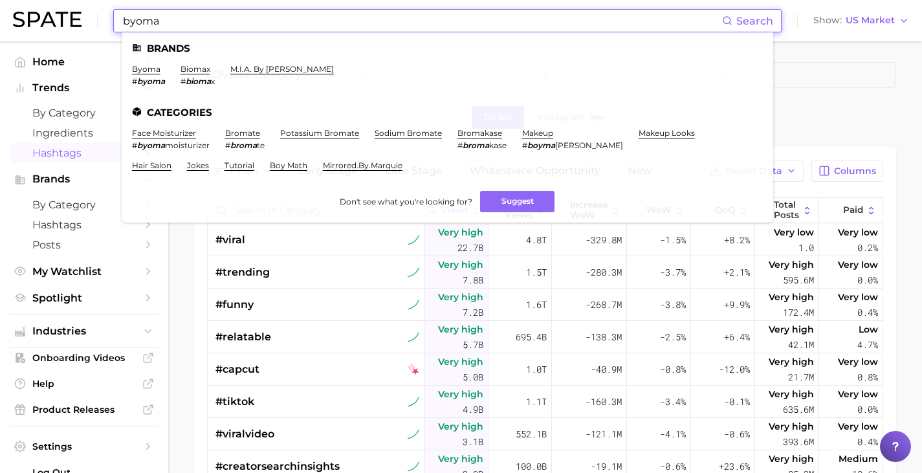
click at [228, 15] on input "byoma" at bounding box center [422, 21] width 601 height 22
click at [149, 68] on link "byoma" at bounding box center [146, 69] width 28 height 10
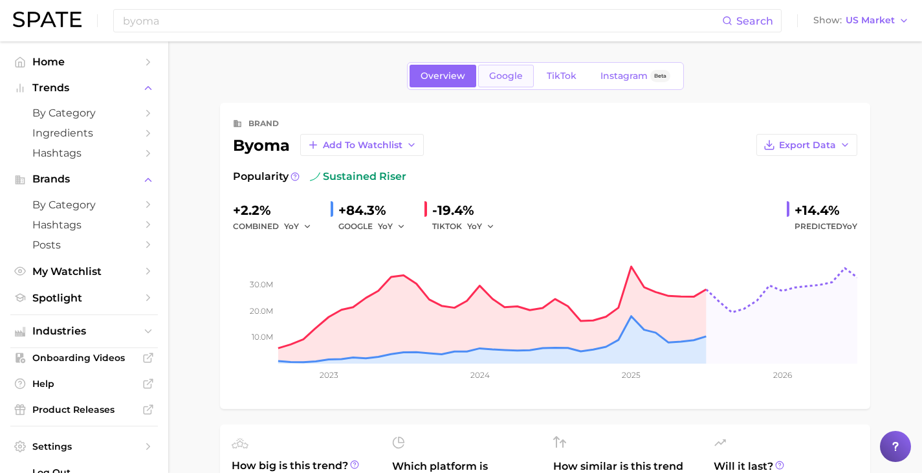
click at [505, 74] on span "Google" at bounding box center [506, 76] width 34 height 11
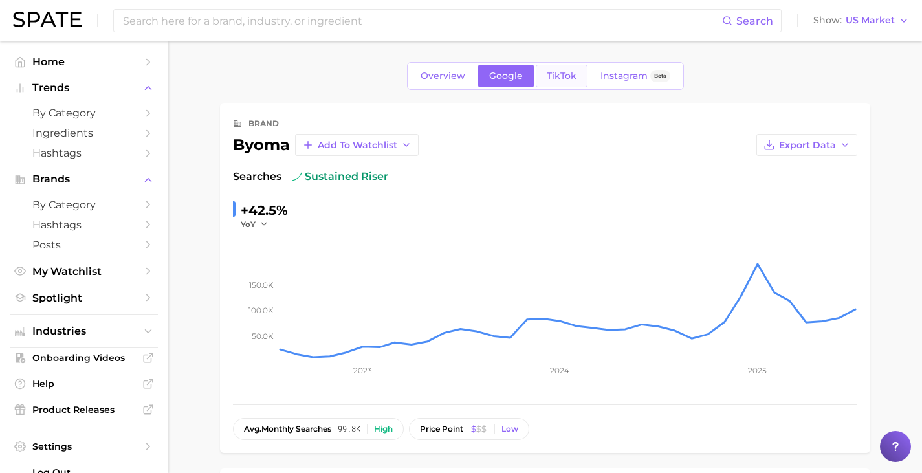
click at [557, 75] on span "TikTok" at bounding box center [562, 76] width 30 height 11
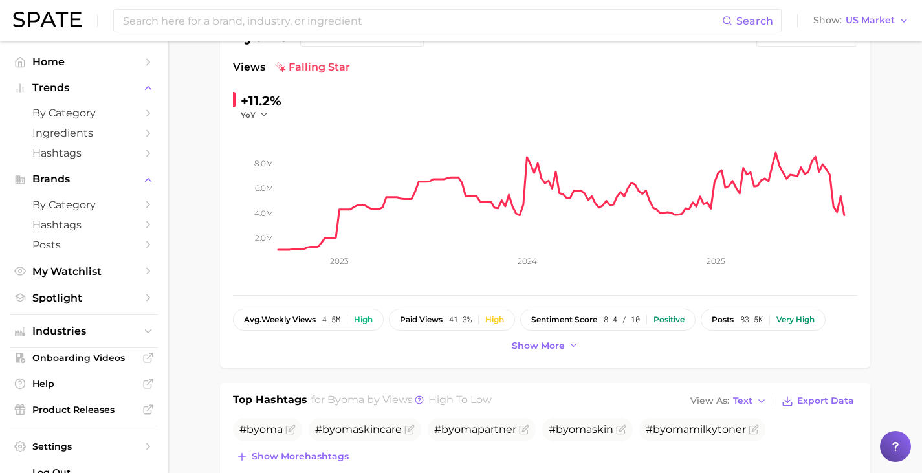
scroll to position [110, 0]
click at [542, 349] on span "Show more" at bounding box center [538, 345] width 53 height 11
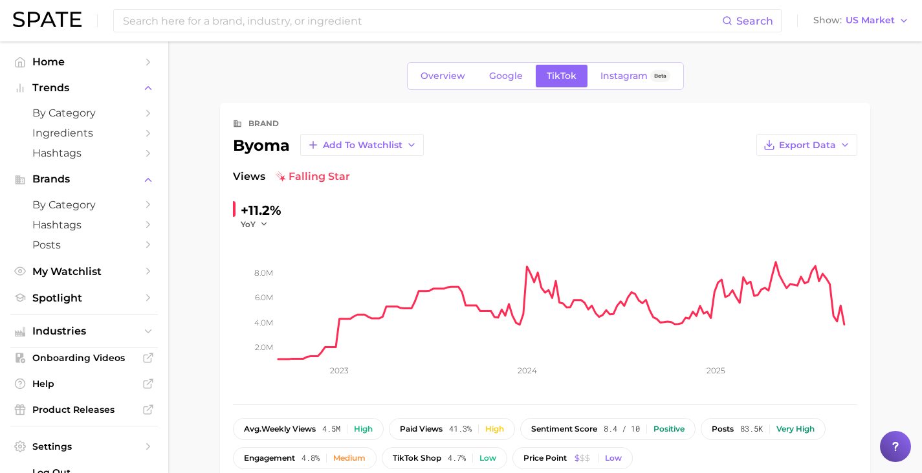
scroll to position [1, 0]
click at [619, 72] on span "Instagram" at bounding box center [624, 75] width 47 height 11
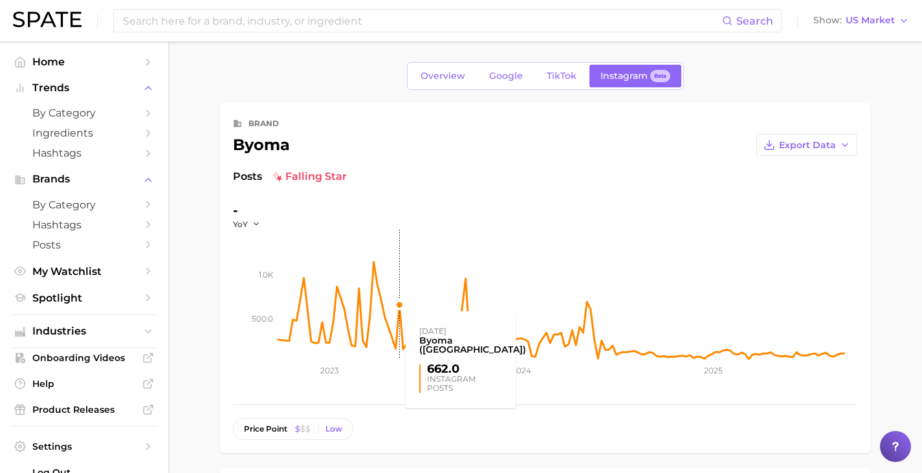
scroll to position [1, 0]
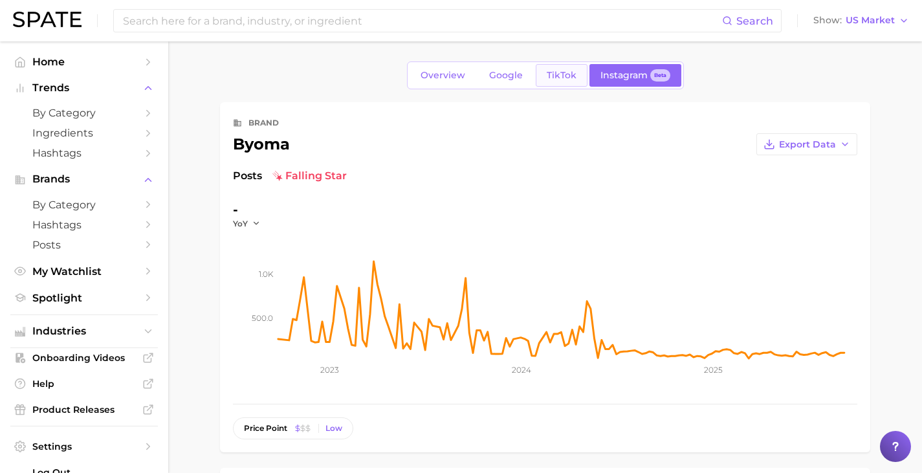
click at [553, 72] on span "TikTok" at bounding box center [562, 75] width 30 height 11
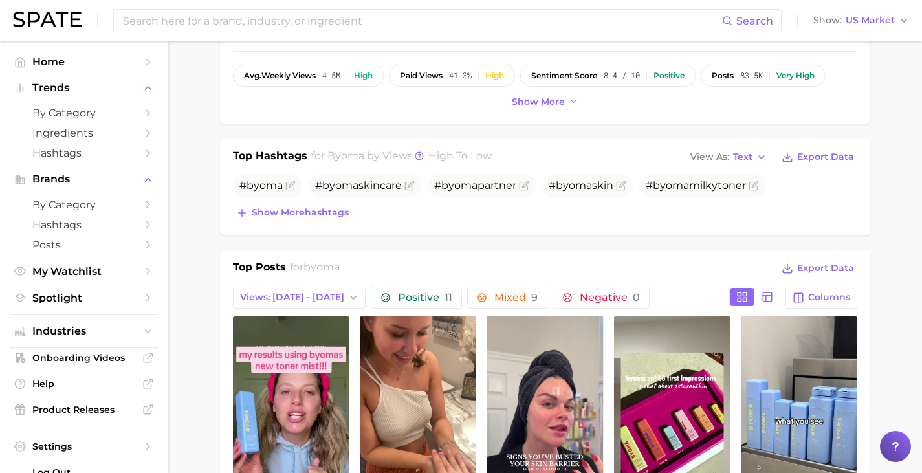
scroll to position [354, 0]
click at [314, 210] on span "Show more hashtags" at bounding box center [300, 211] width 97 height 11
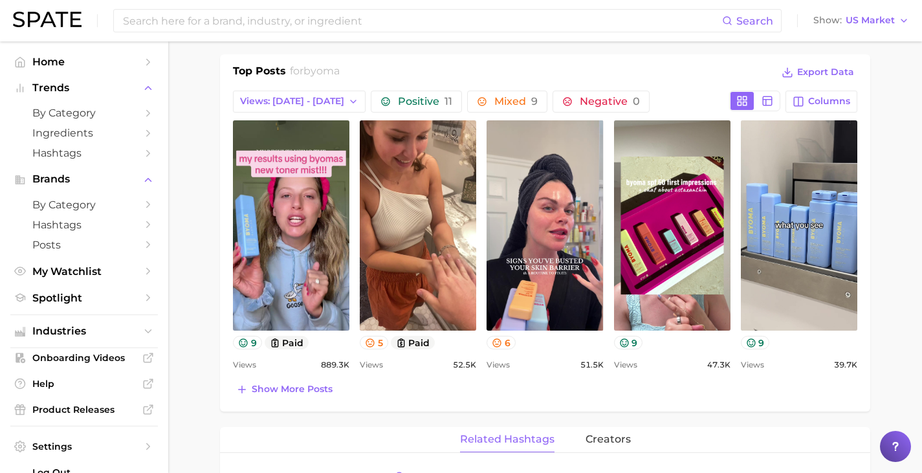
scroll to position [580, 0]
click at [295, 392] on span "Show more posts" at bounding box center [292, 388] width 81 height 11
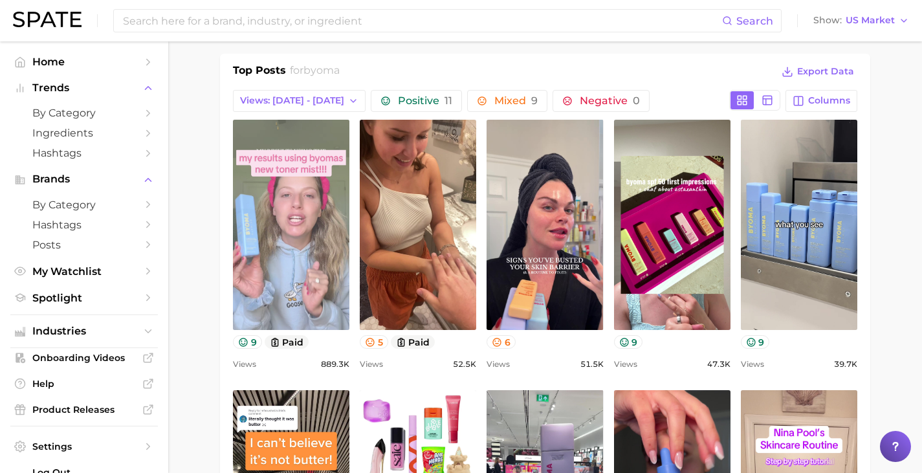
scroll to position [0, 0]
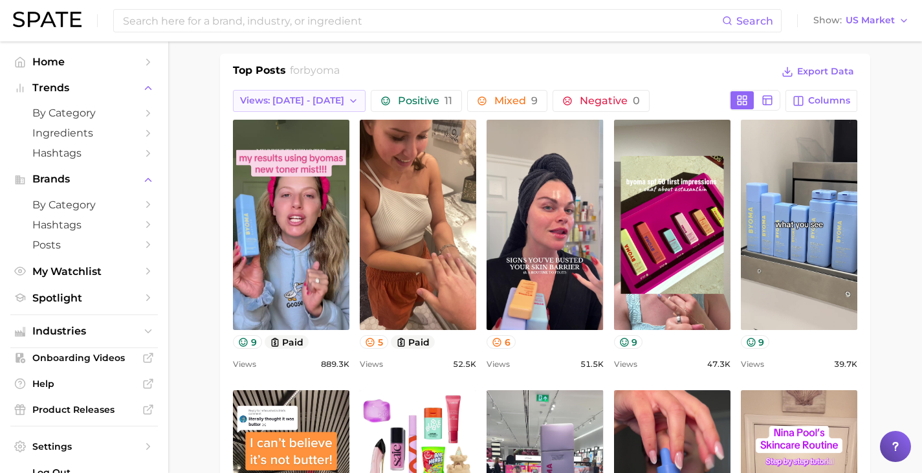
click at [302, 100] on span "Views: Aug 31 - Sep 7" at bounding box center [292, 100] width 104 height 11
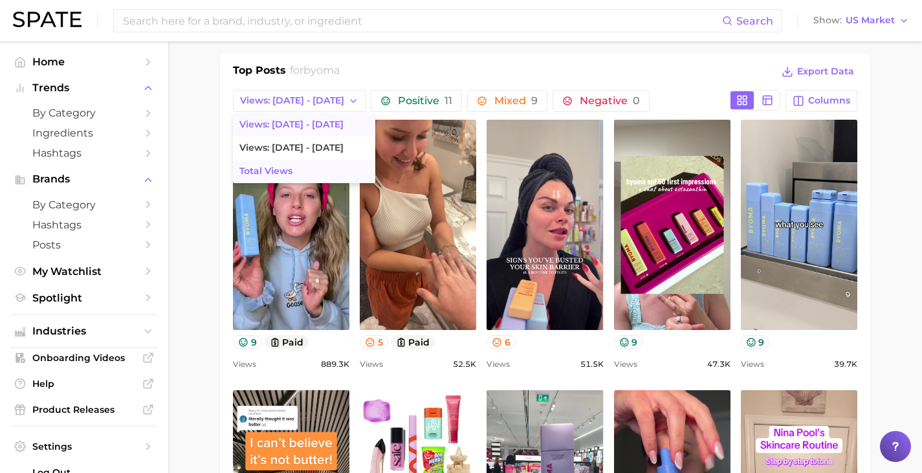
click at [276, 172] on span "Total Views" at bounding box center [265, 171] width 53 height 11
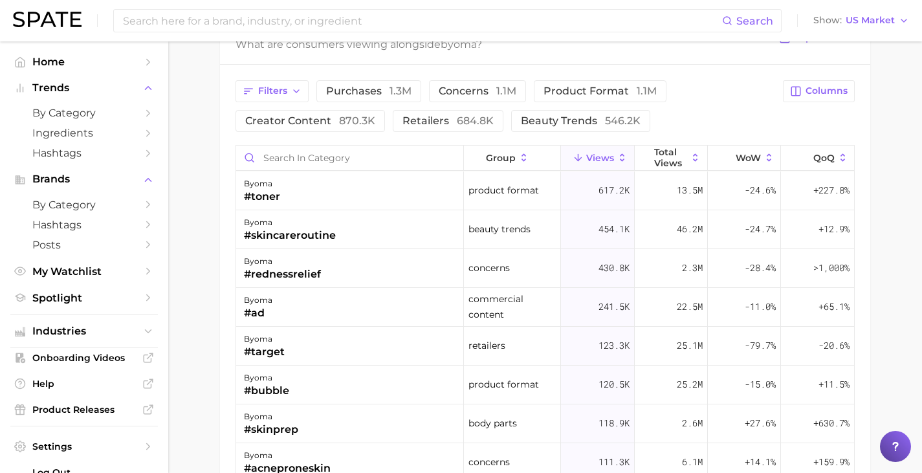
scroll to position [1351, 0]
click at [280, 88] on span "Filters" at bounding box center [272, 89] width 29 height 11
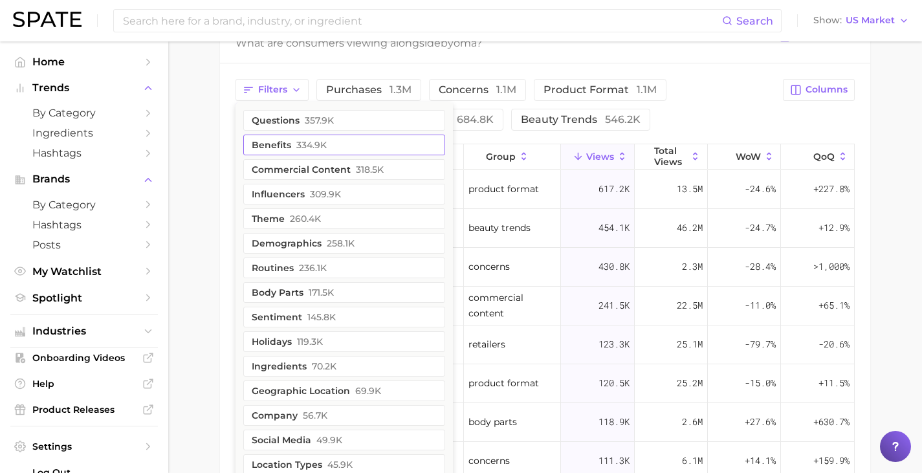
click at [293, 141] on button "benefits 334.9k" at bounding box center [344, 145] width 202 height 21
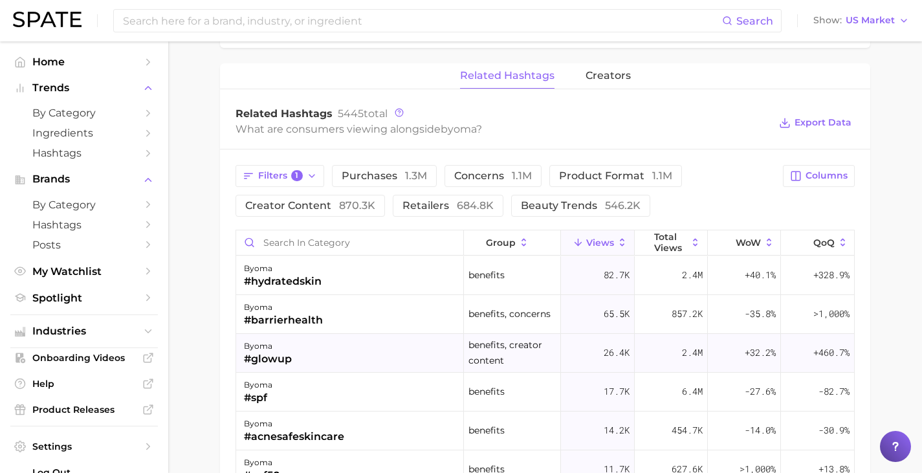
scroll to position [1264, 0]
click at [479, 176] on span "concerns 1.1m" at bounding box center [493, 176] width 78 height 10
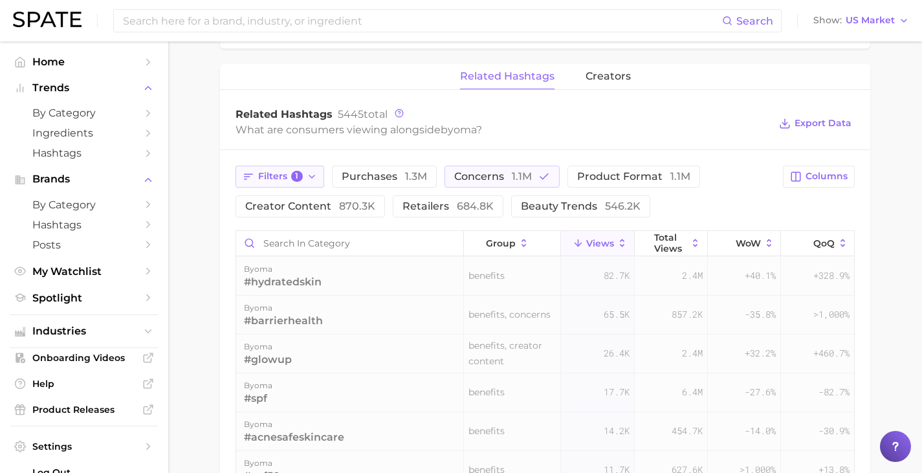
click at [296, 175] on span "1" at bounding box center [297, 177] width 12 height 12
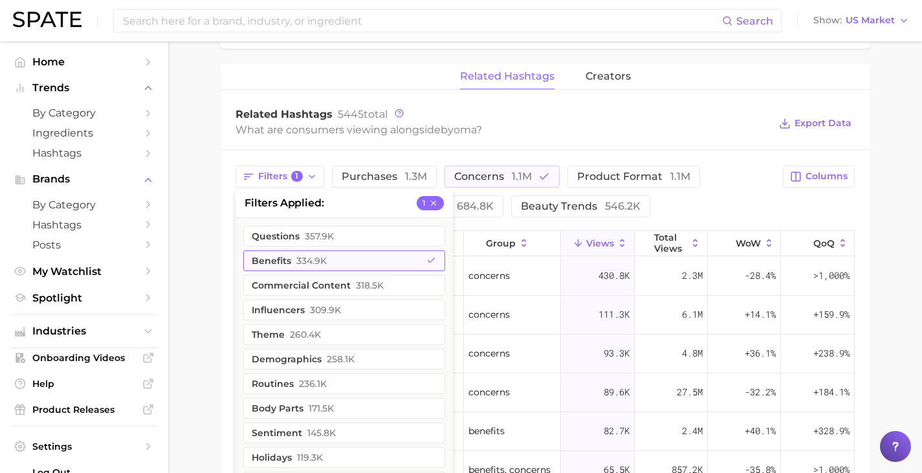
click at [306, 260] on span "334.9k" at bounding box center [311, 261] width 30 height 10
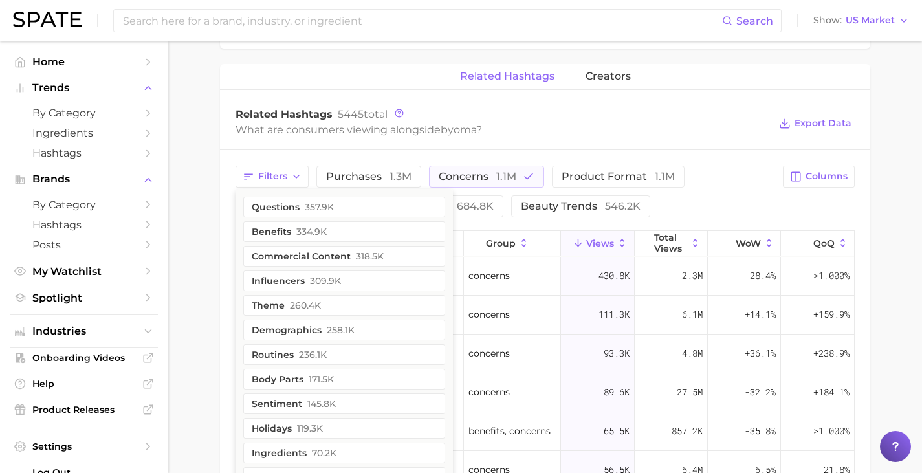
click at [445, 144] on div "Related Hashtags 5445 total What are consumers viewing alongside byoma ? Export…" at bounding box center [545, 124] width 650 height 52
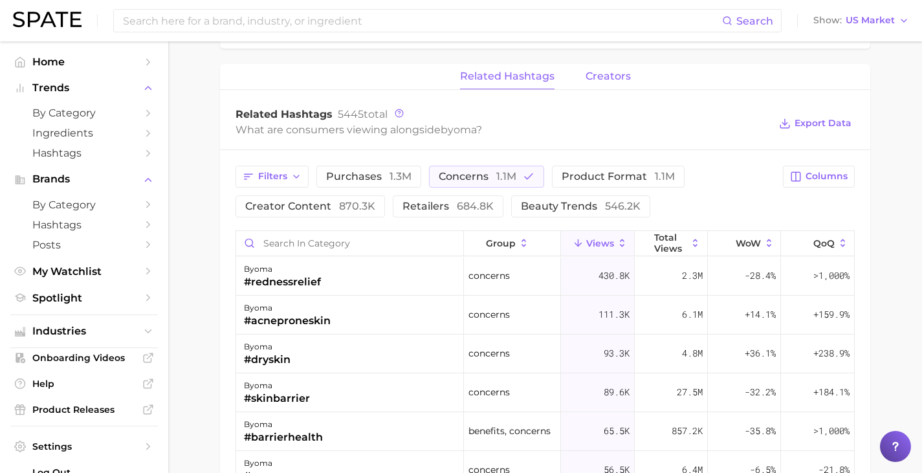
click at [616, 72] on span "creators" at bounding box center [608, 77] width 45 height 12
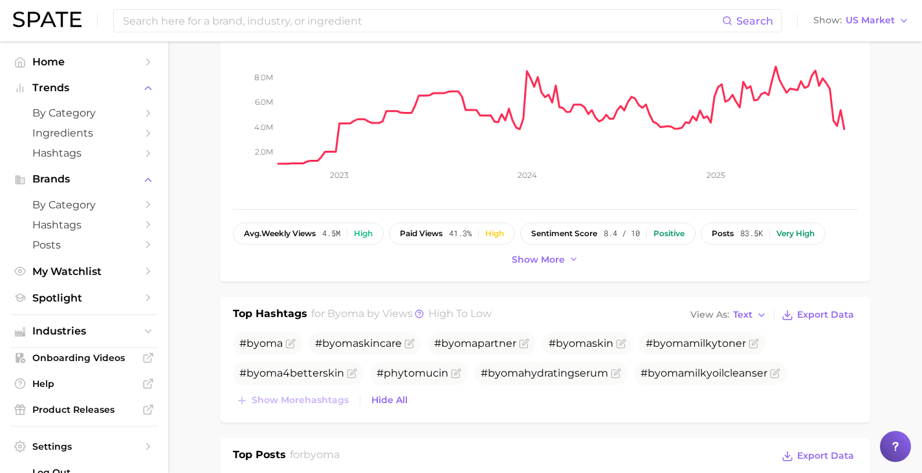
scroll to position [0, 0]
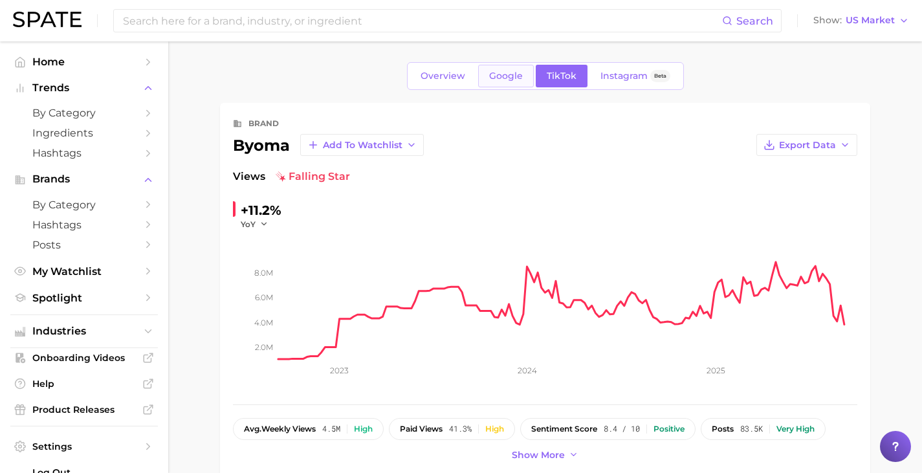
click at [507, 71] on span "Google" at bounding box center [506, 76] width 34 height 11
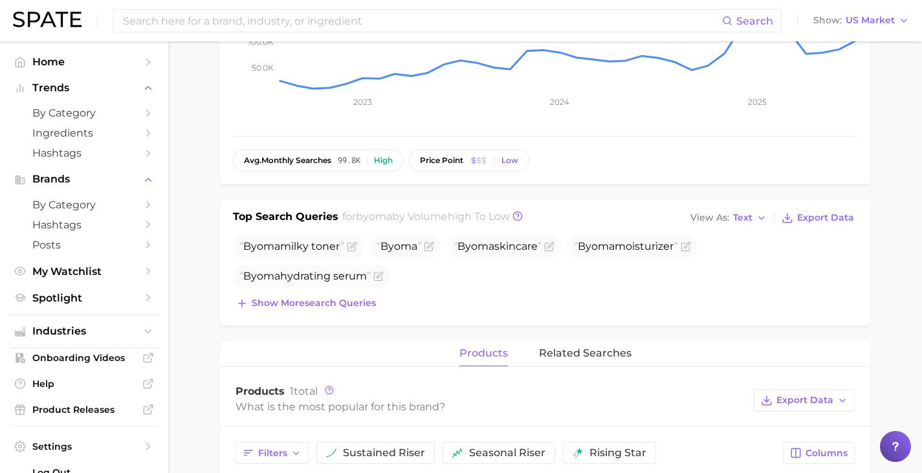
scroll to position [270, 0]
click at [325, 308] on button "Show more search queries" at bounding box center [306, 302] width 146 height 18
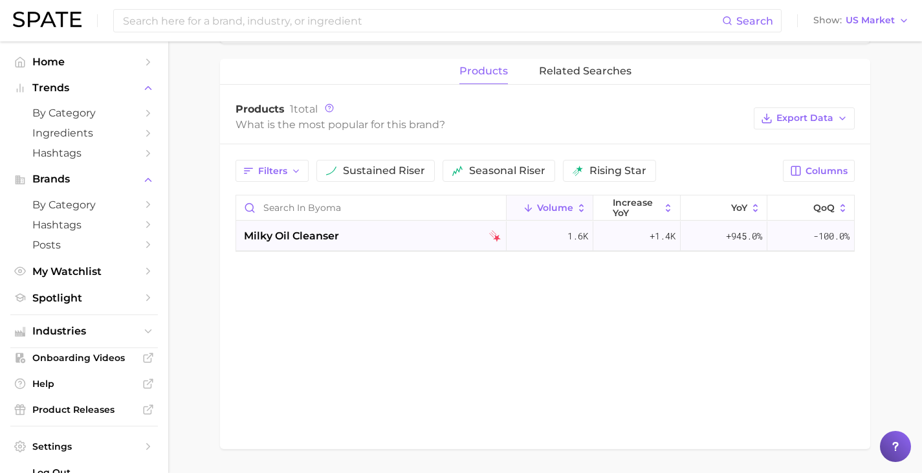
scroll to position [584, 0]
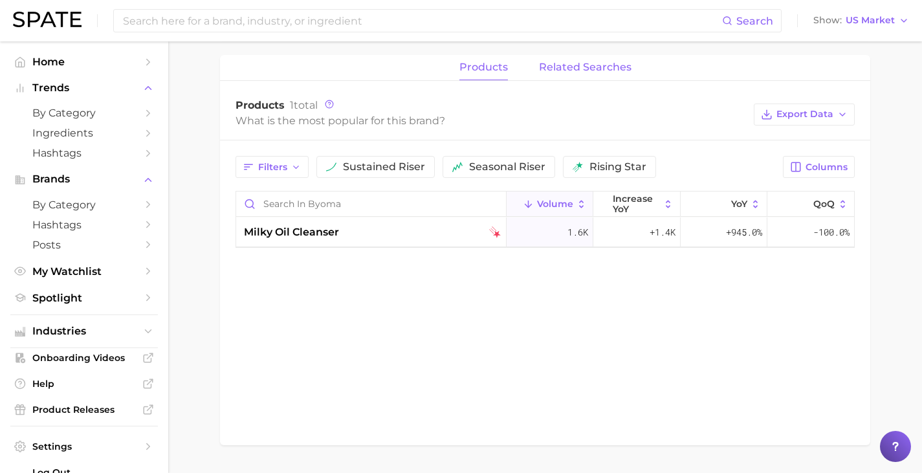
click at [576, 61] on span "related searches" at bounding box center [585, 67] width 93 height 12
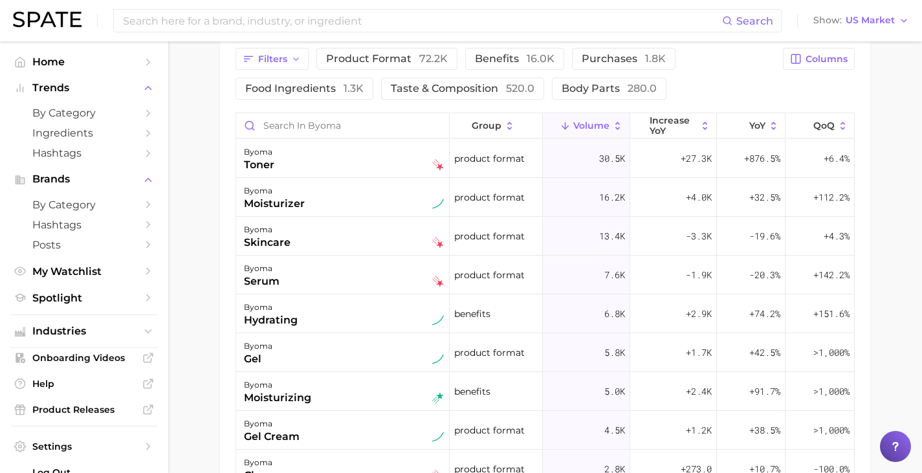
scroll to position [693, 0]
click at [827, 57] on span "Columns" at bounding box center [827, 58] width 42 height 11
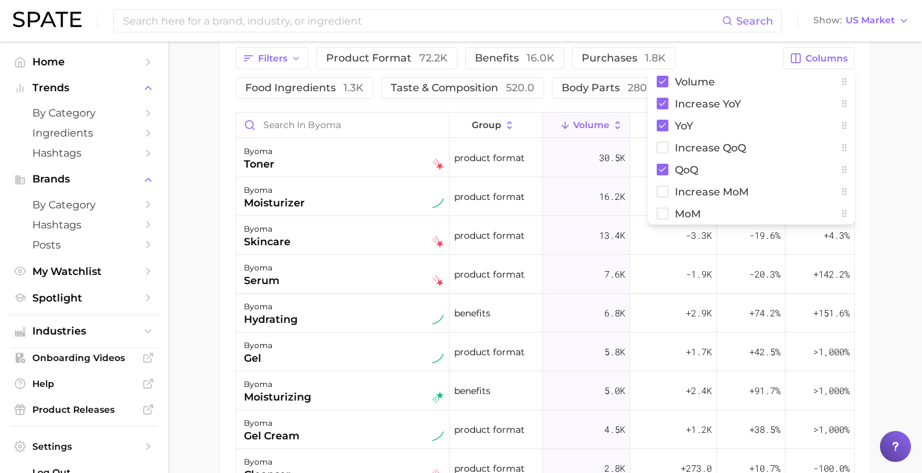
click at [883, 139] on main "Overview Google TikTok Instagram Beta brand byoma Add to Watchlist Export Data …" at bounding box center [545, 6] width 754 height 1317
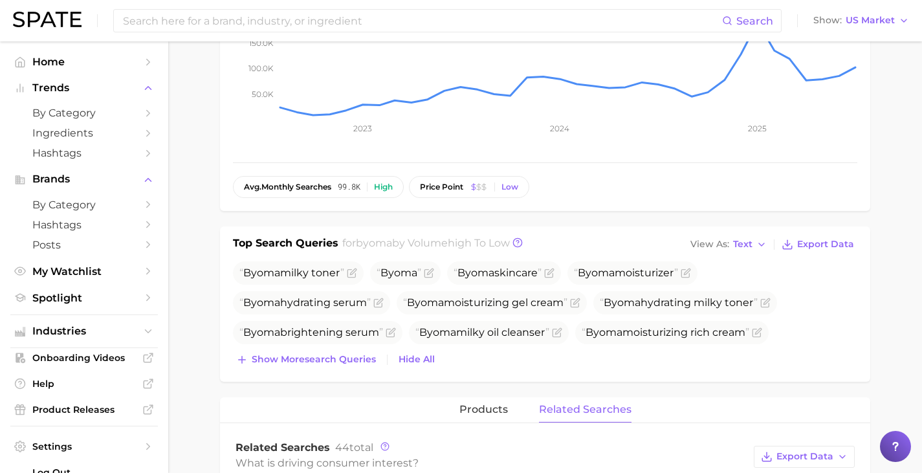
scroll to position [0, 0]
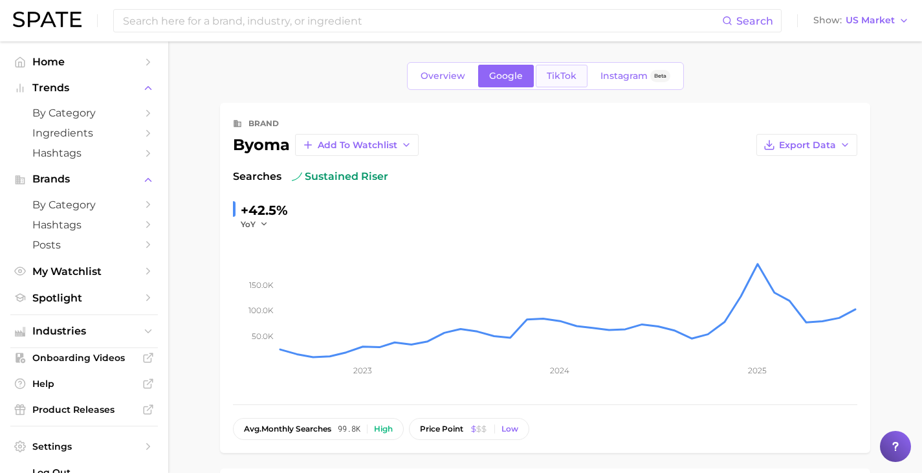
click at [547, 72] on span "TikTok" at bounding box center [562, 76] width 30 height 11
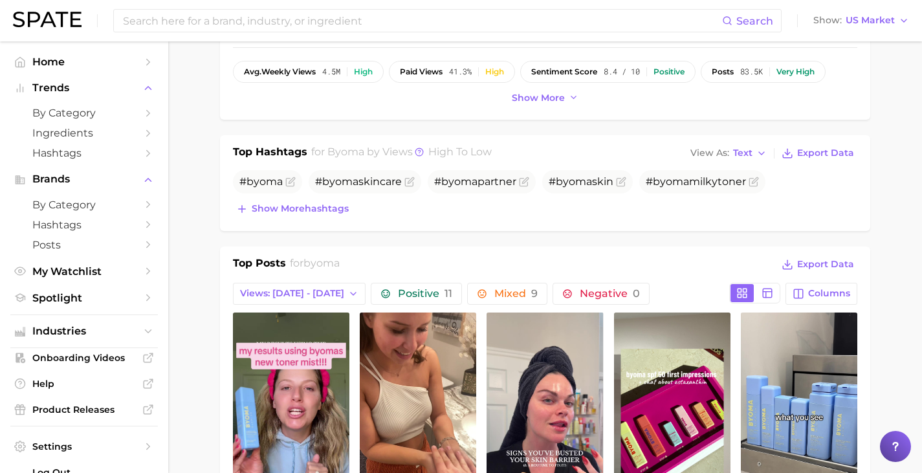
scroll to position [358, 0]
click at [828, 287] on span "Columns" at bounding box center [829, 292] width 42 height 11
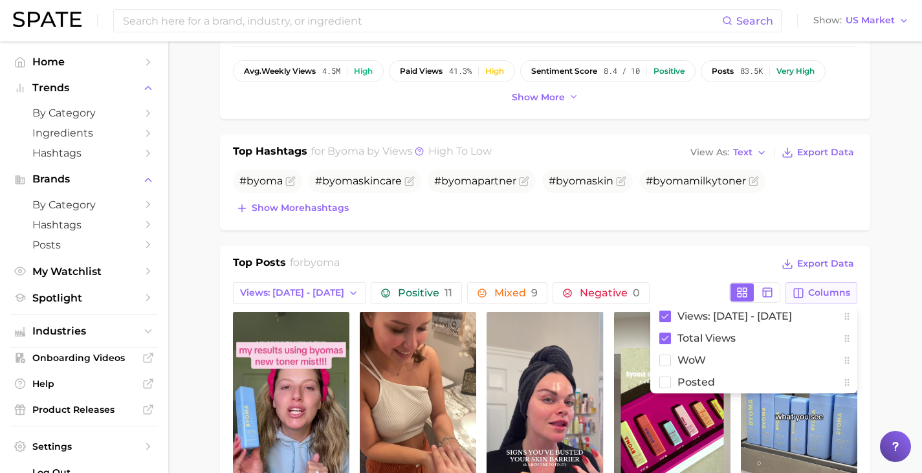
scroll to position [456, 0]
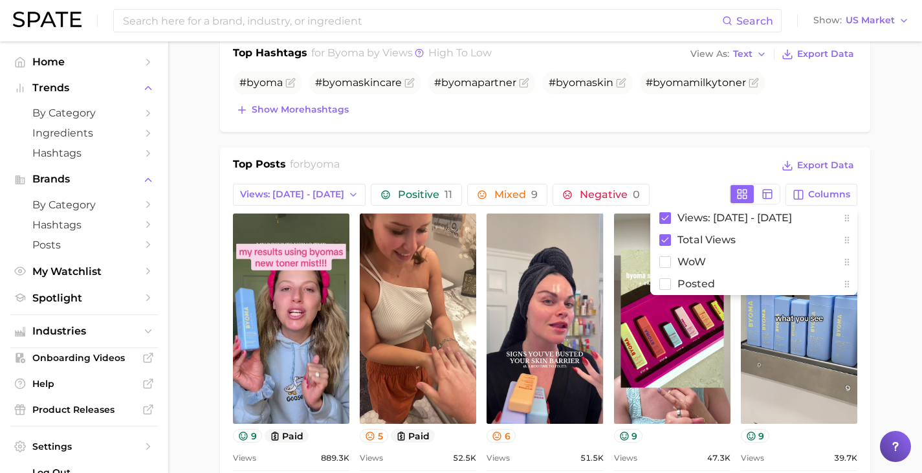
click at [890, 209] on main "Overview Google TikTok Instagram Beta brand byoma Add to Watchlist Export Data …" at bounding box center [545, 425] width 754 height 1680
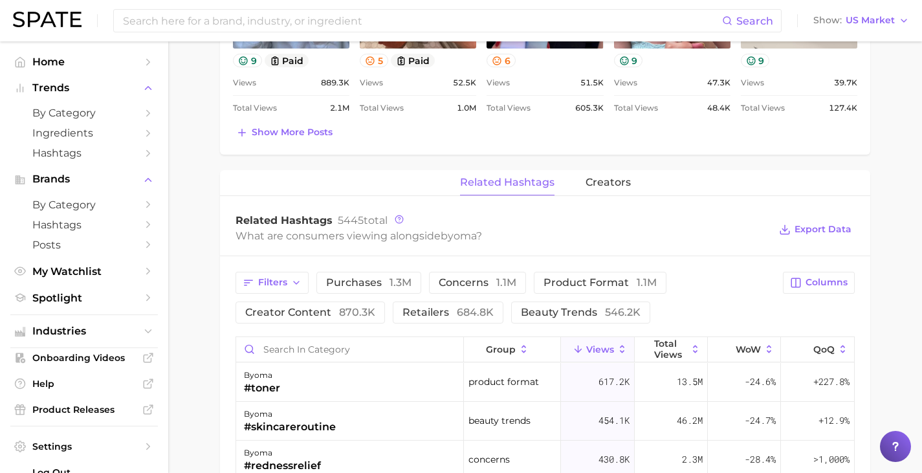
scroll to position [890, 0]
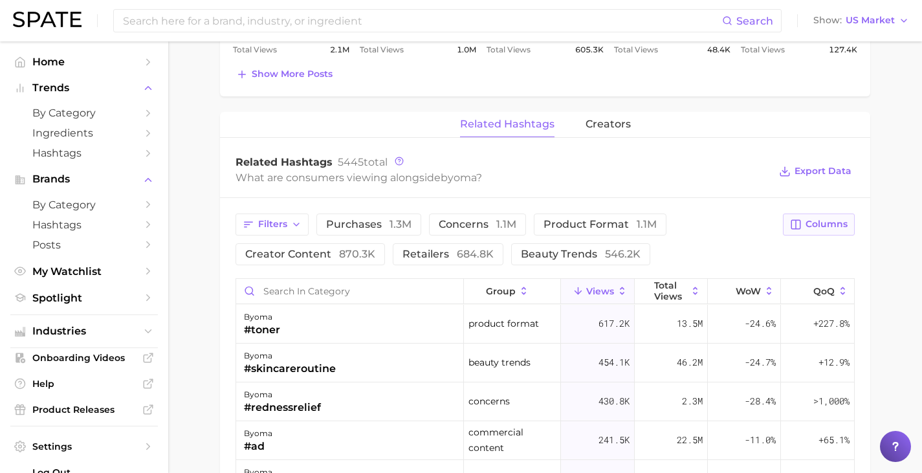
click at [823, 221] on span "Columns" at bounding box center [827, 224] width 42 height 11
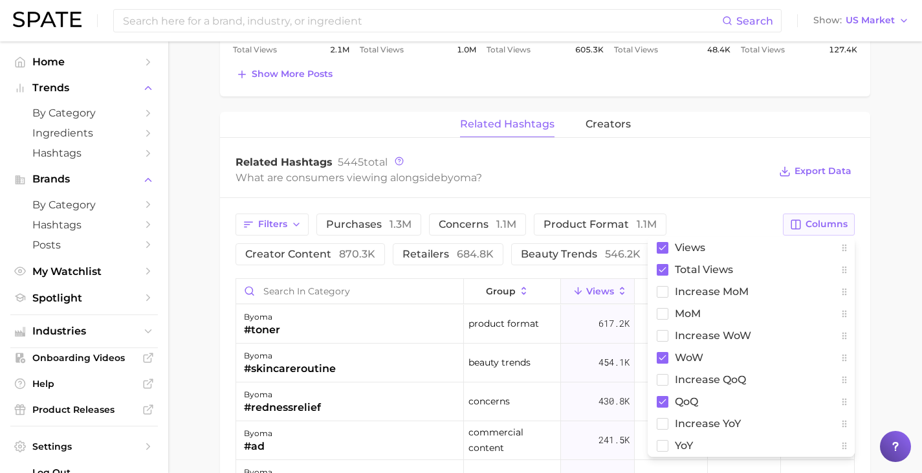
scroll to position [1031, 0]
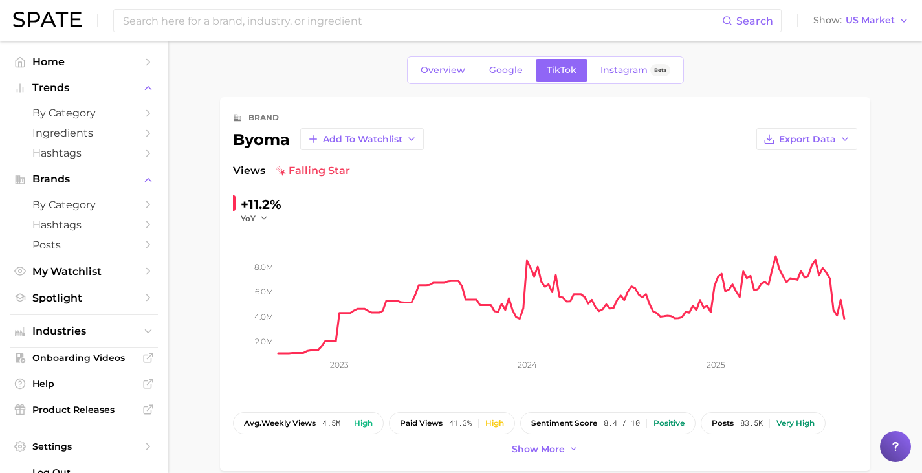
scroll to position [0, 0]
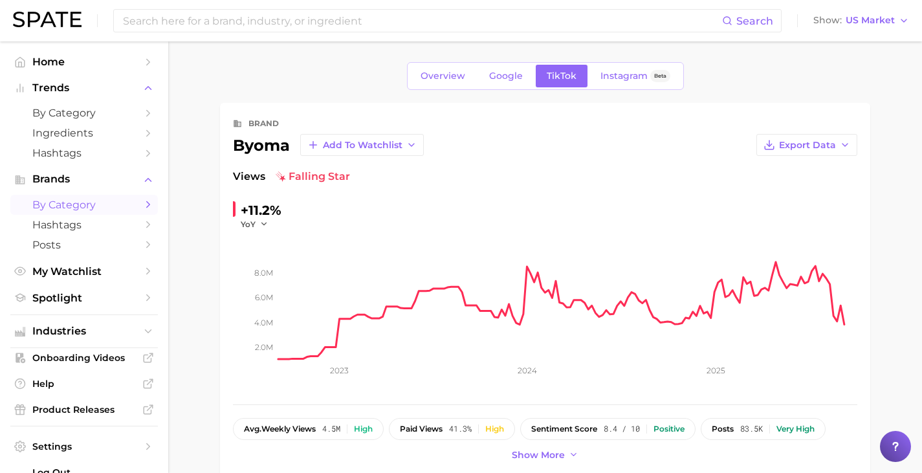
click at [62, 208] on span "by Category" at bounding box center [84, 205] width 104 height 12
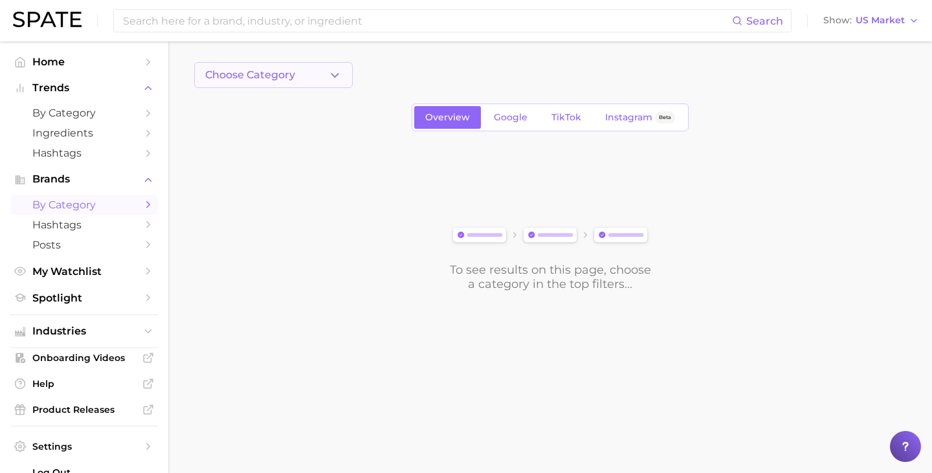
click at [256, 69] on span "Choose Category" at bounding box center [250, 75] width 90 height 12
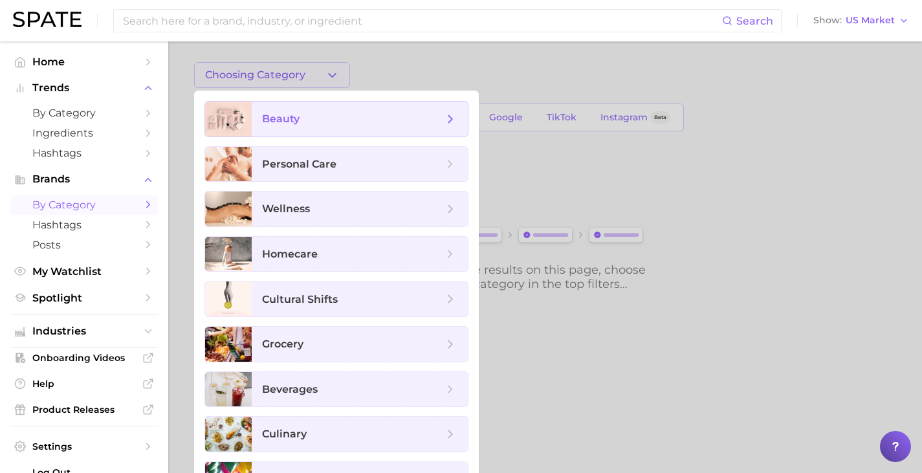
click at [276, 114] on span "beauty" at bounding box center [281, 119] width 38 height 12
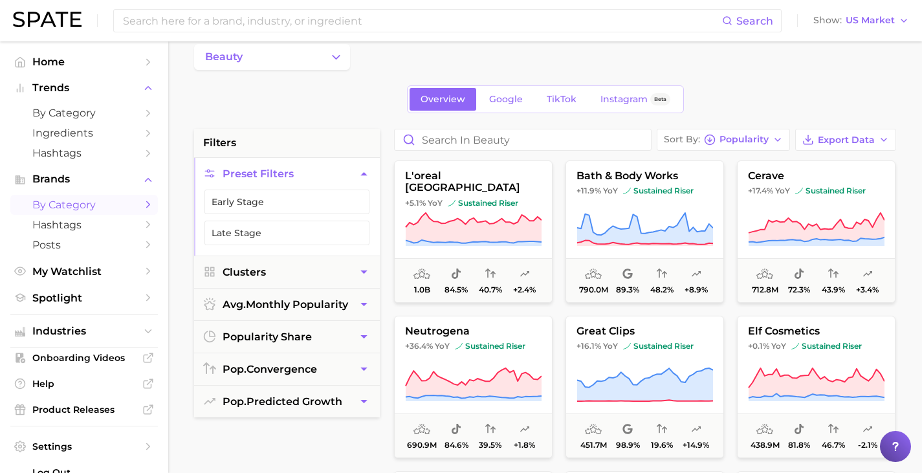
scroll to position [19, 0]
click at [508, 98] on span "Google" at bounding box center [506, 98] width 34 height 11
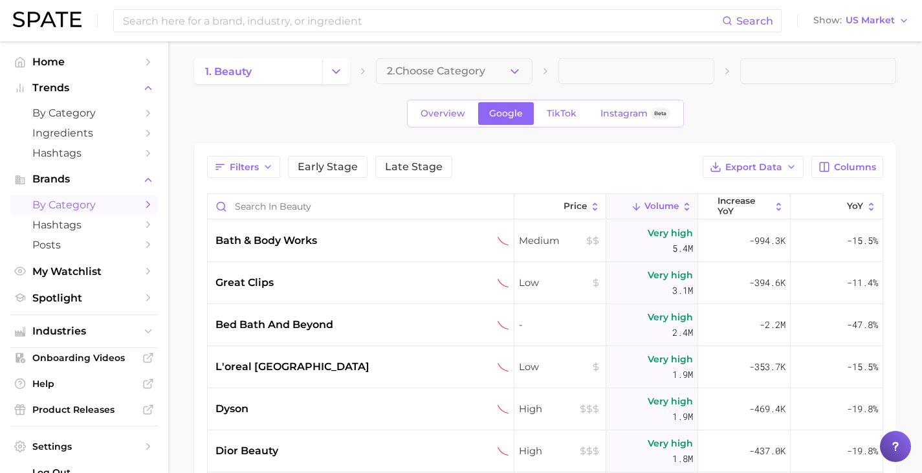
scroll to position [5, 0]
click at [389, 205] on input "Search in beauty" at bounding box center [361, 205] width 306 height 25
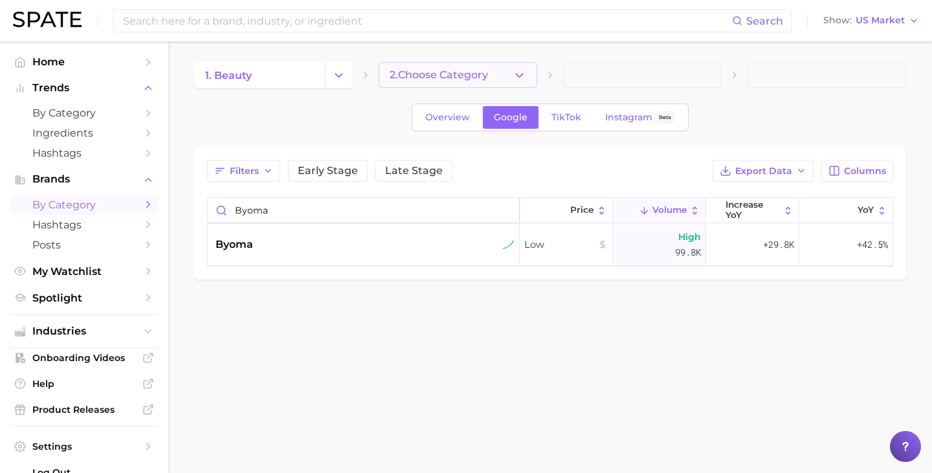
type input "byoma"
click at [468, 72] on span "2. Choose Category" at bounding box center [439, 75] width 98 height 12
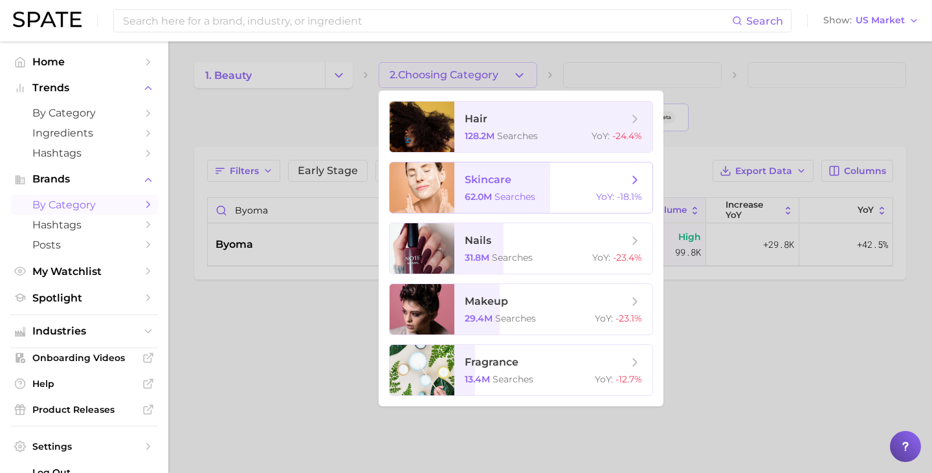
click at [493, 184] on span "skincare" at bounding box center [488, 179] width 47 height 12
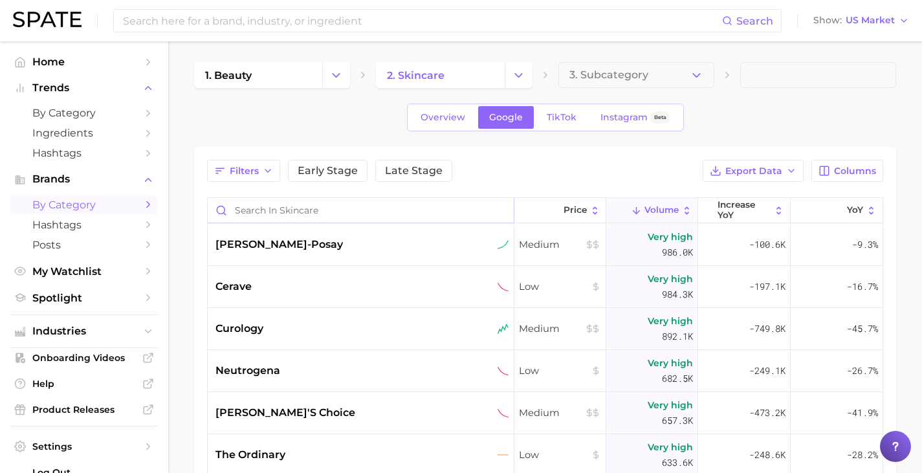
click at [296, 212] on input "Search in skincare" at bounding box center [361, 210] width 306 height 25
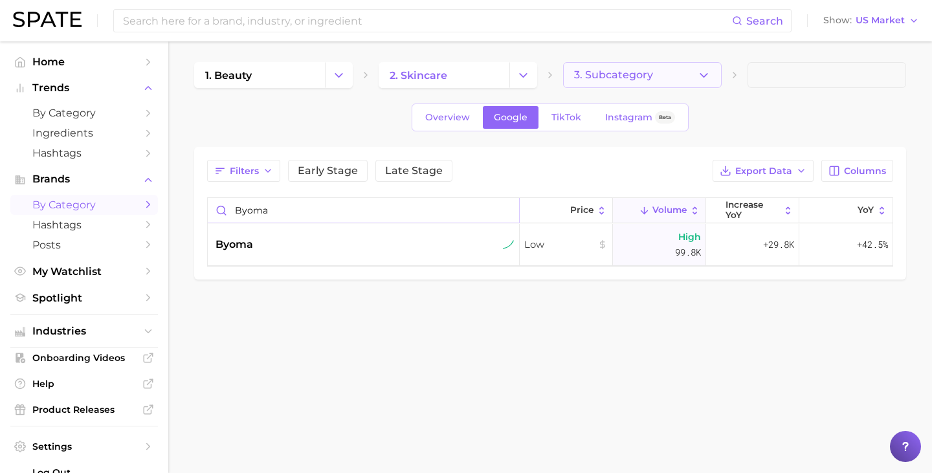
click at [650, 73] on span "3. Subcategory" at bounding box center [613, 75] width 79 height 12
type input "byoma"
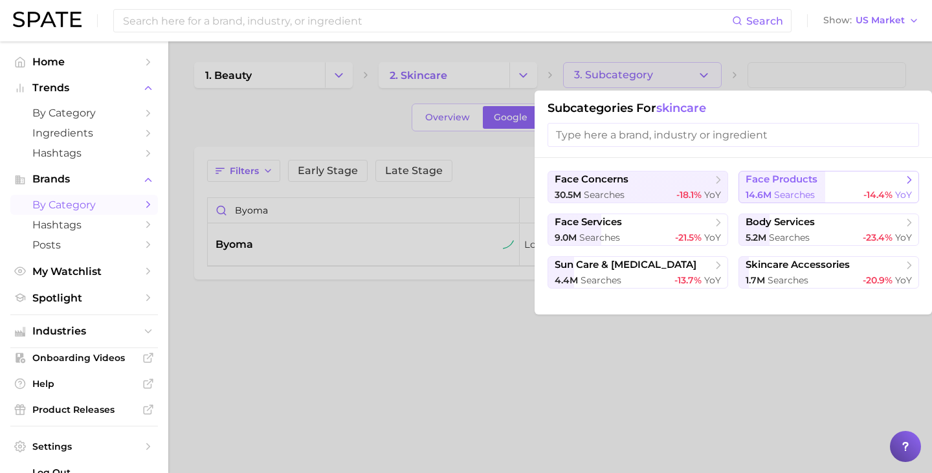
click at [823, 176] on span "face products" at bounding box center [824, 179] width 157 height 13
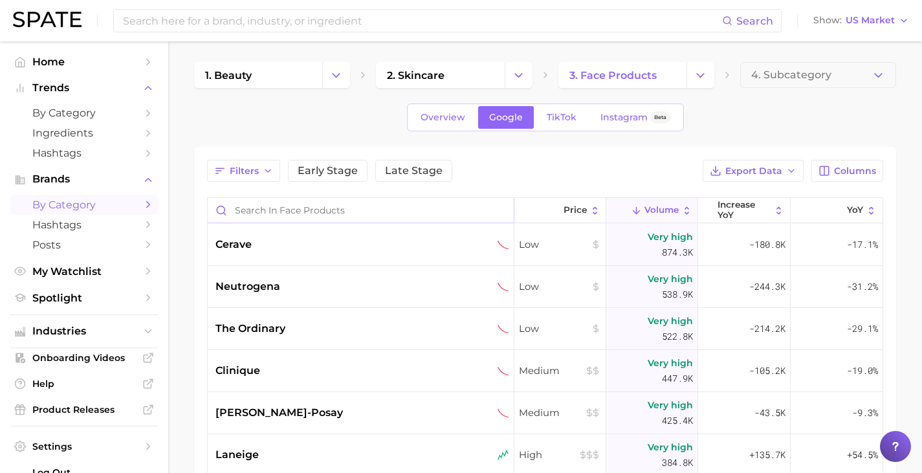
click at [350, 210] on input "Search in face products" at bounding box center [361, 210] width 306 height 25
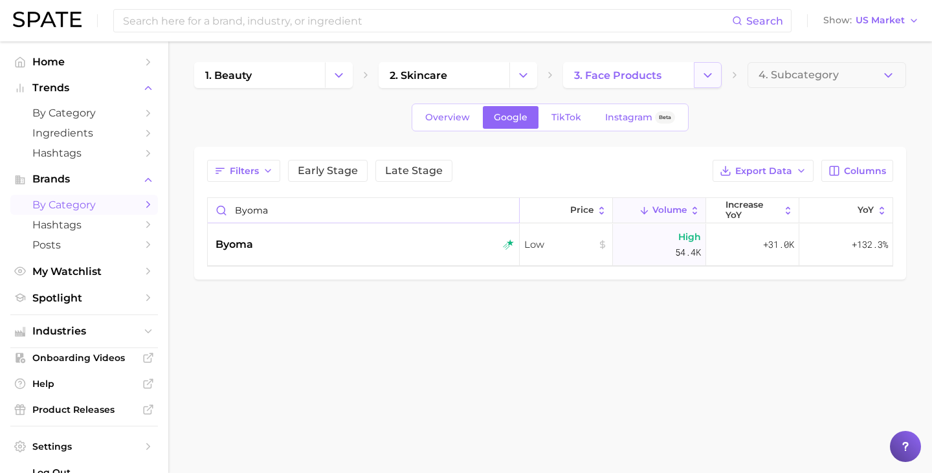
click at [705, 72] on icon "Change Category" at bounding box center [708, 76] width 14 height 14
type input "byoma"
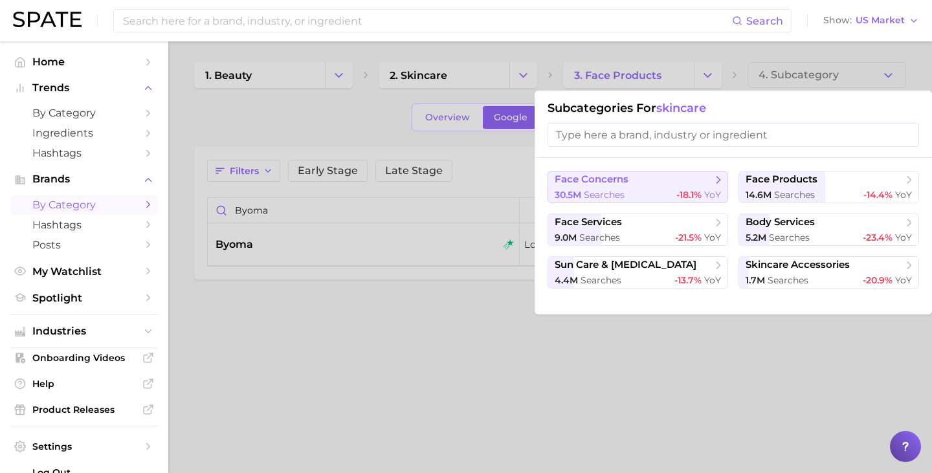
click at [619, 184] on span "face concerns" at bounding box center [592, 179] width 74 height 12
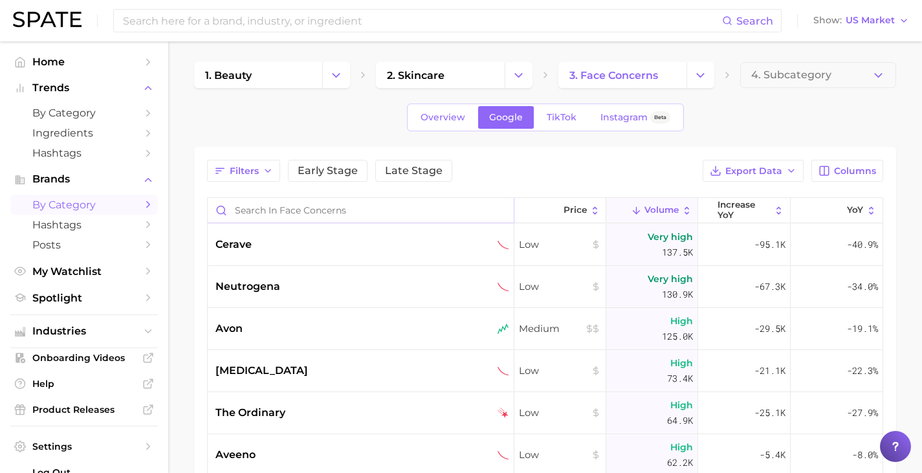
click at [370, 207] on input "Search in face concerns" at bounding box center [361, 210] width 306 height 25
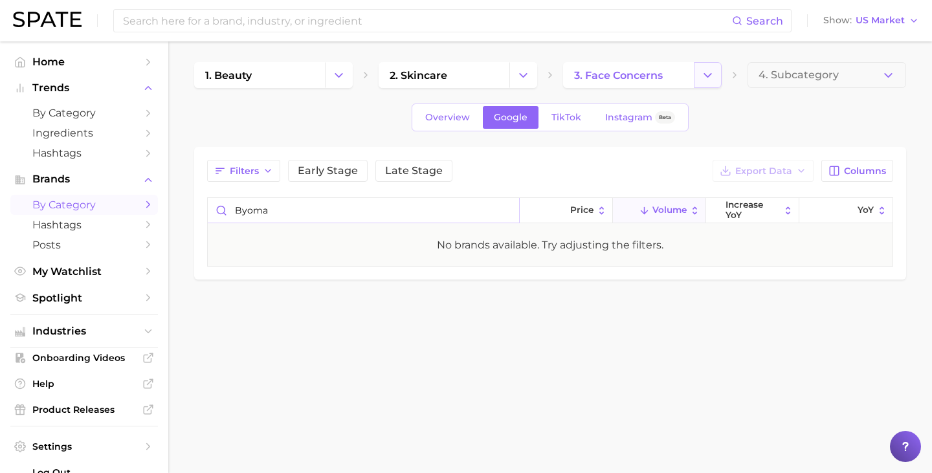
click at [705, 78] on icon "Change Category" at bounding box center [708, 76] width 14 height 14
type input "byoma"
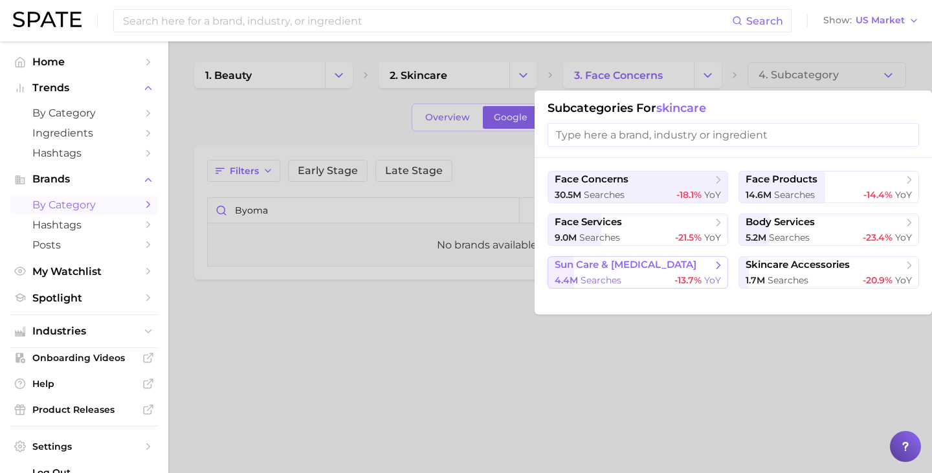
click at [662, 260] on span "sun care & tanning" at bounding box center [633, 265] width 157 height 13
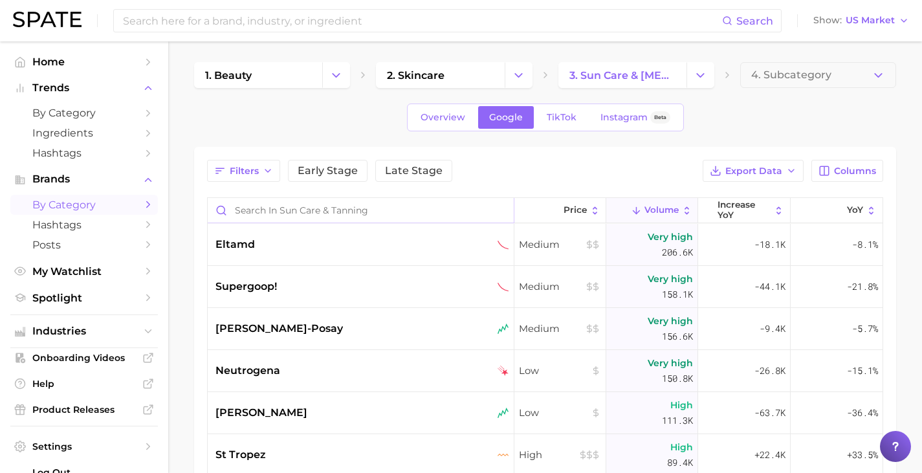
click at [412, 213] on input "Search in sun care & tanning" at bounding box center [361, 210] width 306 height 25
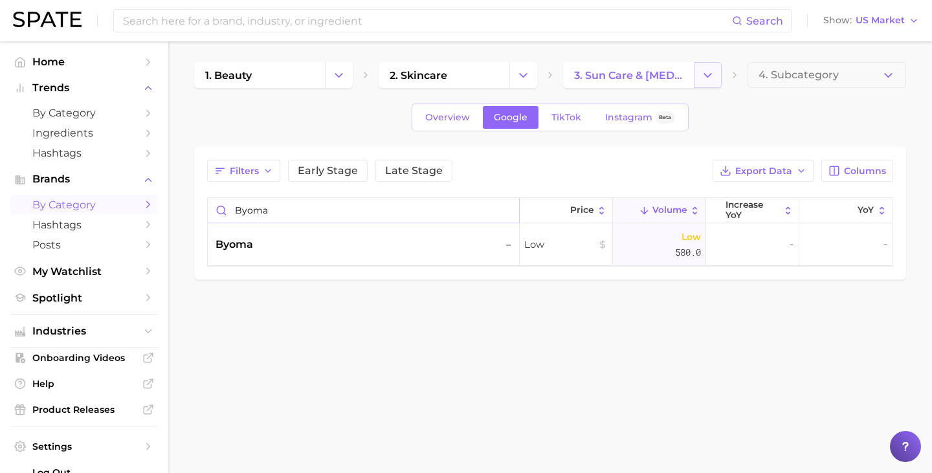
click at [702, 85] on button "Change Category" at bounding box center [708, 75] width 28 height 26
type input "byoma"
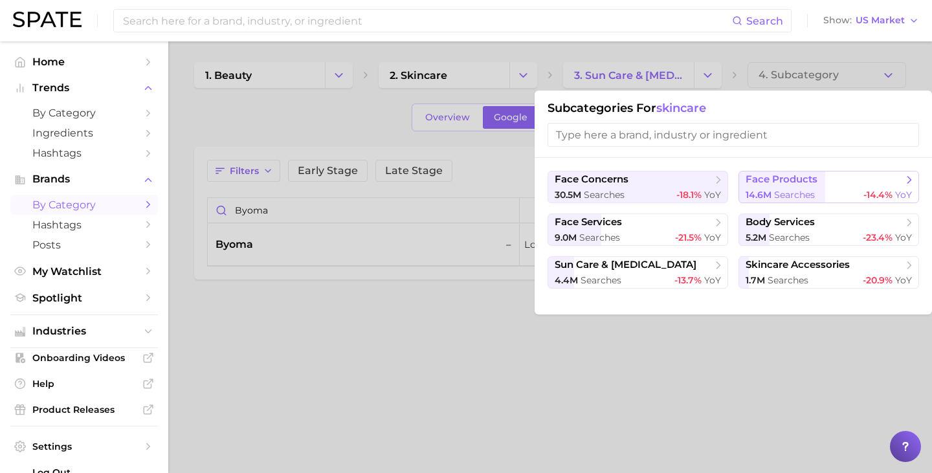
click at [788, 190] on span "searches" at bounding box center [794, 195] width 41 height 12
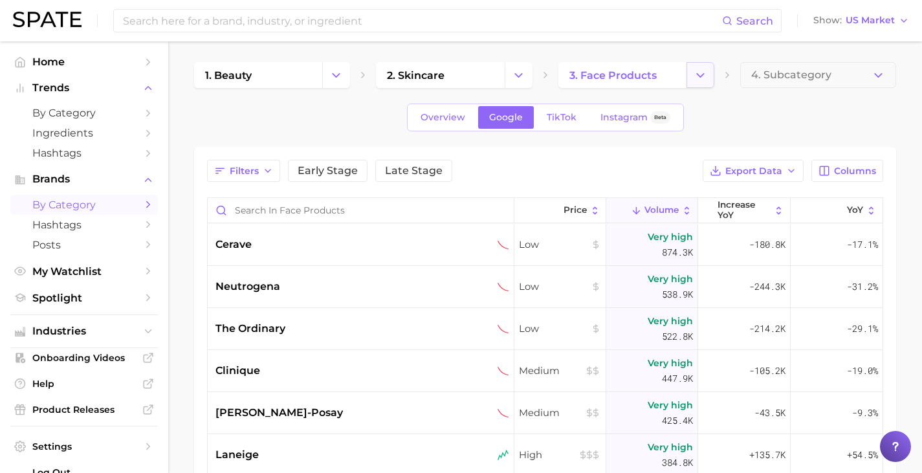
click at [707, 74] on icon "Change Category" at bounding box center [701, 76] width 14 height 14
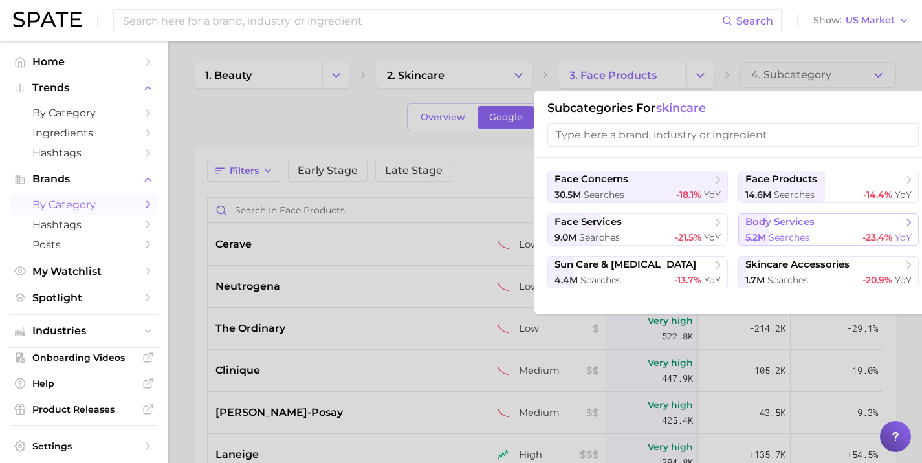
click at [762, 220] on span "body services" at bounding box center [780, 222] width 69 height 12
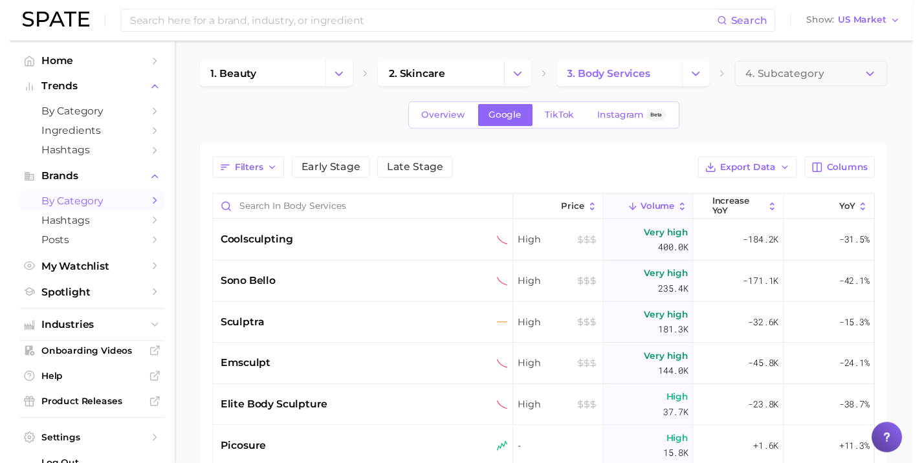
scroll to position [1, 0]
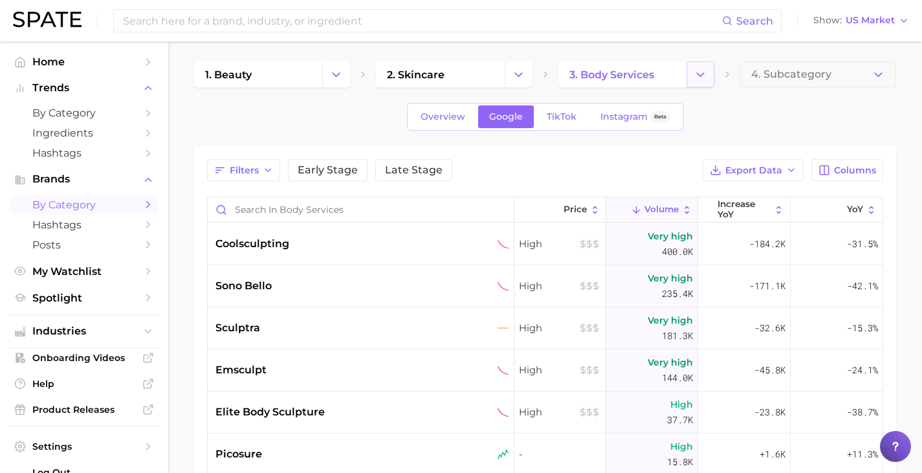
click at [694, 77] on icon "Change Category" at bounding box center [701, 75] width 14 height 14
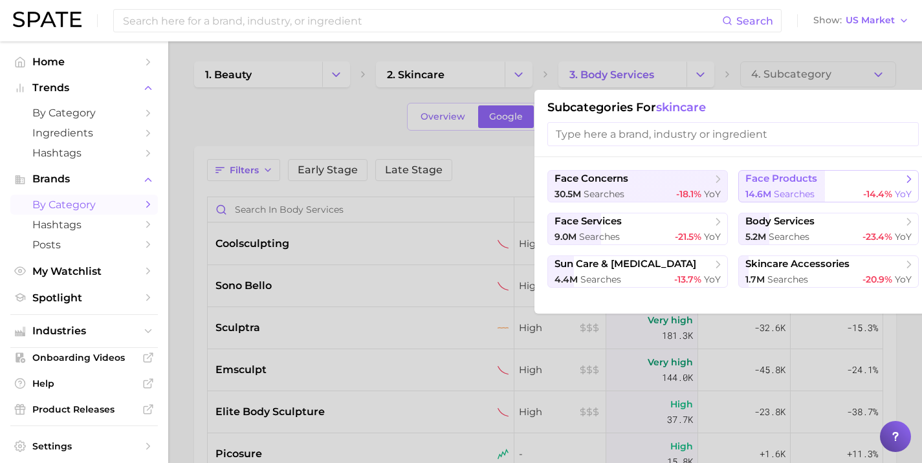
click at [767, 188] on button "face products 14.6m searches -14.4% YoY" at bounding box center [828, 186] width 181 height 32
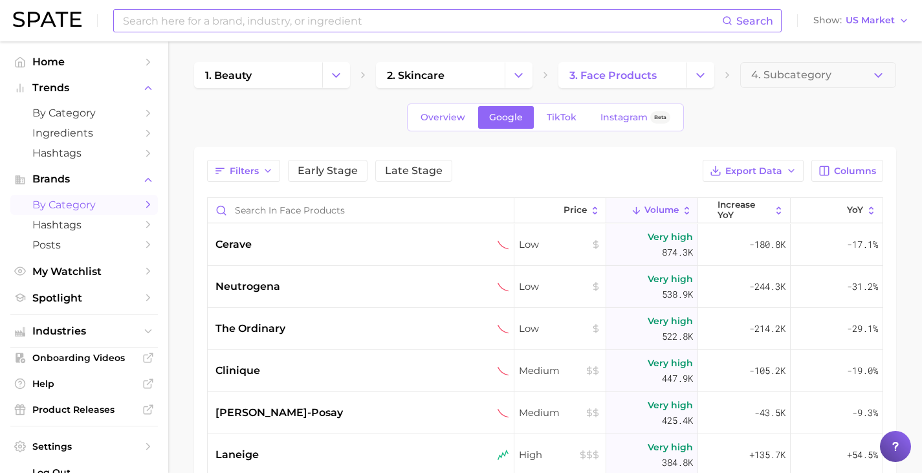
click at [255, 19] on input at bounding box center [422, 21] width 601 height 22
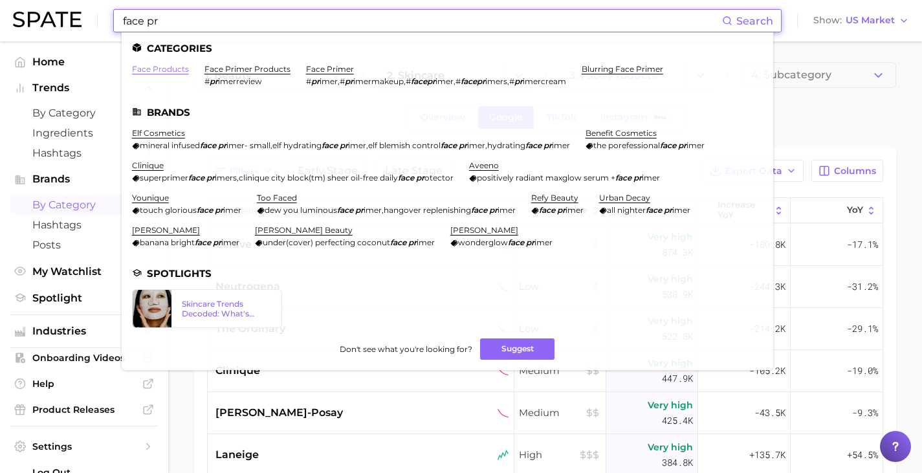
type input "face pr"
click at [166, 68] on link "face products" at bounding box center [160, 69] width 57 height 10
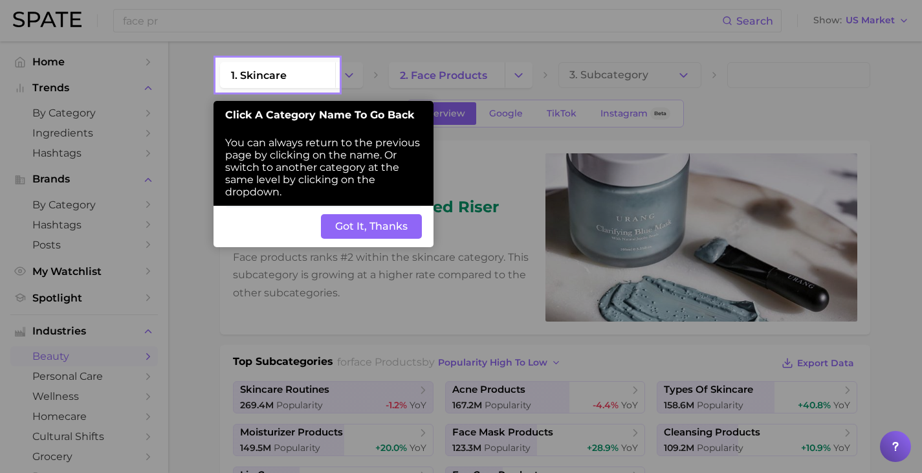
click at [367, 232] on button "Got It, Thanks" at bounding box center [371, 226] width 101 height 25
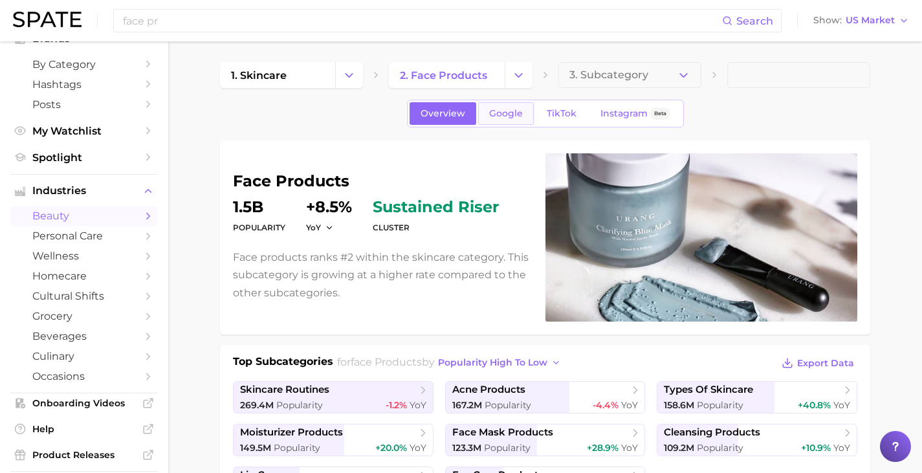
click at [492, 107] on link "Google" at bounding box center [506, 113] width 56 height 23
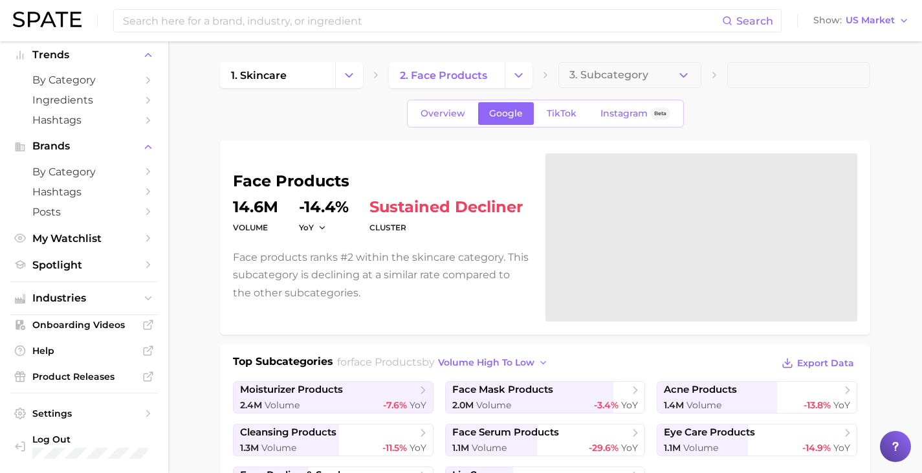
scroll to position [35, 0]
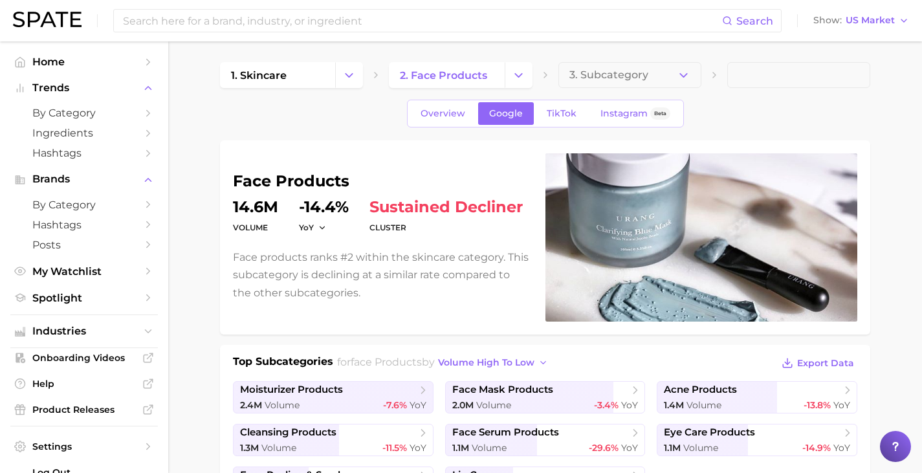
scroll to position [35, 0]
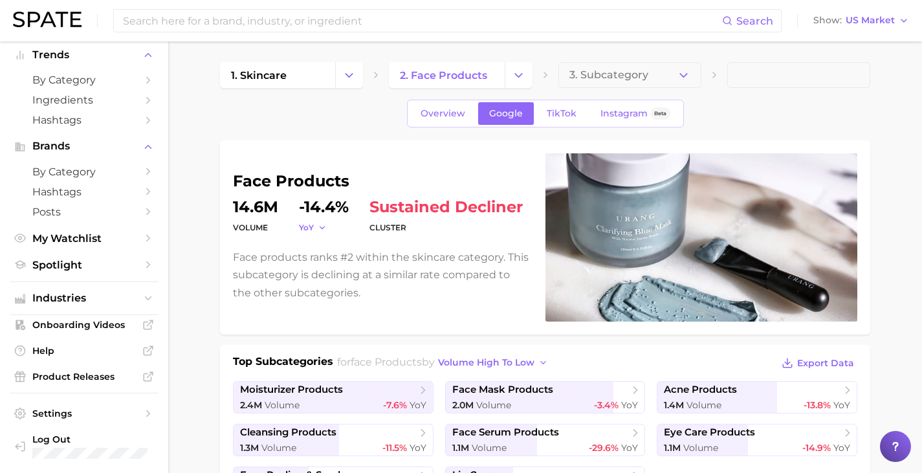
click at [315, 227] on button "YoY" at bounding box center [313, 227] width 28 height 11
click at [483, 243] on div "face products volume 14.6m YoY YoY QoQ MoM -14.4% cluster sustained decliner Fa…" at bounding box center [381, 237] width 297 height 128
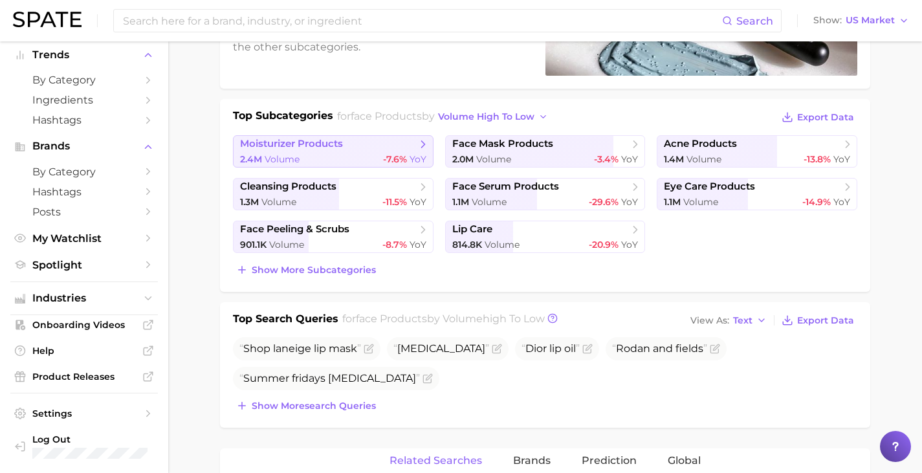
scroll to position [0, 0]
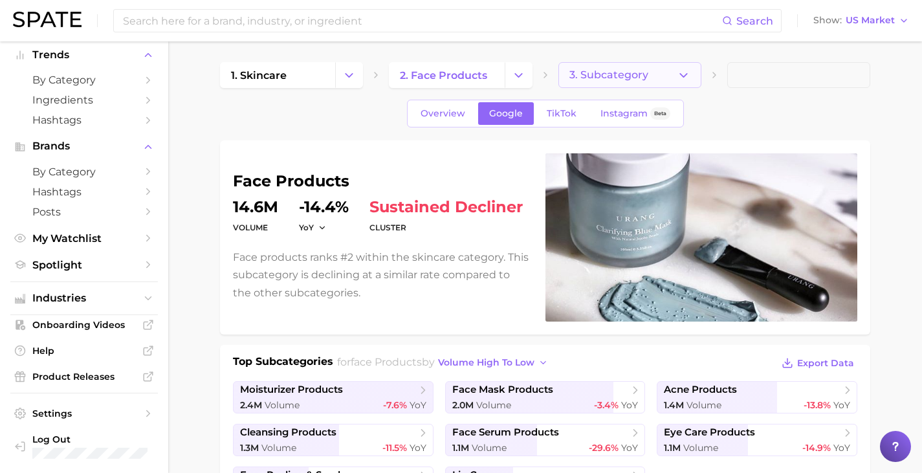
click at [610, 74] on span "3. Subcategory" at bounding box center [608, 75] width 79 height 12
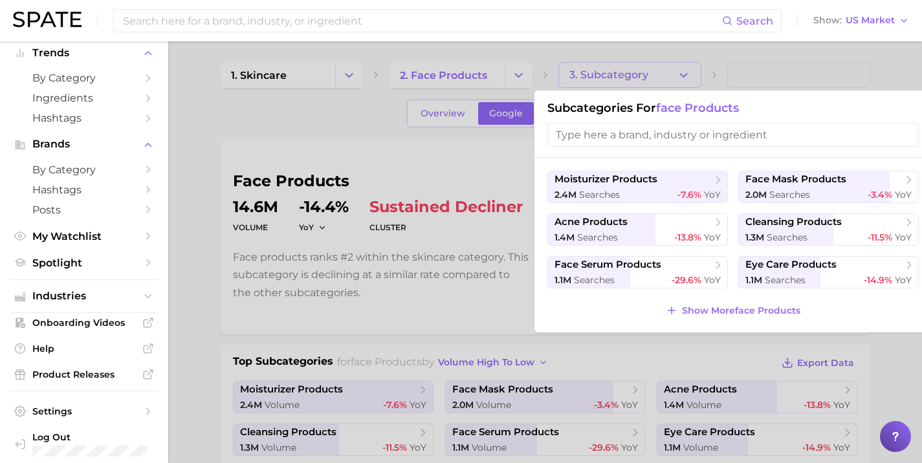
click at [474, 180] on div at bounding box center [461, 231] width 922 height 463
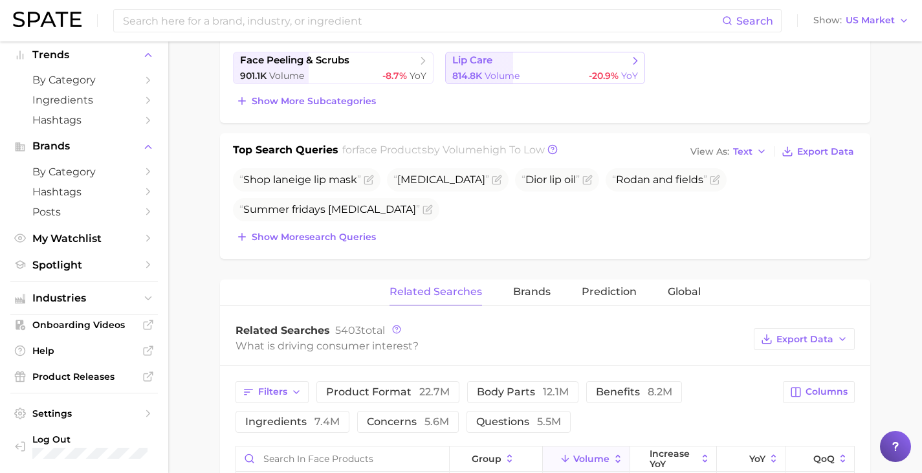
scroll to position [415, 0]
click at [334, 236] on span "Show more search queries" at bounding box center [314, 236] width 124 height 11
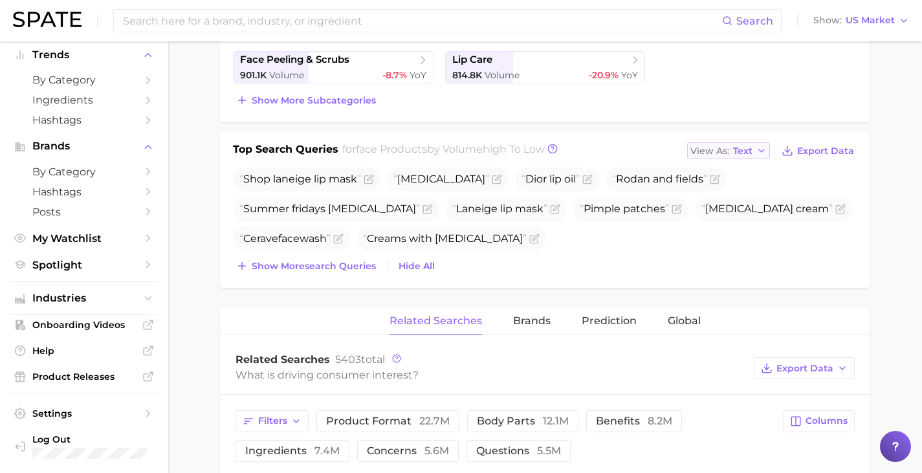
click at [757, 149] on button "View As Text" at bounding box center [728, 150] width 83 height 17
click at [719, 197] on span "Table" at bounding box center [721, 195] width 25 height 11
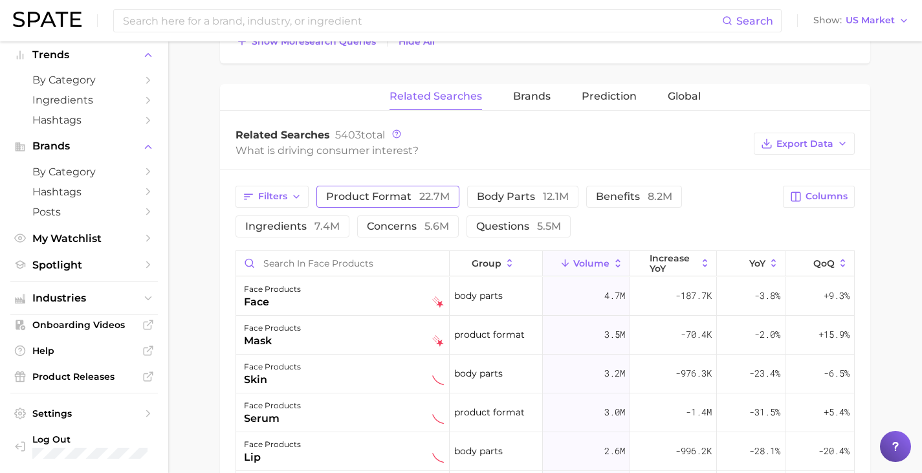
scroll to position [795, 0]
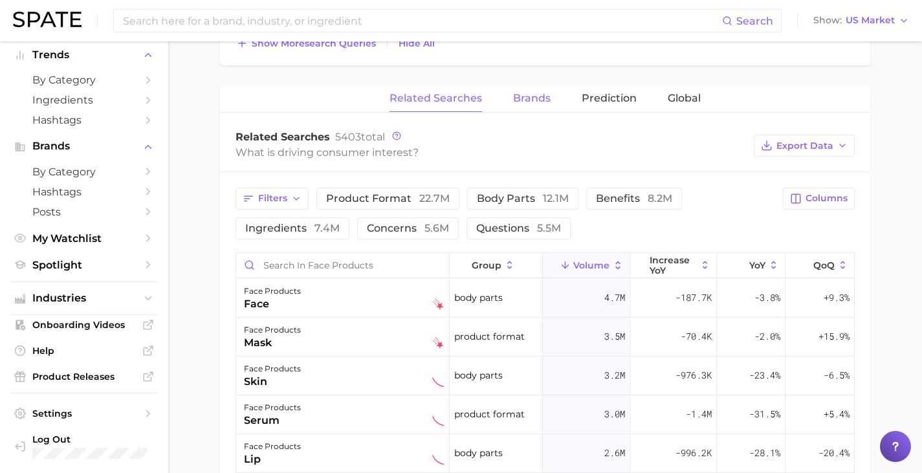
click at [533, 98] on span "Brands" at bounding box center [532, 99] width 38 height 12
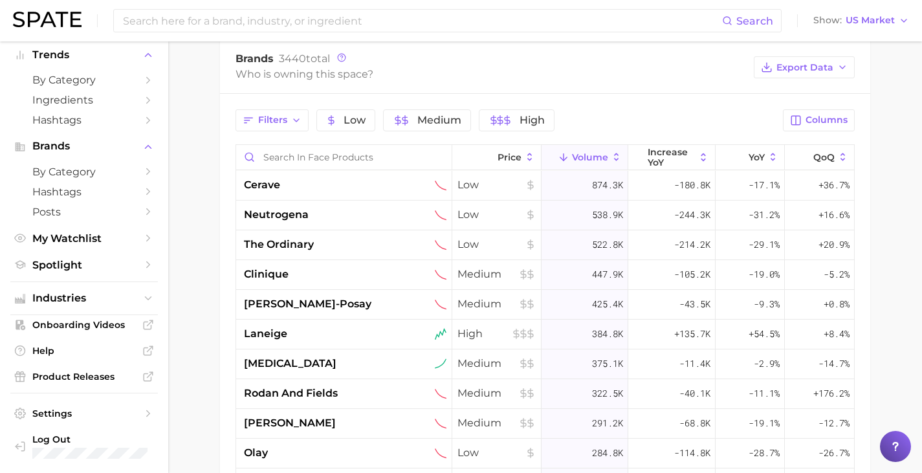
scroll to position [874, 0]
click at [397, 155] on input "Search in face products" at bounding box center [343, 156] width 215 height 25
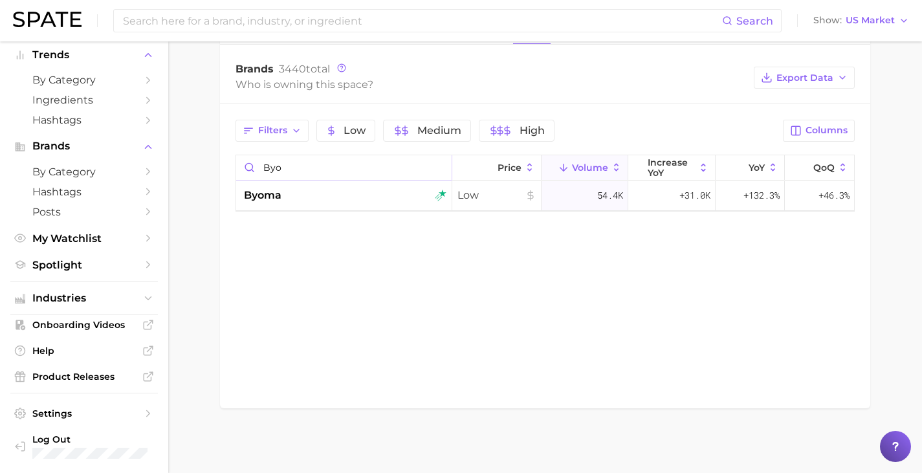
scroll to position [862, 0]
type input "byoma"
click at [441, 168] on input "byoma" at bounding box center [343, 168] width 215 height 25
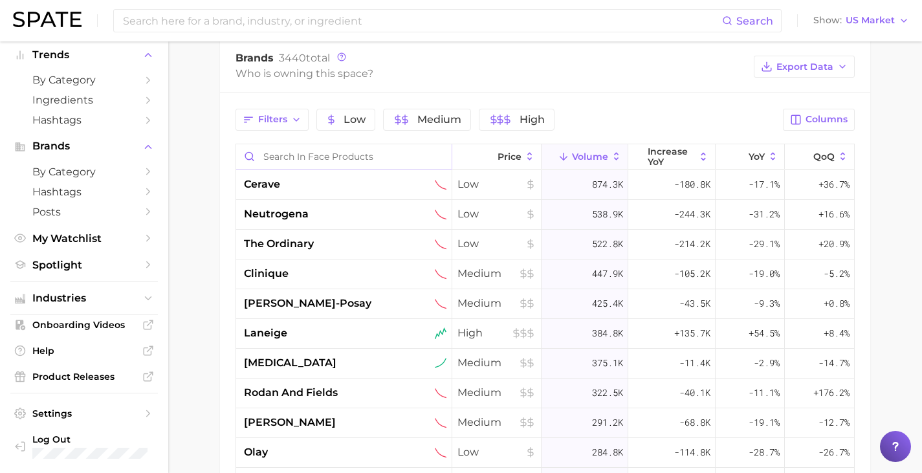
scroll to position [866, 0]
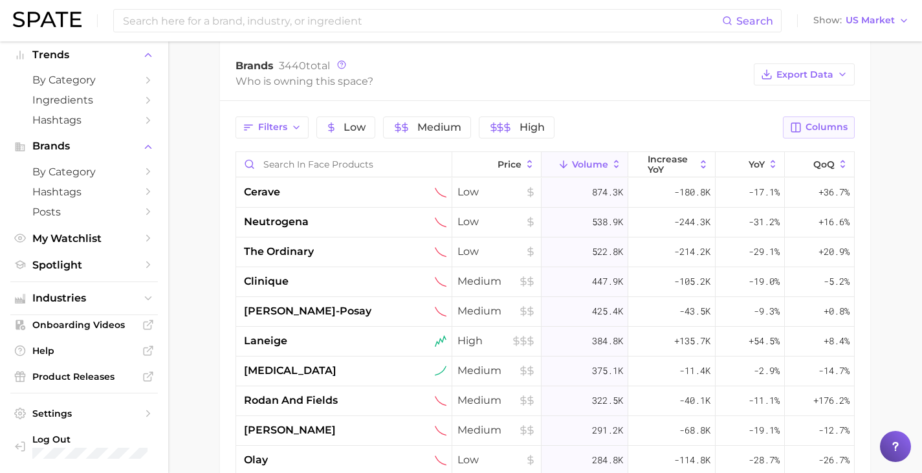
click at [831, 124] on span "Columns" at bounding box center [827, 127] width 42 height 11
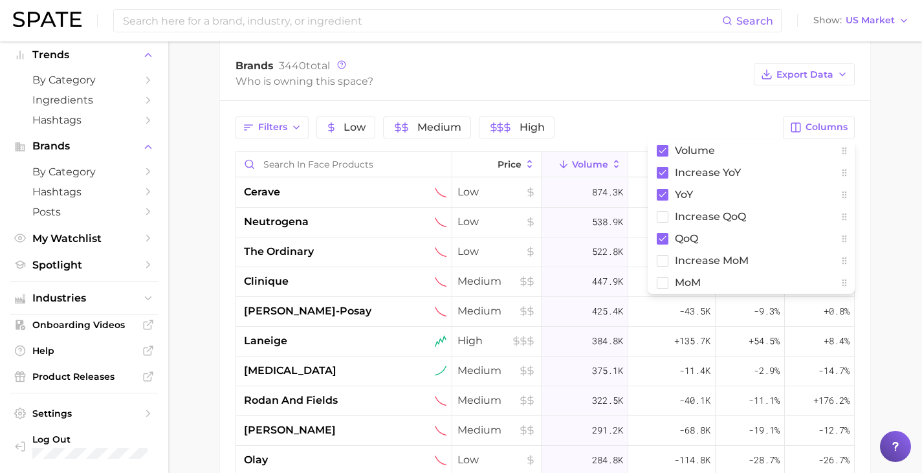
click at [687, 95] on div "Brands 3440 total Who is owning this space? Export Data" at bounding box center [545, 75] width 650 height 52
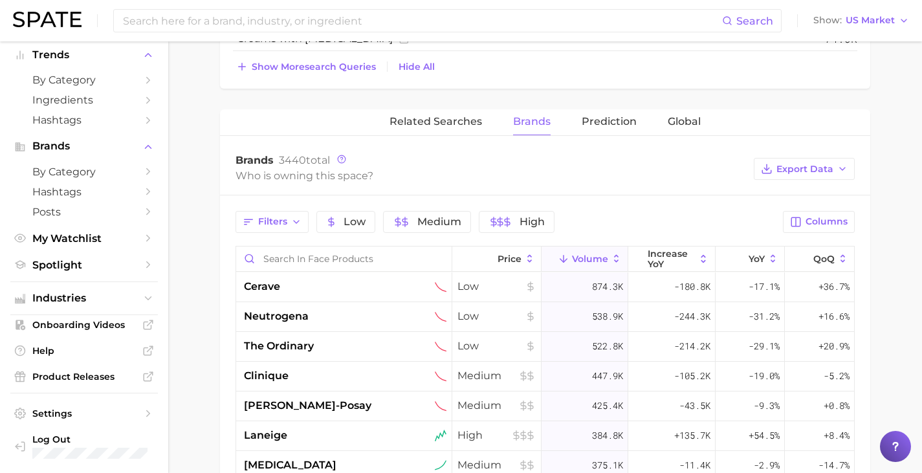
scroll to position [762, 0]
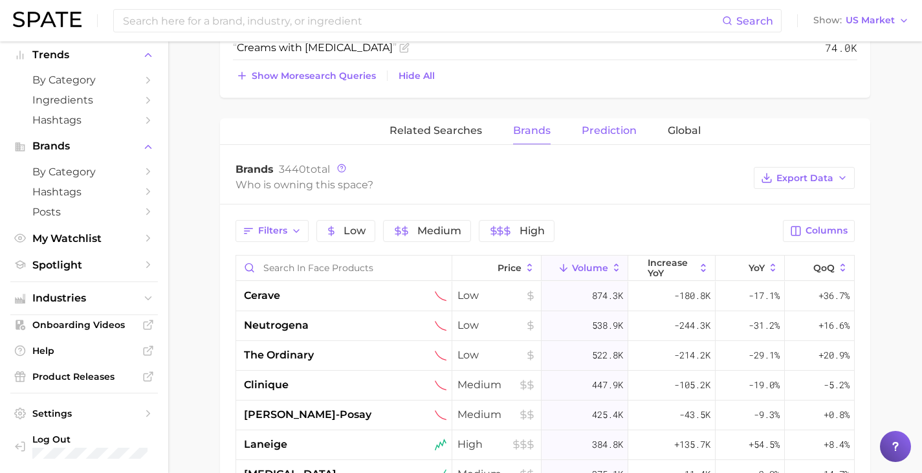
click at [607, 127] on span "Prediction" at bounding box center [609, 131] width 55 height 12
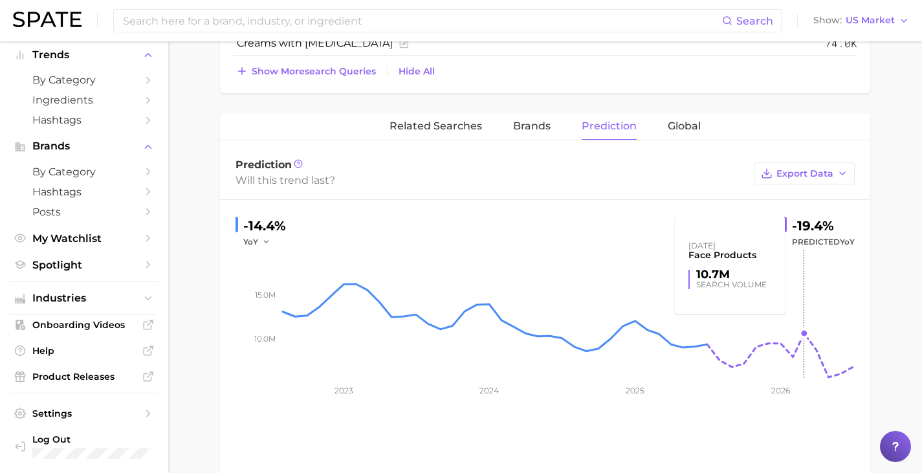
scroll to position [766, 0]
click at [680, 129] on span "Global" at bounding box center [684, 127] width 33 height 12
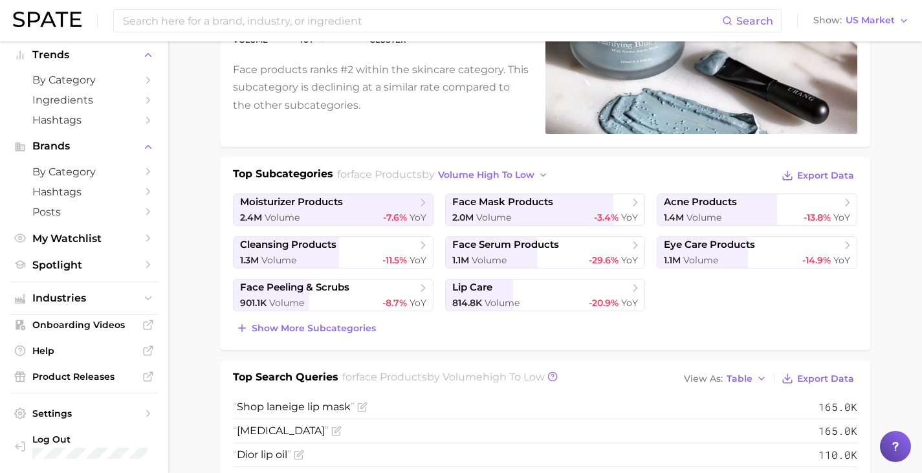
scroll to position [0, 0]
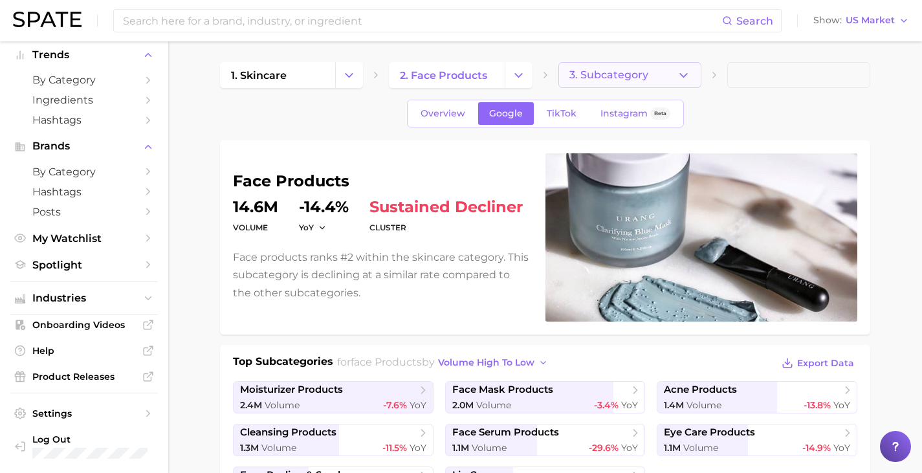
click at [613, 71] on span "3. Subcategory" at bounding box center [608, 75] width 79 height 12
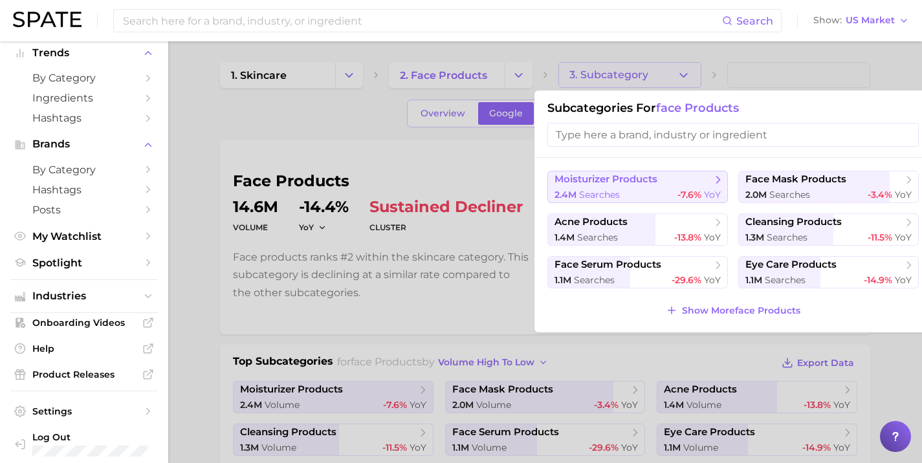
click at [612, 188] on button "moisturizer products 2.4m searches -7.6% YoY" at bounding box center [637, 187] width 181 height 32
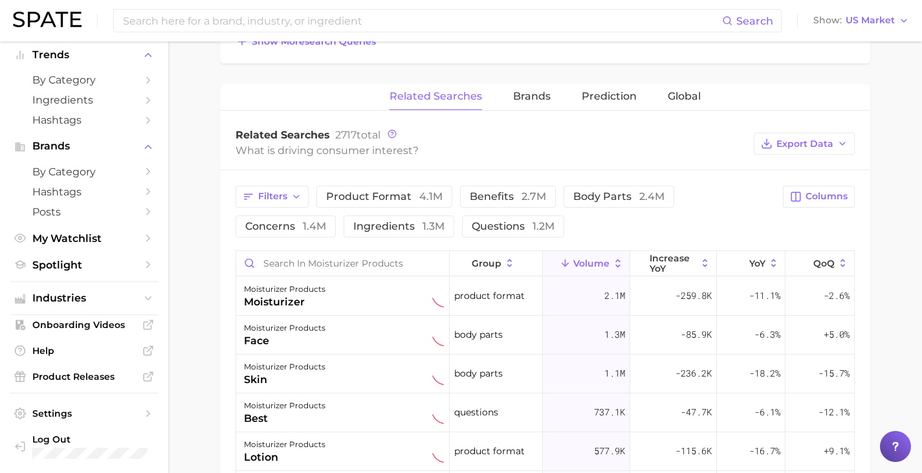
scroll to position [533, 0]
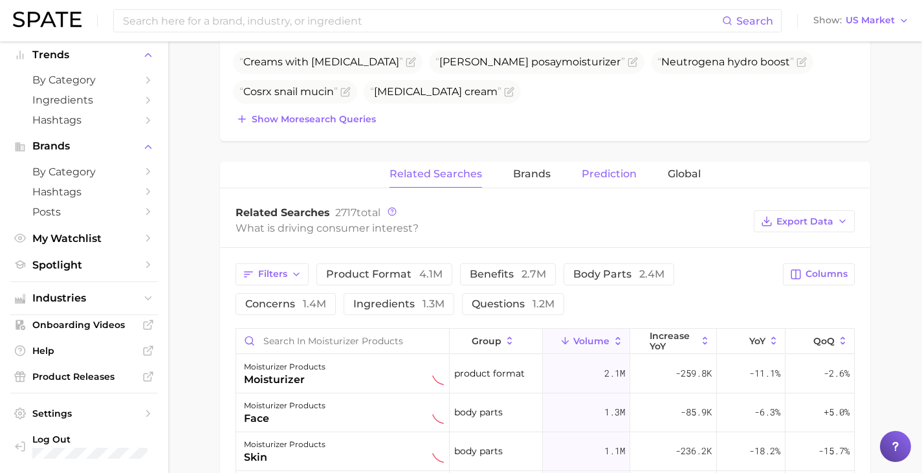
click at [588, 179] on span "Prediction" at bounding box center [609, 174] width 55 height 12
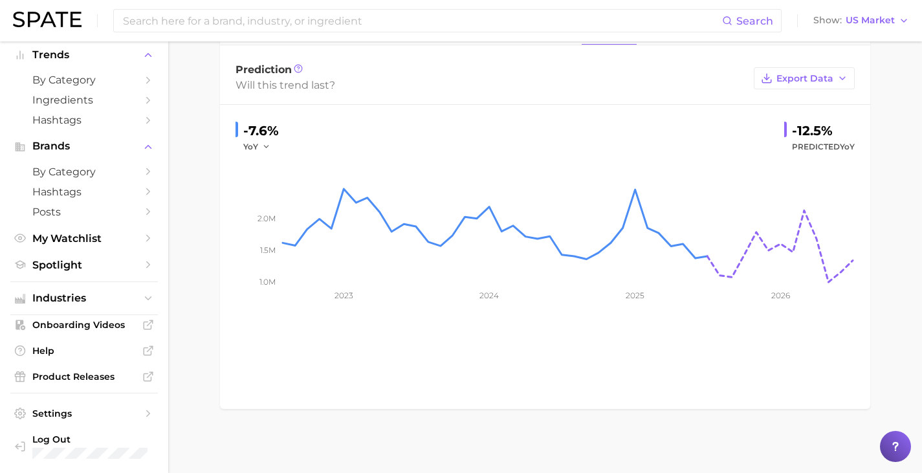
scroll to position [467, 0]
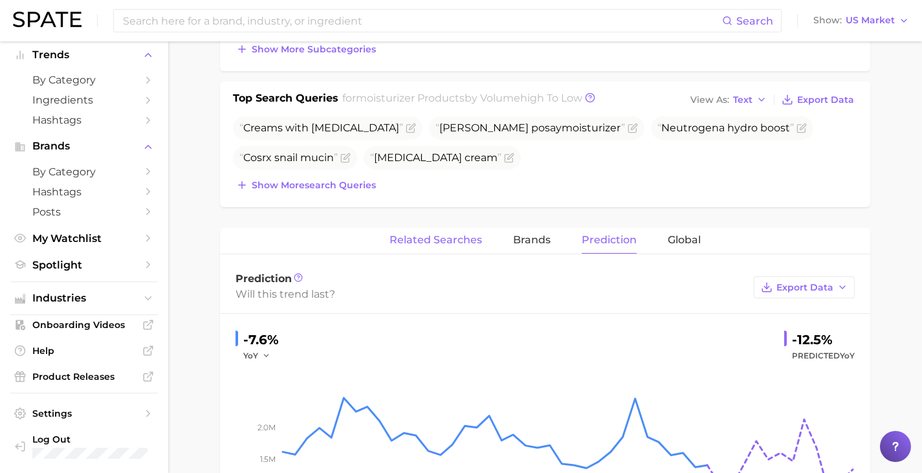
click at [453, 247] on button "Related Searches" at bounding box center [436, 240] width 93 height 25
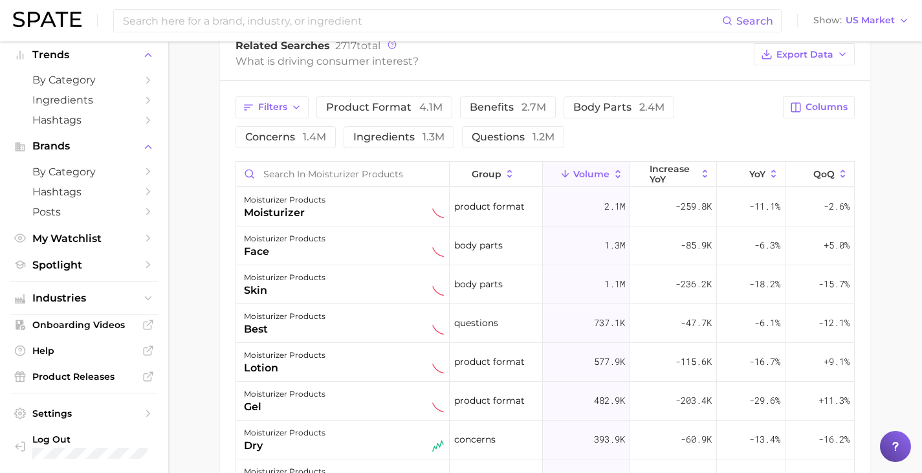
scroll to position [700, 0]
click at [505, 104] on span "benefits 2.7m" at bounding box center [508, 106] width 76 height 12
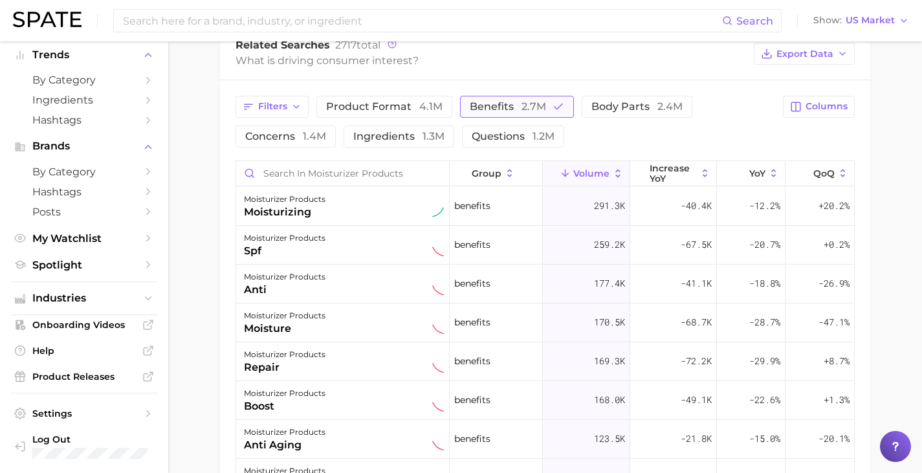
click at [471, 108] on span "benefits 2.7m" at bounding box center [508, 106] width 76 height 12
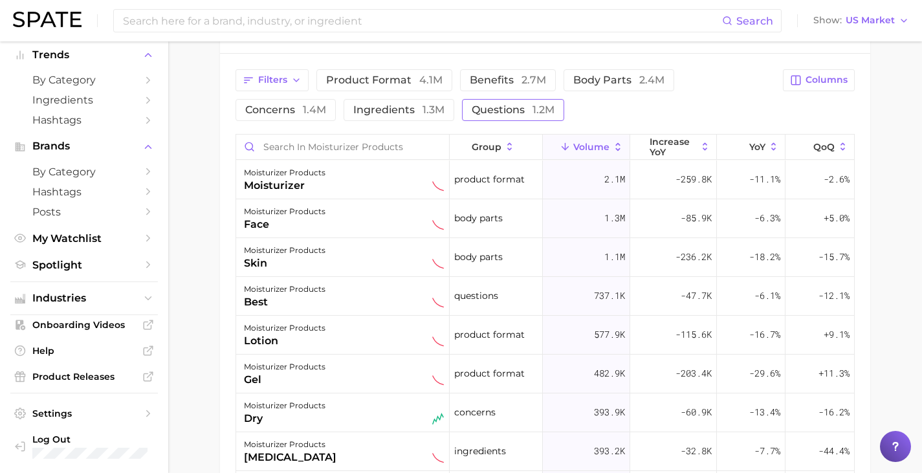
scroll to position [723, 0]
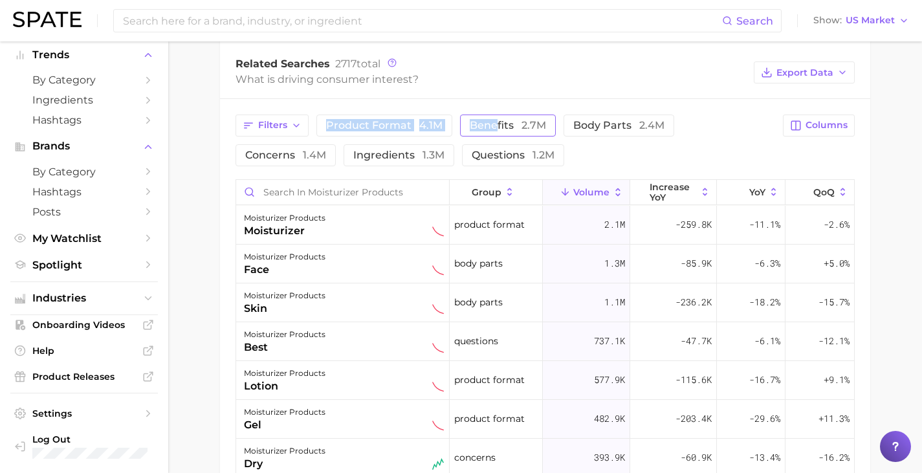
drag, startPoint x: 485, startPoint y: 96, endPoint x: 494, endPoint y: 126, distance: 31.1
click at [494, 126] on div "Related Searches 2717 total What is driving consumer interest? Export Data Filt…" at bounding box center [545, 357] width 650 height 621
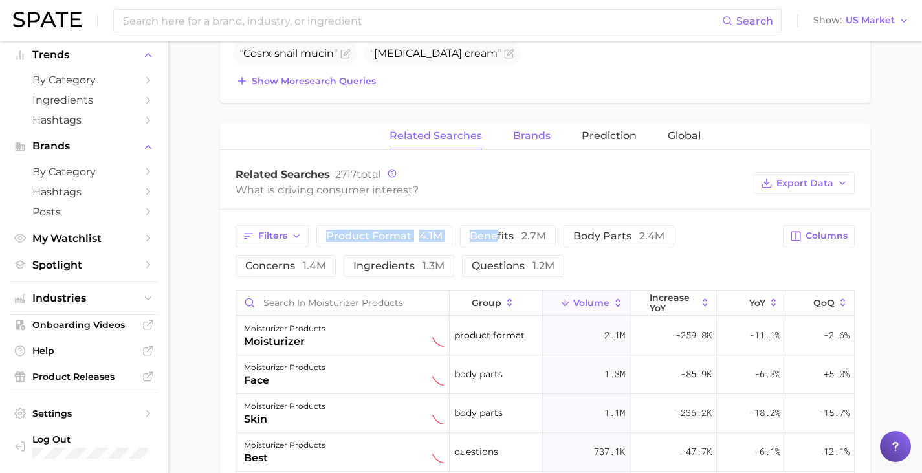
click at [536, 141] on span "Brands" at bounding box center [532, 136] width 38 height 12
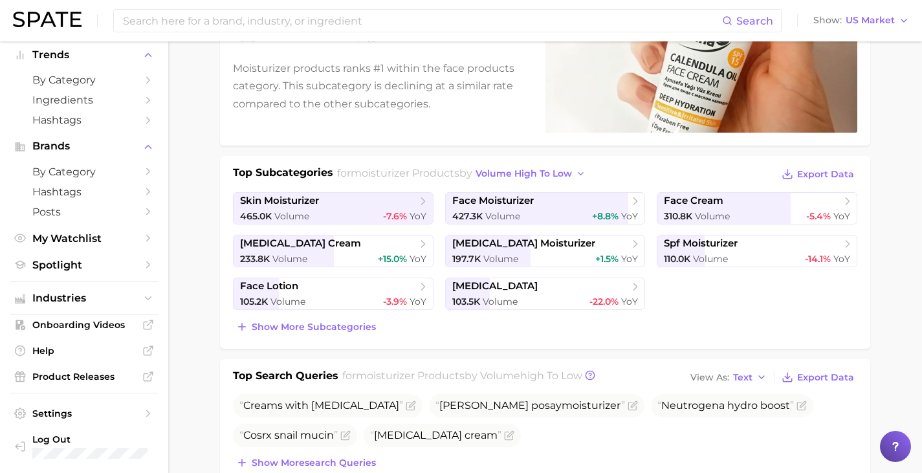
scroll to position [193, 0]
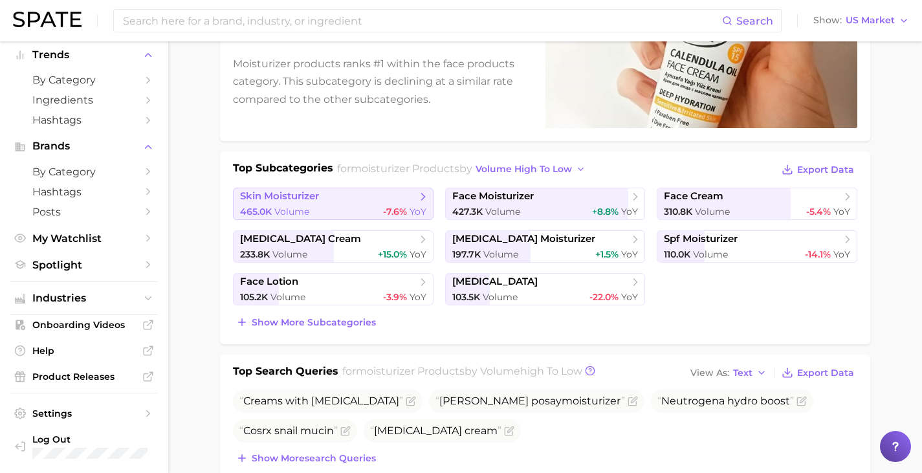
click at [348, 201] on span "skin moisturizer" at bounding box center [328, 196] width 177 height 13
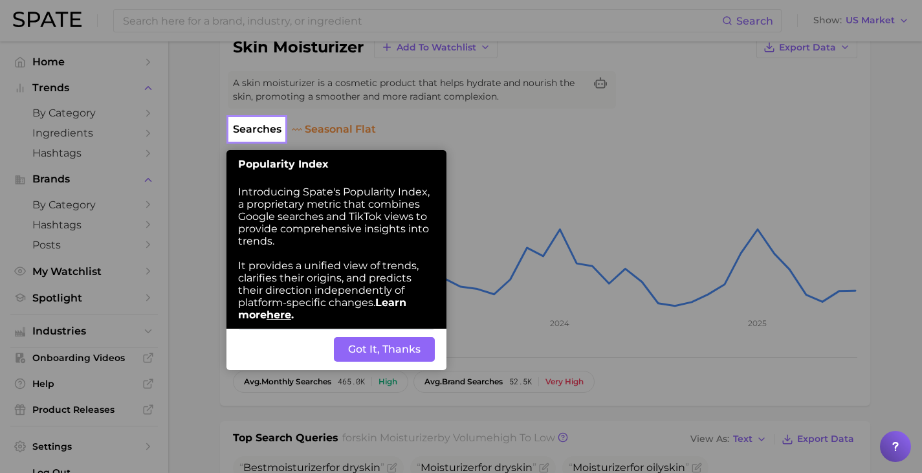
scroll to position [118, 0]
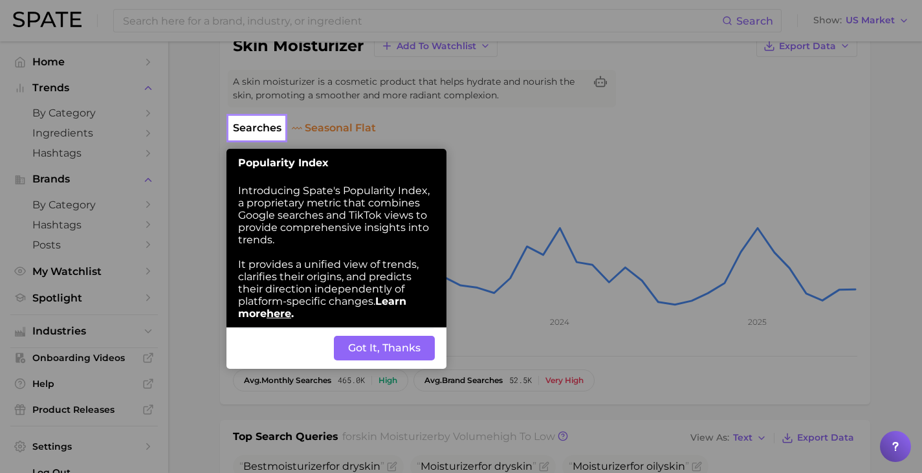
click at [394, 353] on button "Got It, Thanks" at bounding box center [384, 348] width 101 height 25
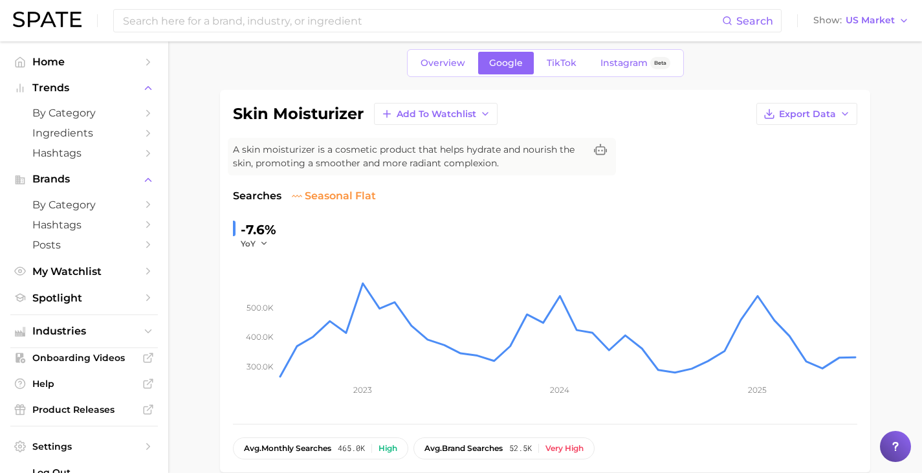
scroll to position [51, 0]
click at [444, 105] on button "Add to Watchlist" at bounding box center [436, 113] width 124 height 22
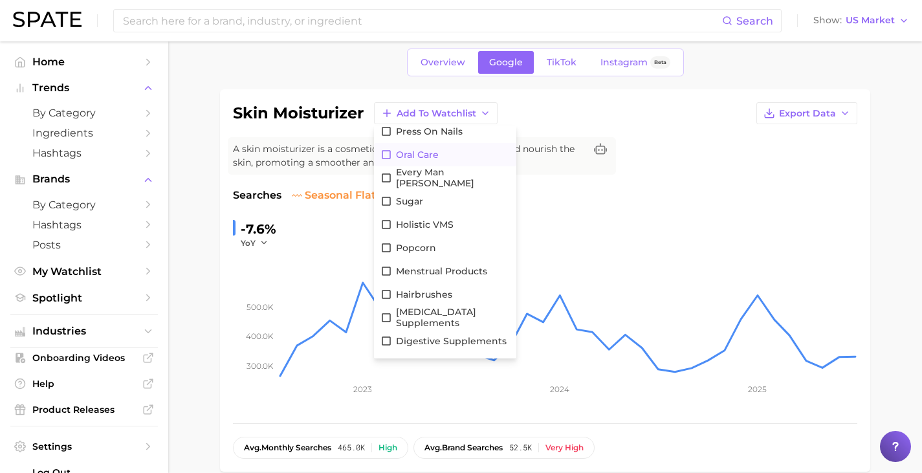
scroll to position [0, 0]
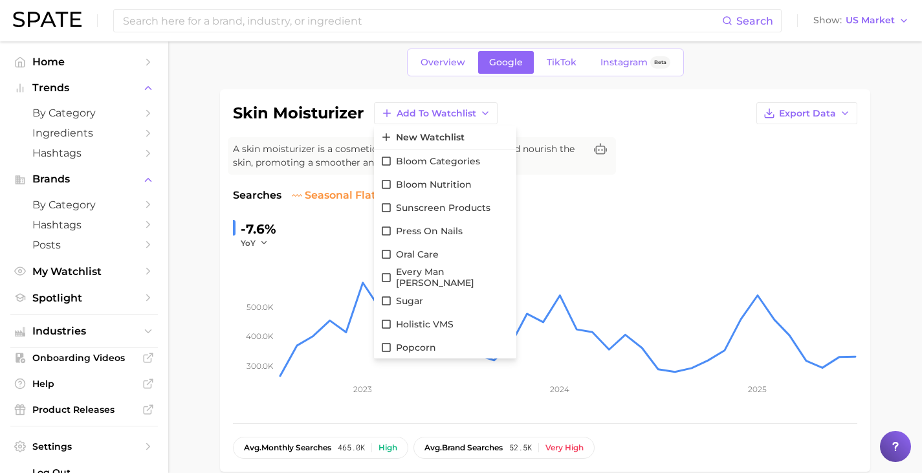
click at [622, 165] on div "skin moisturizer Add to Watchlist New Watchlist Bloom Categories Bloom Nutritio…" at bounding box center [545, 280] width 624 height 357
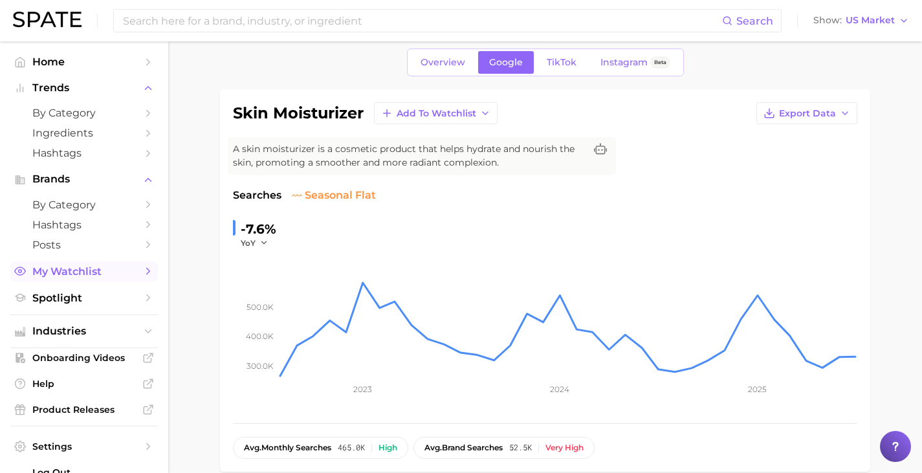
click at [81, 269] on span "My Watchlist" at bounding box center [84, 271] width 104 height 12
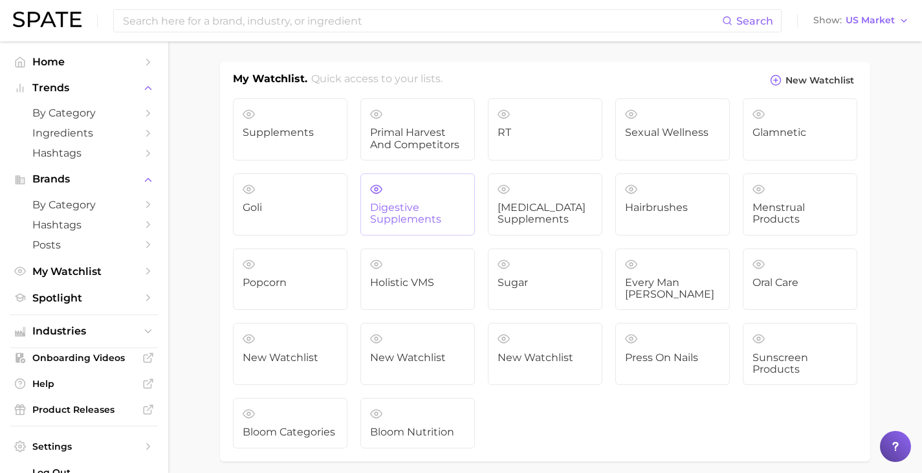
scroll to position [41, 0]
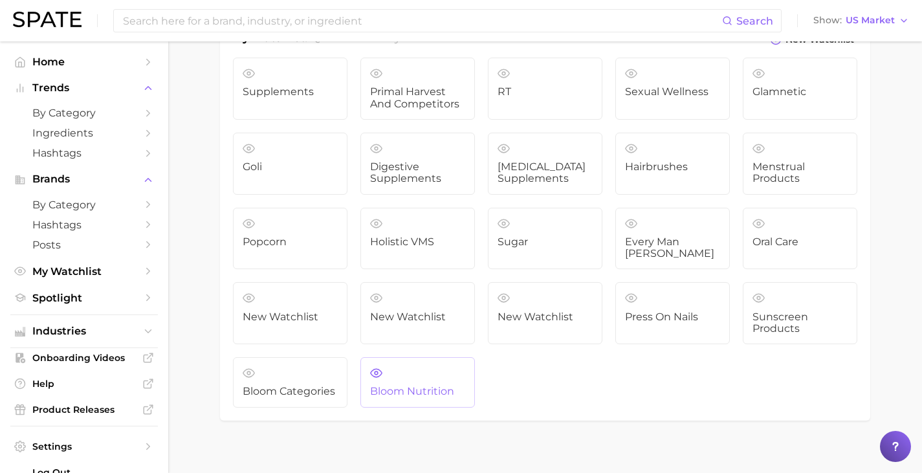
click at [404, 386] on span "Bloom Nutrition" at bounding box center [417, 392] width 95 height 12
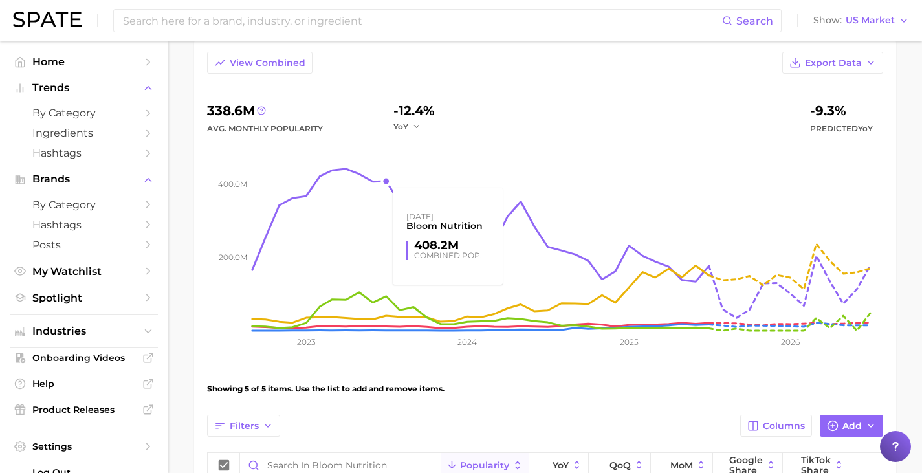
scroll to position [69, 0]
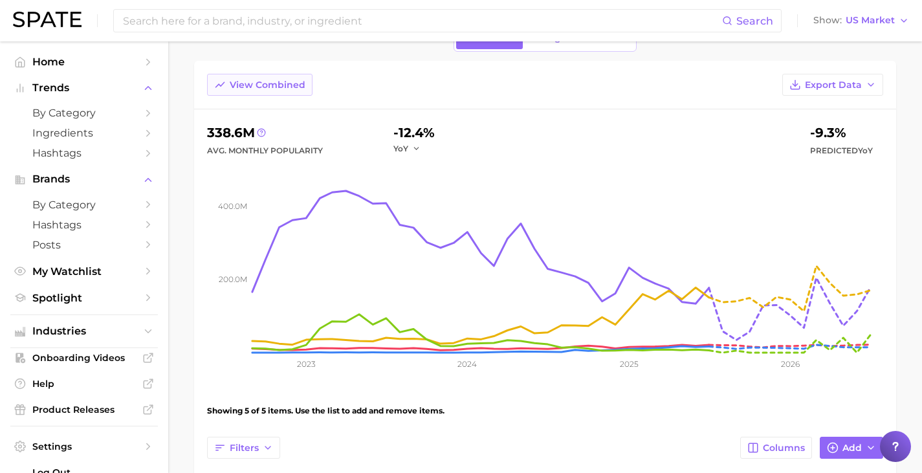
click at [269, 90] on button "View Combined" at bounding box center [259, 85] width 105 height 22
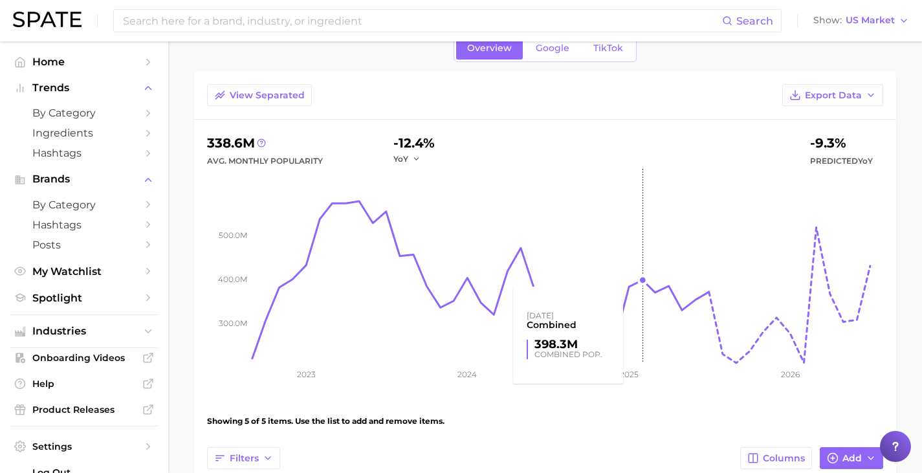
scroll to position [0, 0]
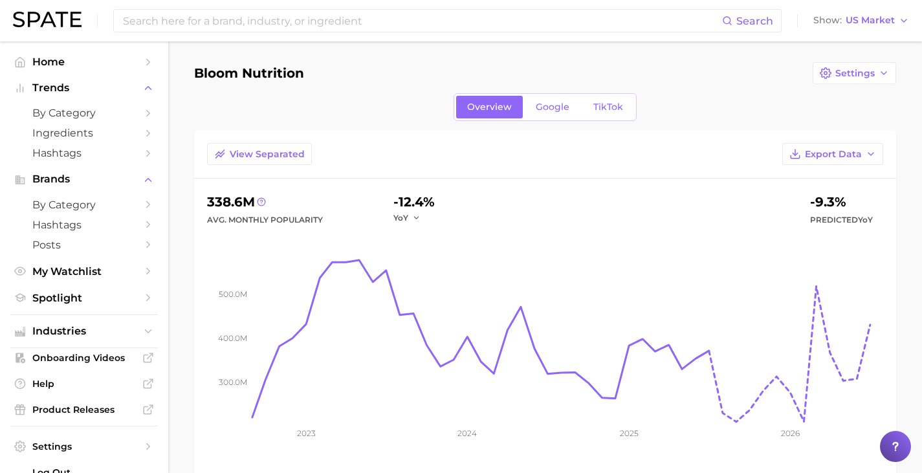
click at [589, 58] on main "Bloom Nutrition Settings Overview Google TikTok View Separated Export Data 338.…" at bounding box center [545, 441] width 754 height 801
click at [550, 104] on span "Google" at bounding box center [553, 107] width 34 height 11
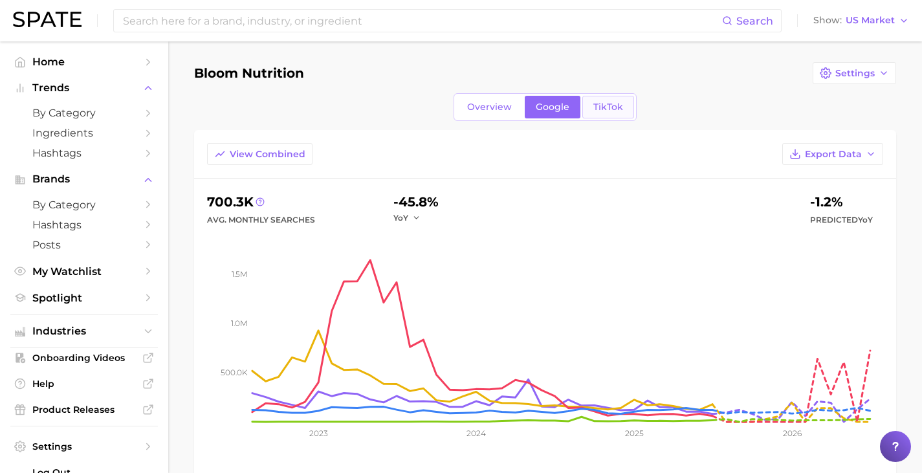
click at [610, 105] on span "TikTok" at bounding box center [608, 107] width 30 height 11
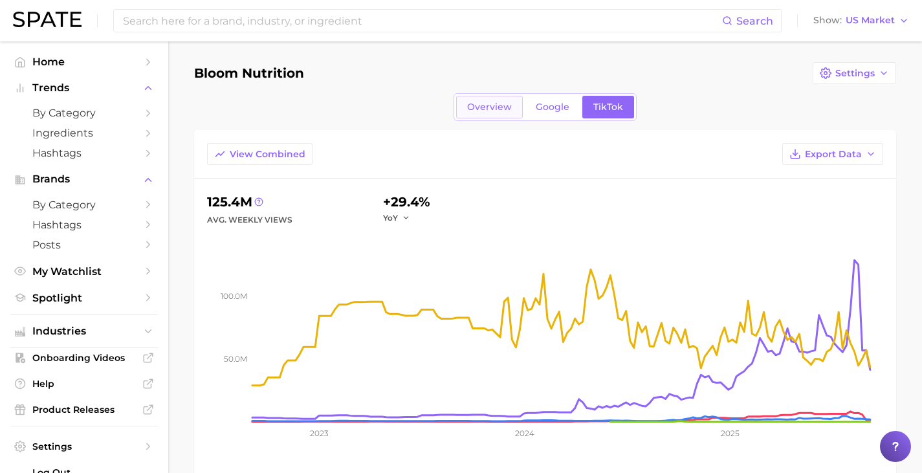
click at [489, 108] on span "Overview" at bounding box center [489, 107] width 45 height 11
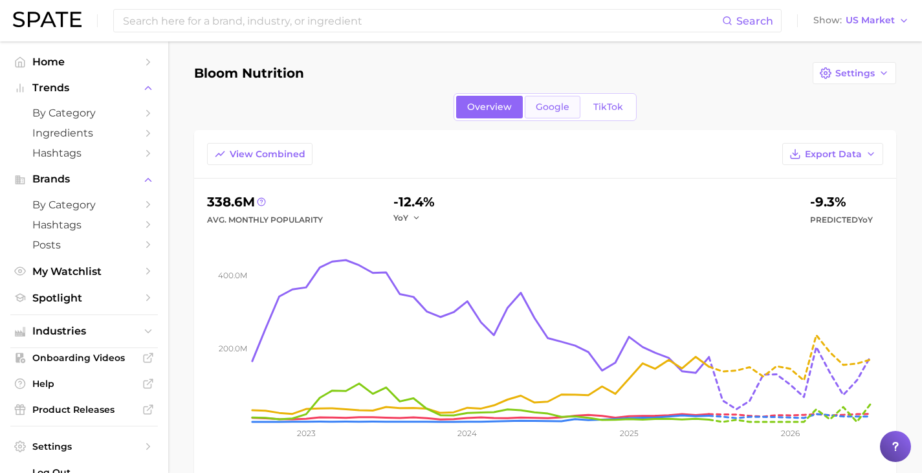
click at [534, 109] on link "Google" at bounding box center [553, 107] width 56 height 23
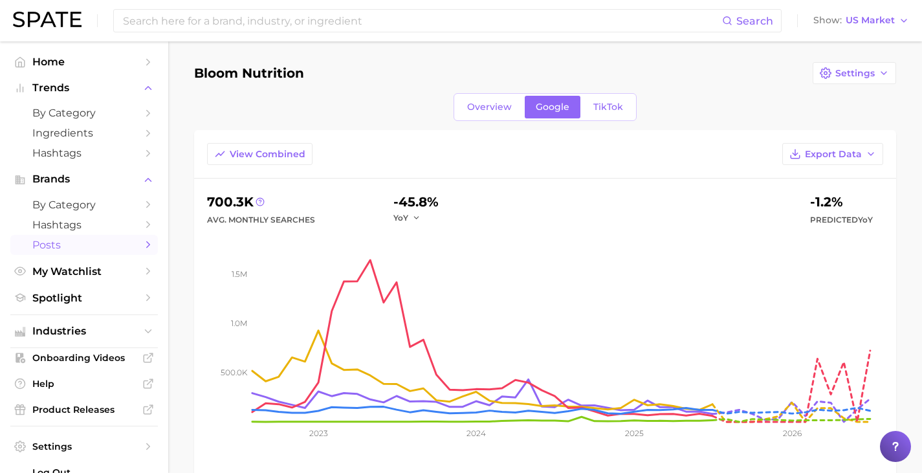
scroll to position [1, 0]
click at [52, 58] on span "Home" at bounding box center [84, 62] width 104 height 12
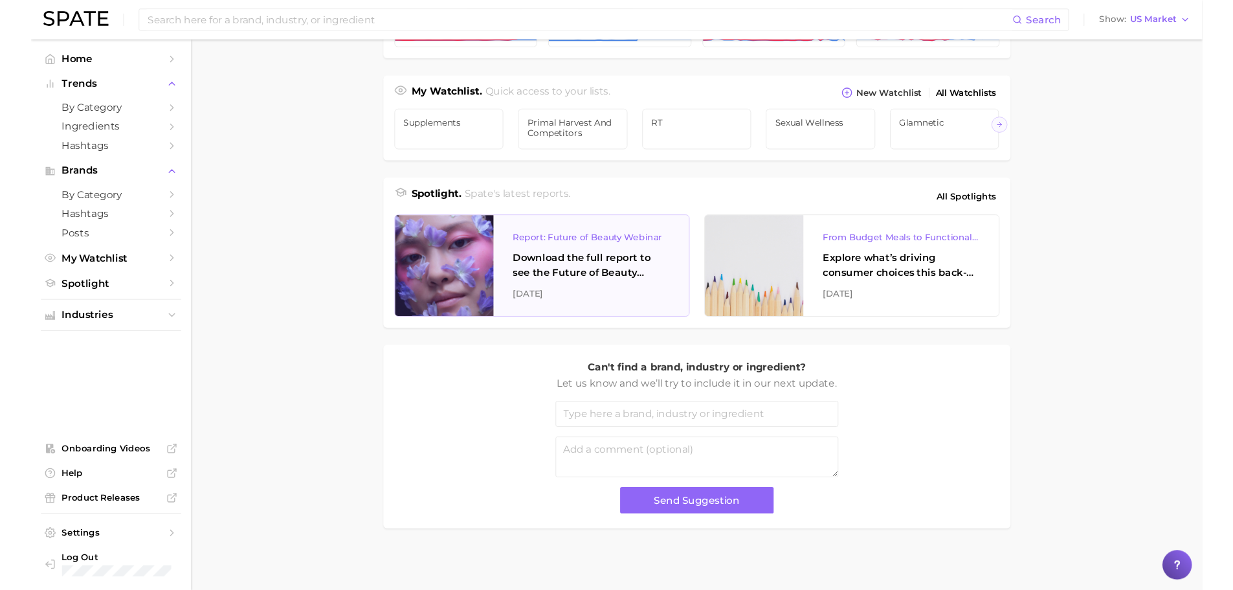
scroll to position [452, 0]
